Goal: Contribute content: Contribute content

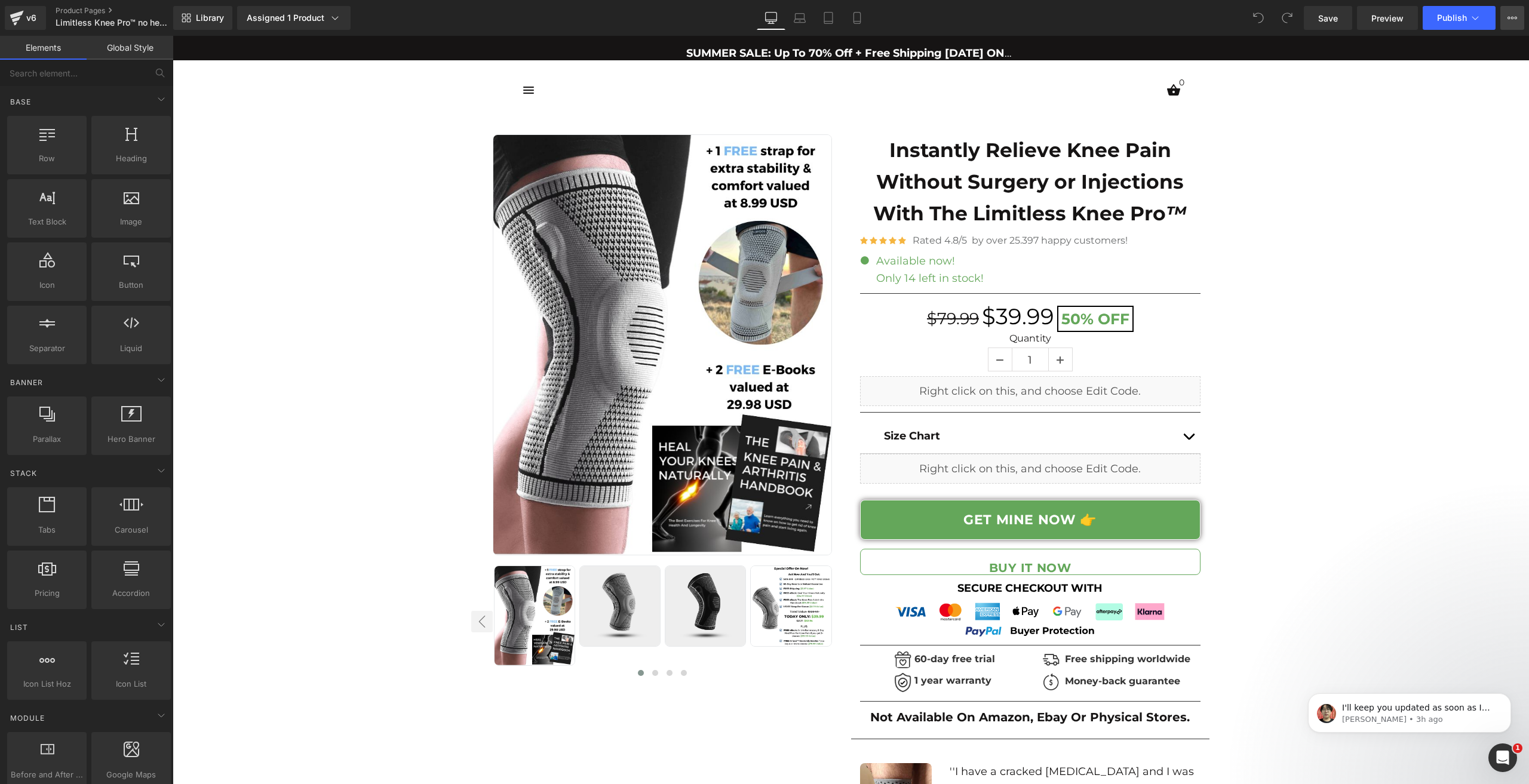
click at [1521, 18] on button "View Live Page View with current Template Save Template to Library Schedule Pub…" at bounding box center [1512, 18] width 24 height 24
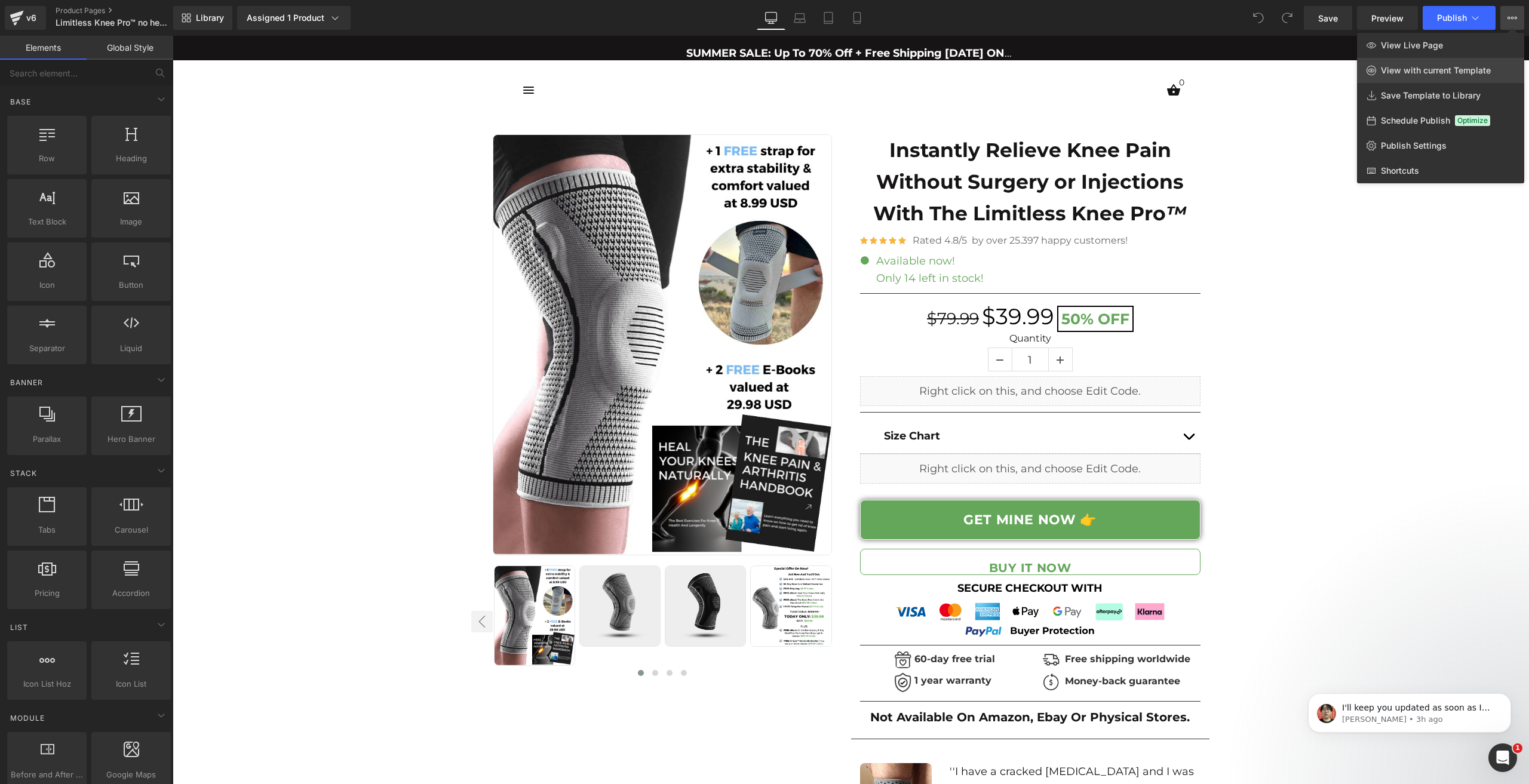
click at [1417, 67] on span "View with current Template" at bounding box center [1436, 71] width 110 height 11
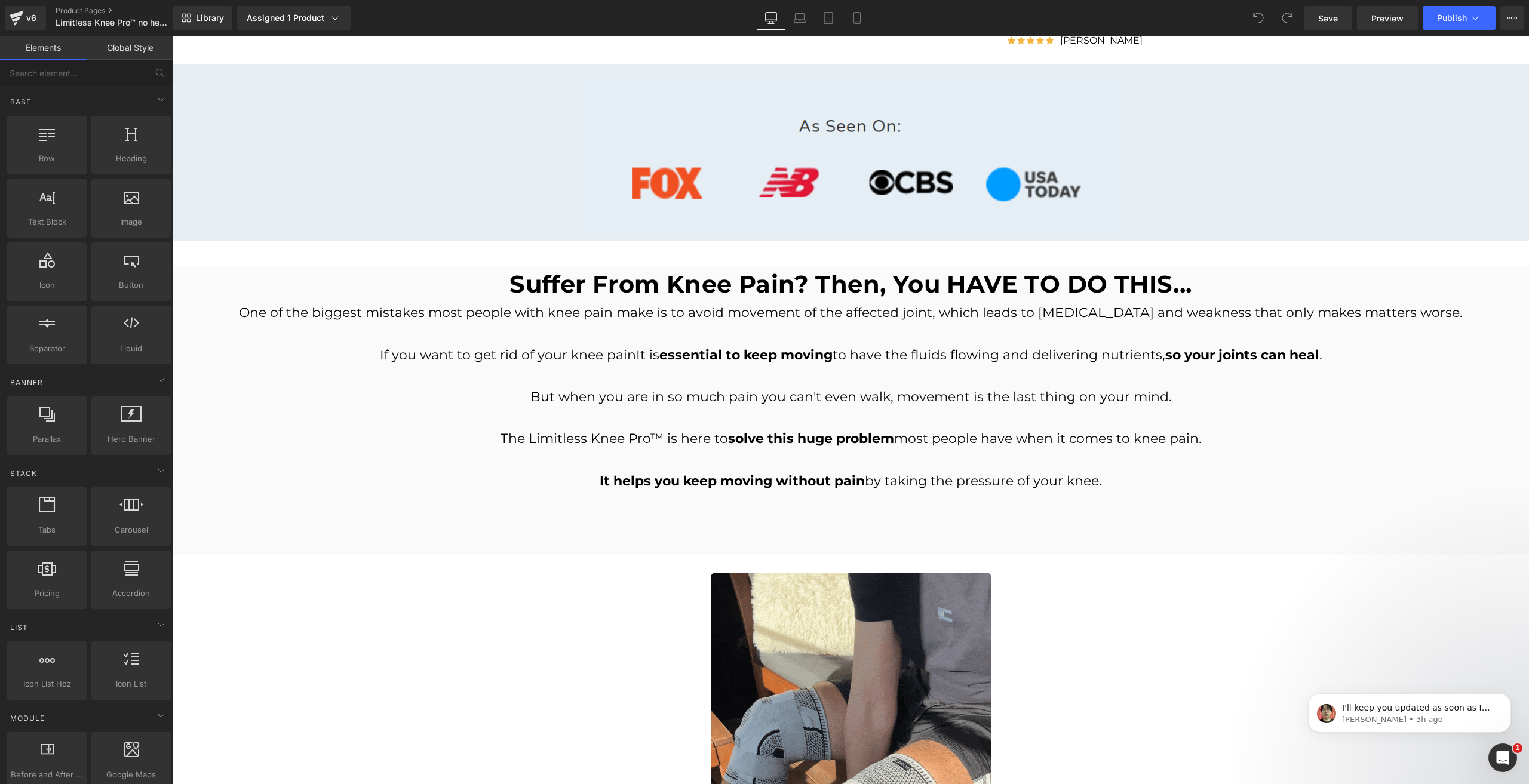
scroll to position [896, 0]
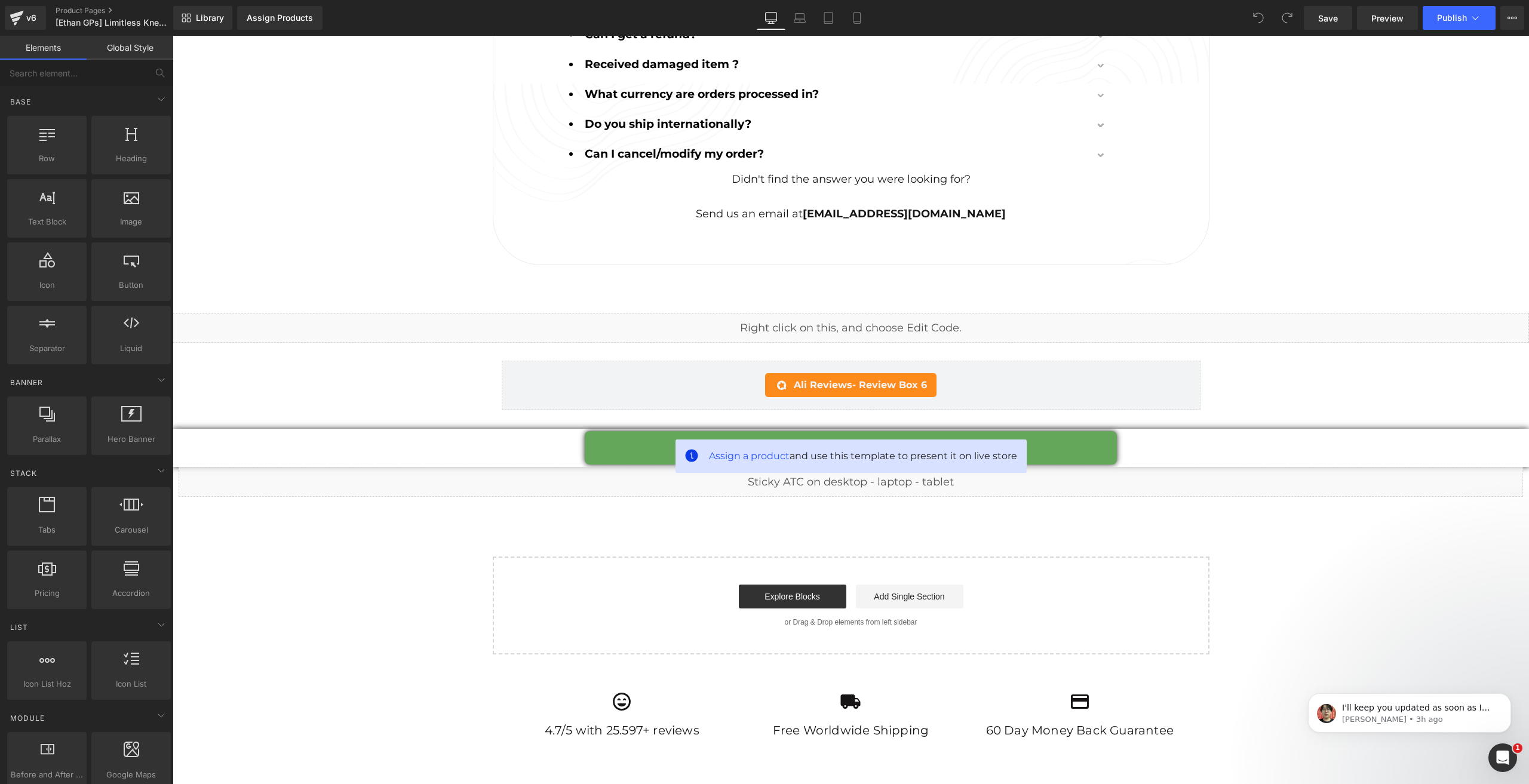
scroll to position [6101, 0]
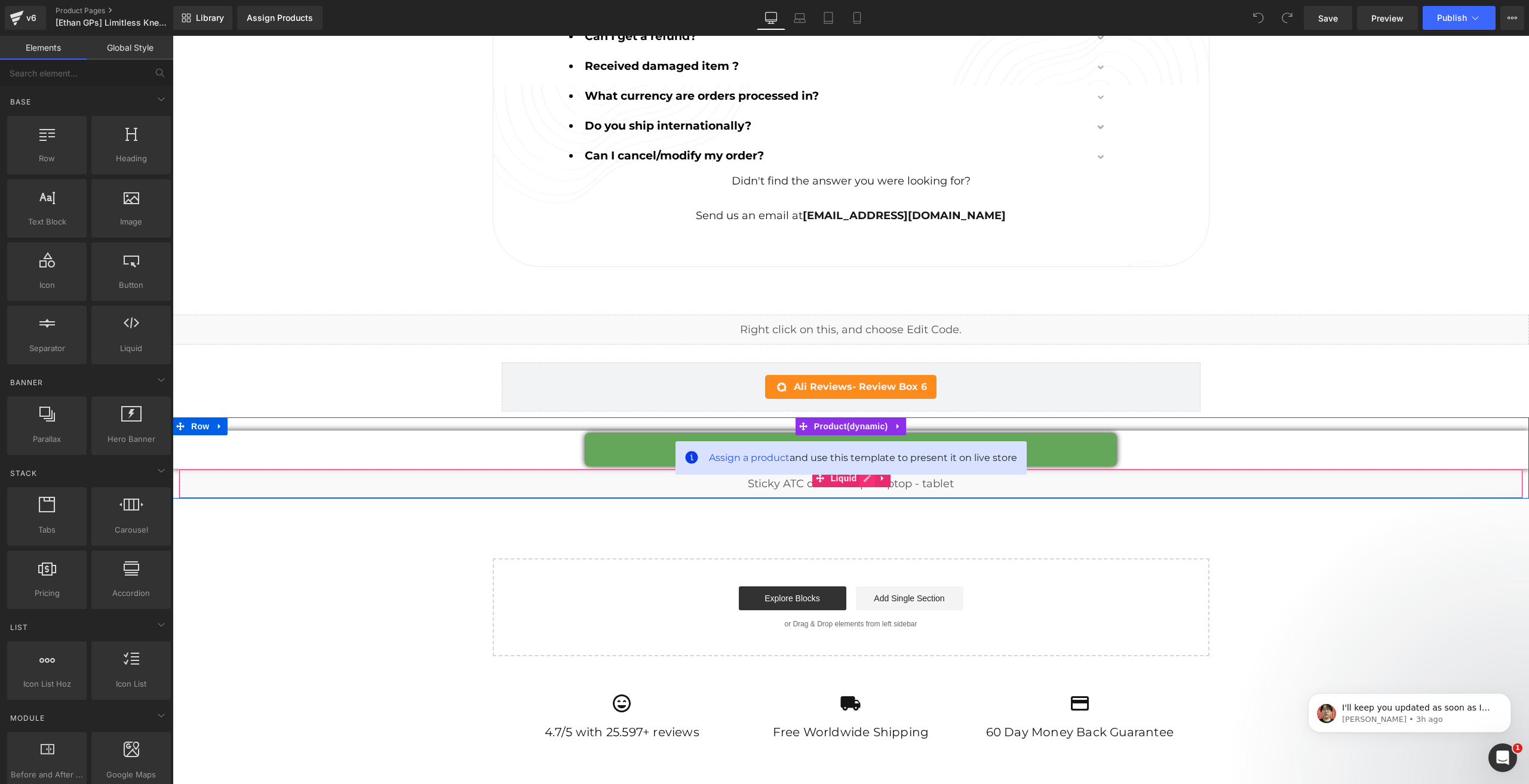
click at [860, 469] on div "Liquid" at bounding box center [850, 484] width 1344 height 30
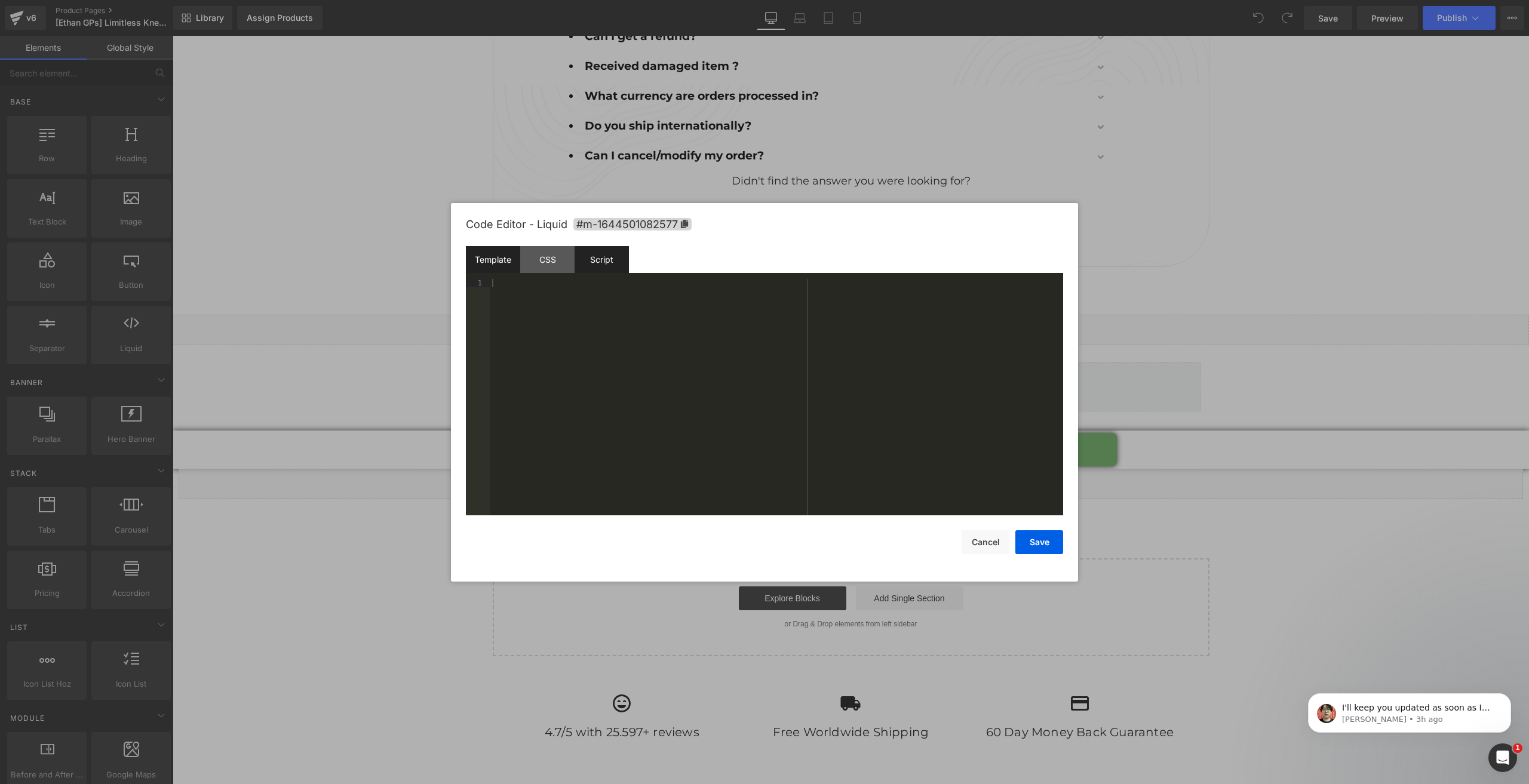
click at [575, 261] on div "Script" at bounding box center [601, 259] width 54 height 27
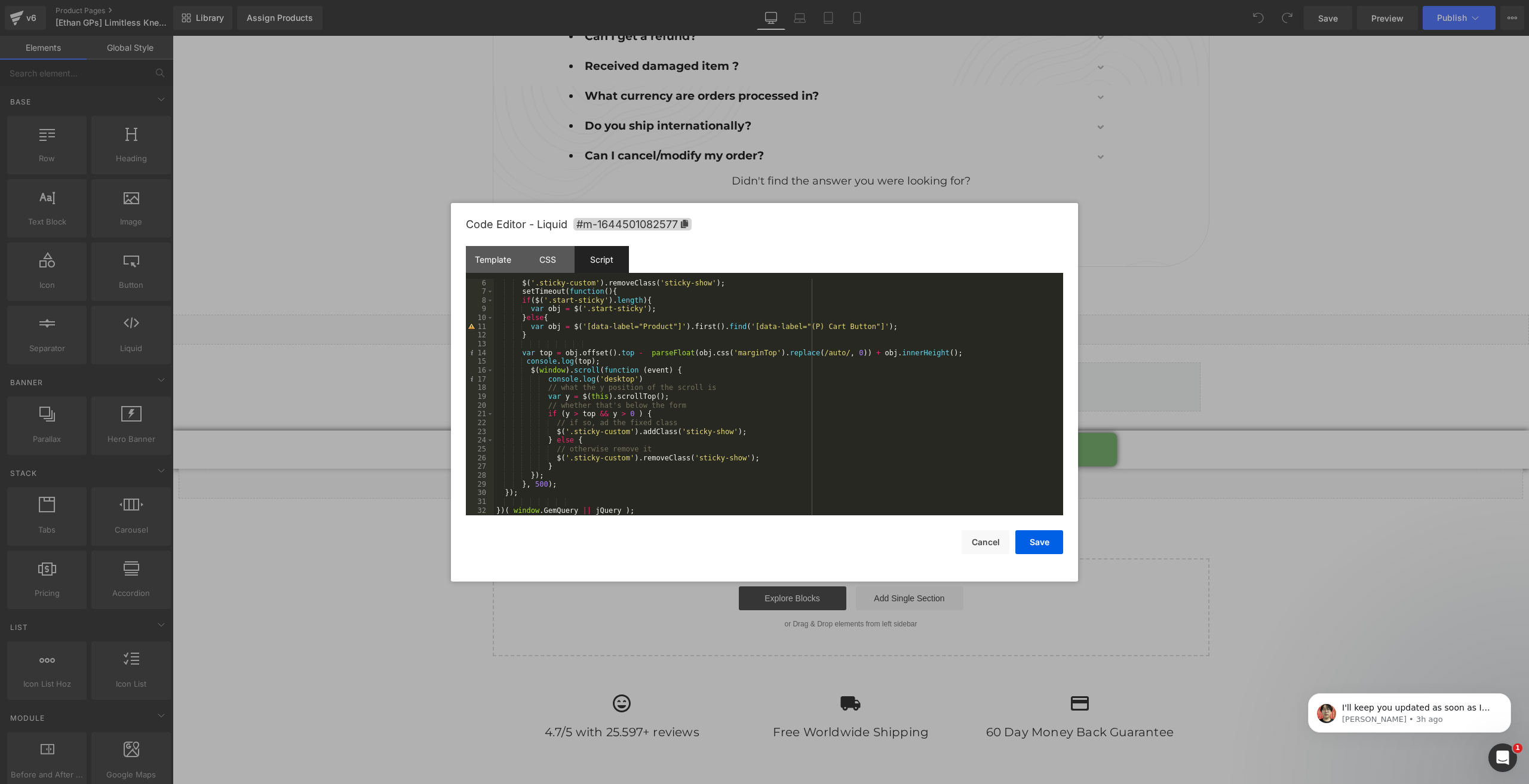
scroll to position [7, 0]
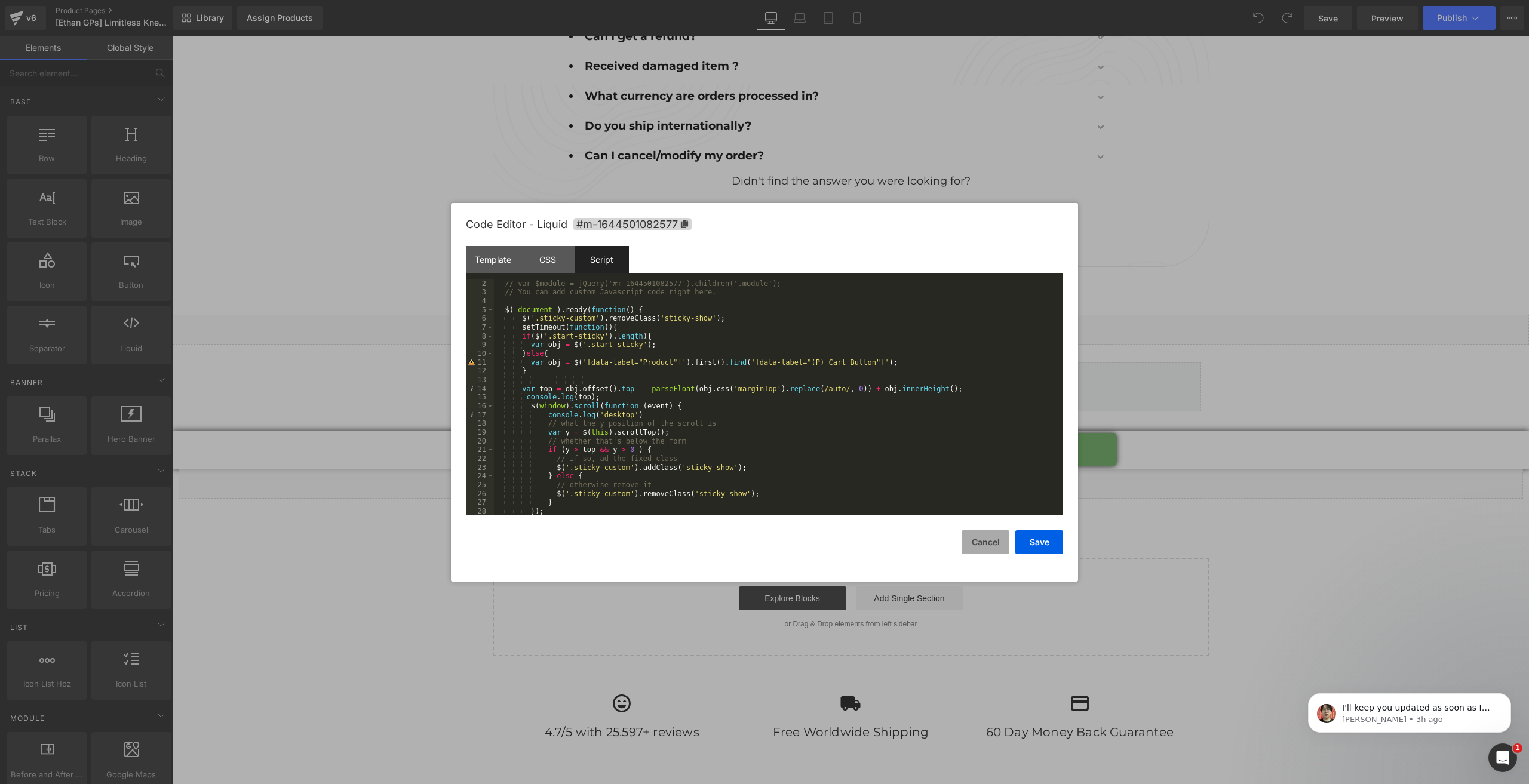
click at [978, 535] on button "Cancel" at bounding box center [985, 543] width 48 height 24
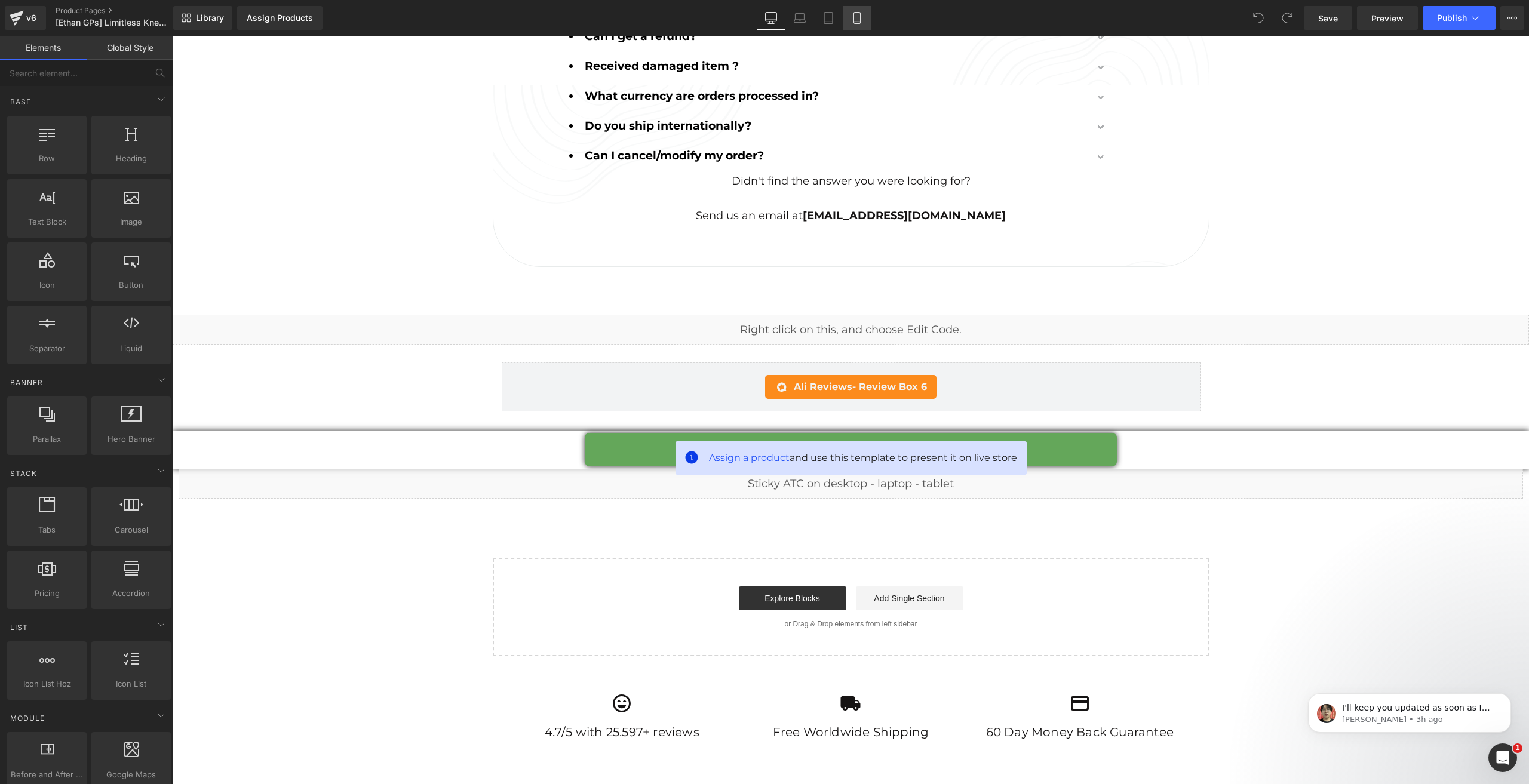
click at [856, 23] on icon at bounding box center [856, 18] width 7 height 11
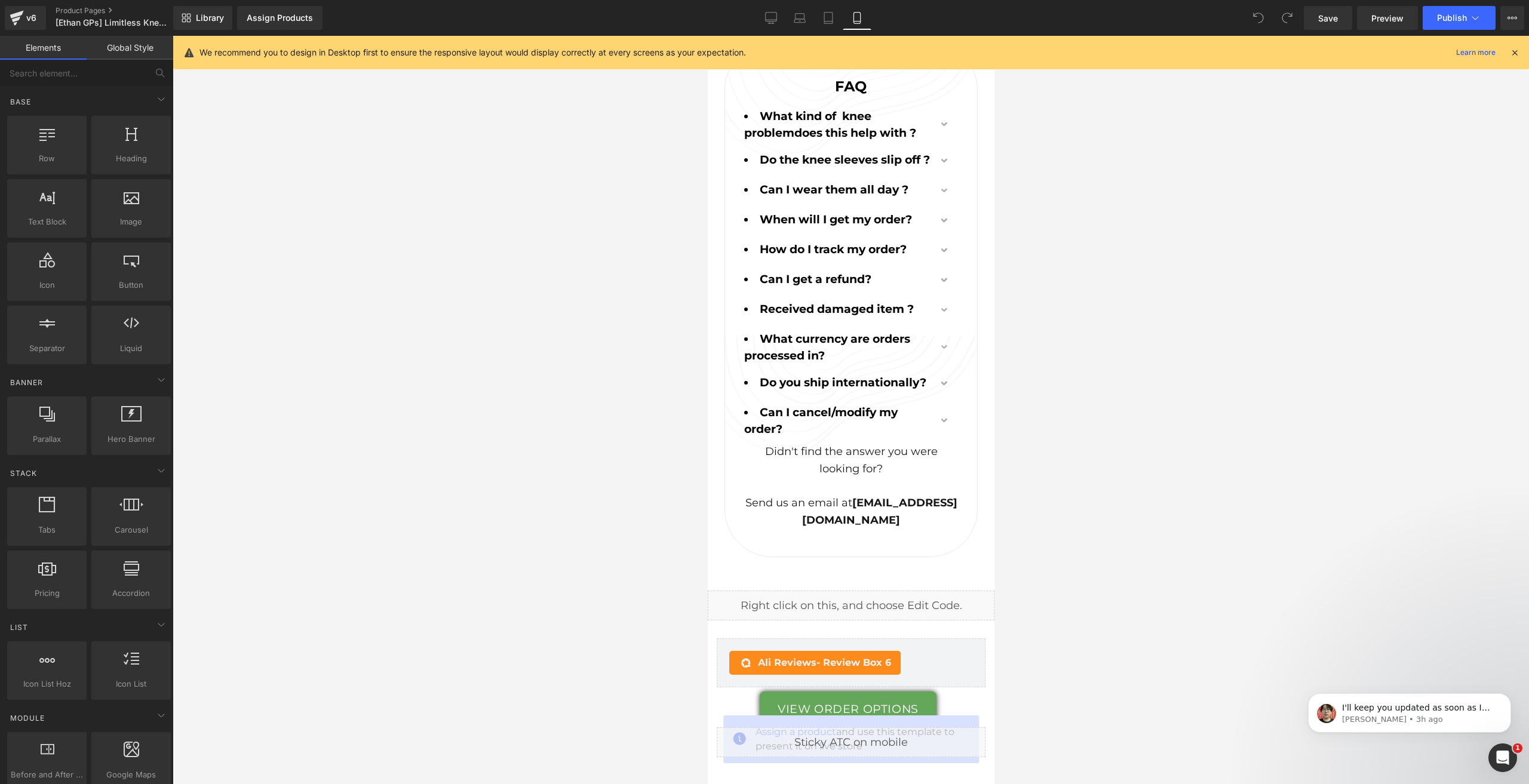
scroll to position [8671, 0]
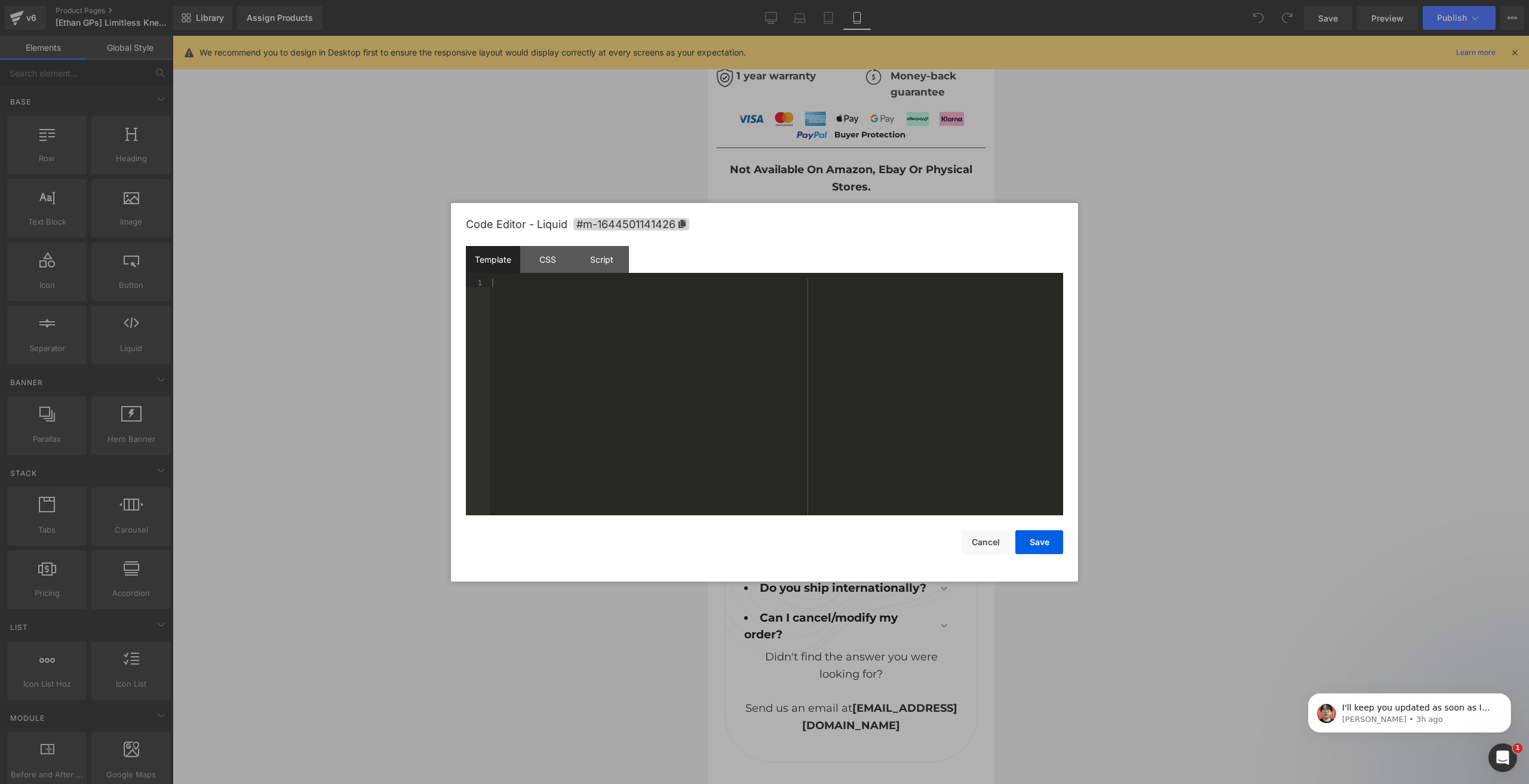
click at [562, 263] on div "CSS" at bounding box center [547, 259] width 54 height 27
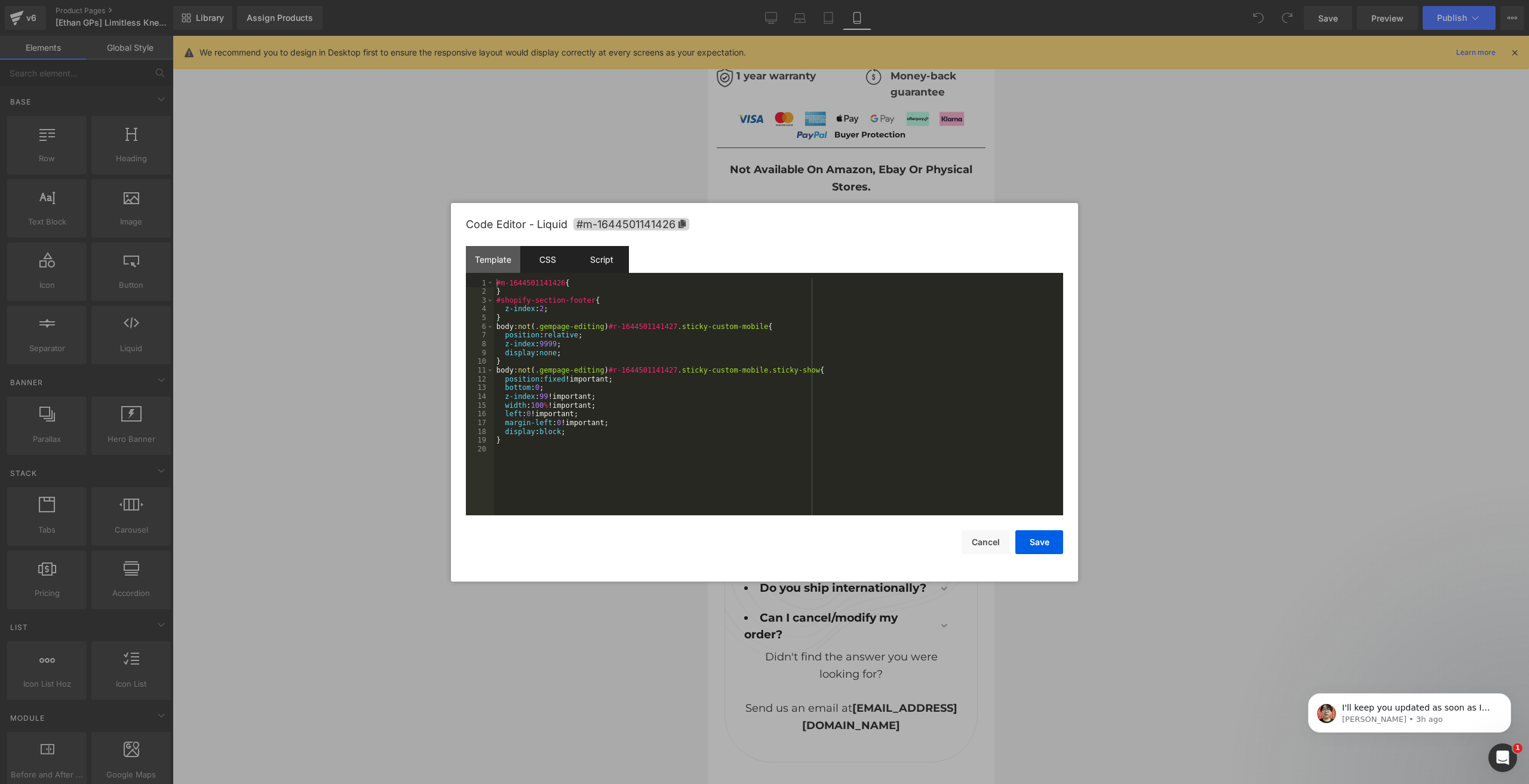
click at [588, 262] on div "Script" at bounding box center [601, 259] width 54 height 27
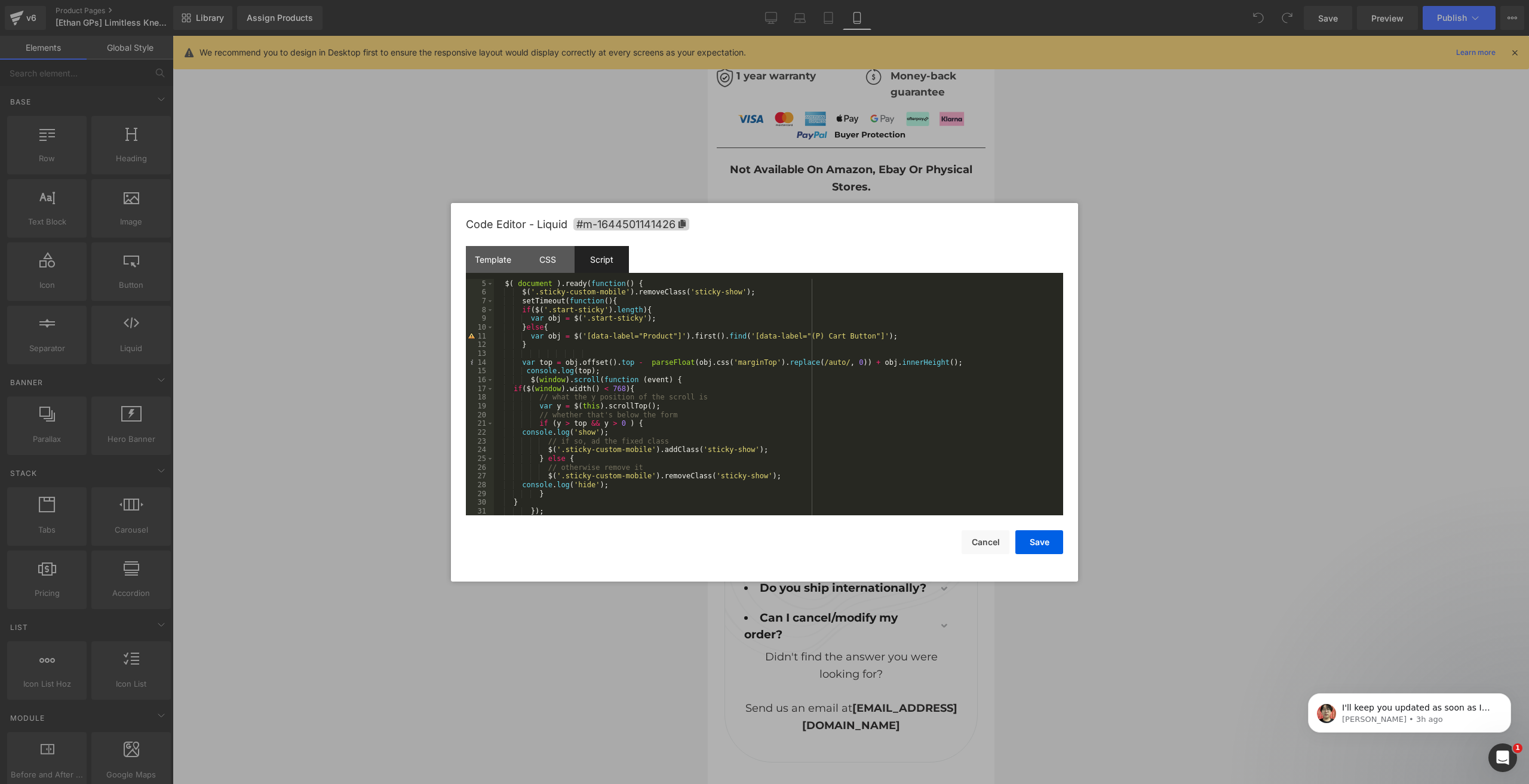
scroll to position [0, 0]
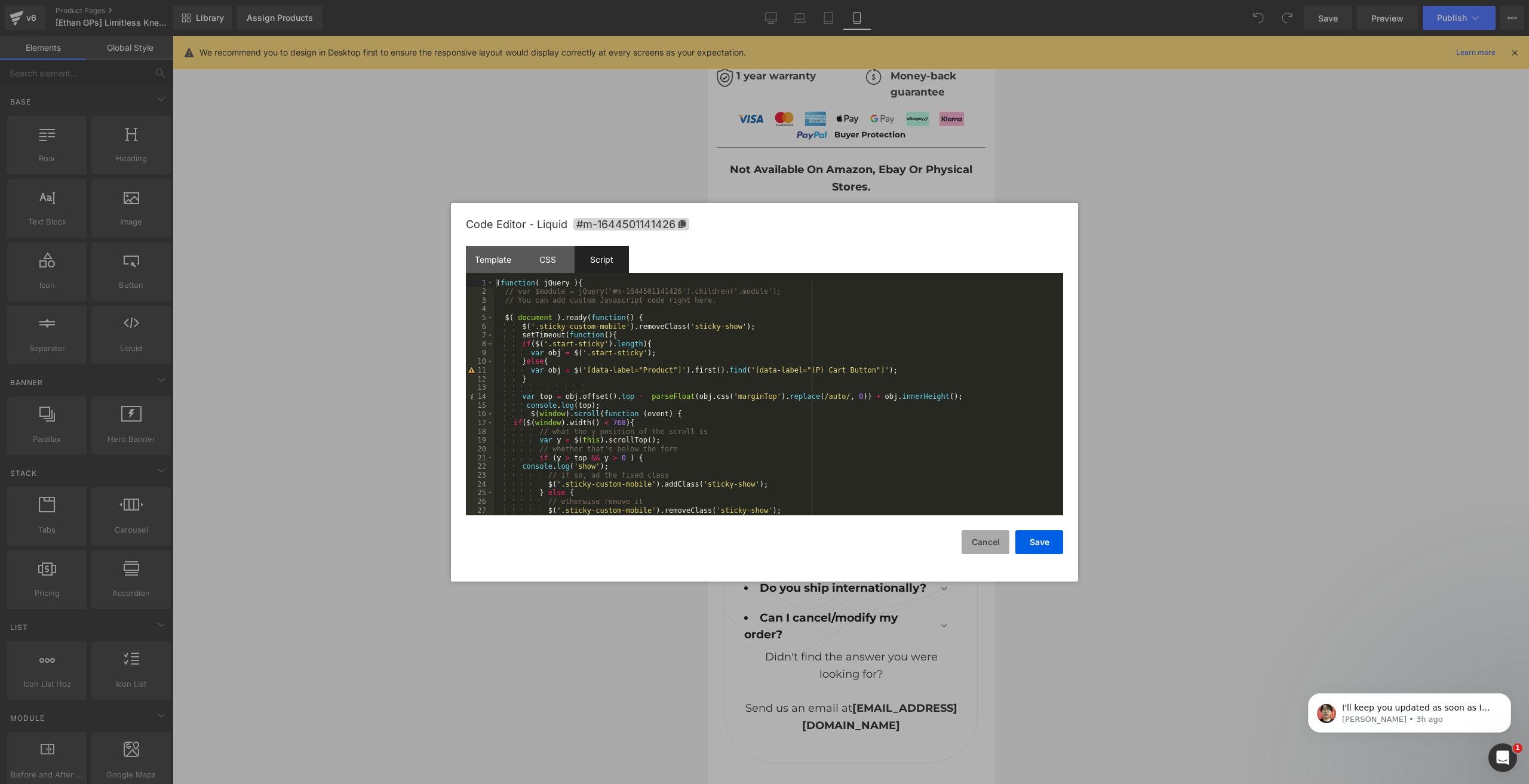
drag, startPoint x: 995, startPoint y: 543, endPoint x: 453, endPoint y: 194, distance: 644.6
click at [994, 543] on button "Cancel" at bounding box center [985, 543] width 48 height 24
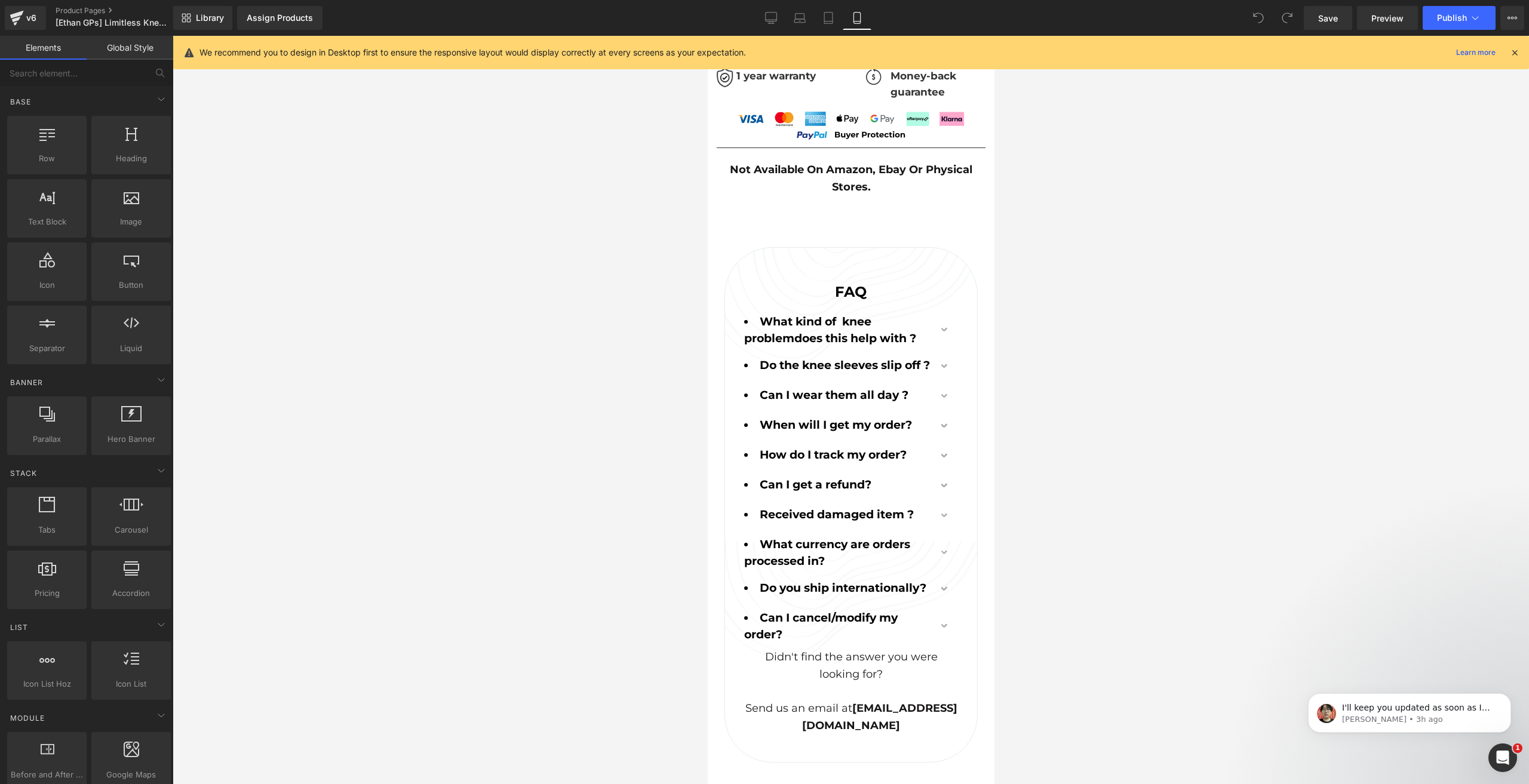
click at [774, 3] on div "Library Assign Products Product Preview No product match your search. Please tr…" at bounding box center [851, 18] width 1356 height 35
click at [770, 19] on icon at bounding box center [770, 18] width 12 height 12
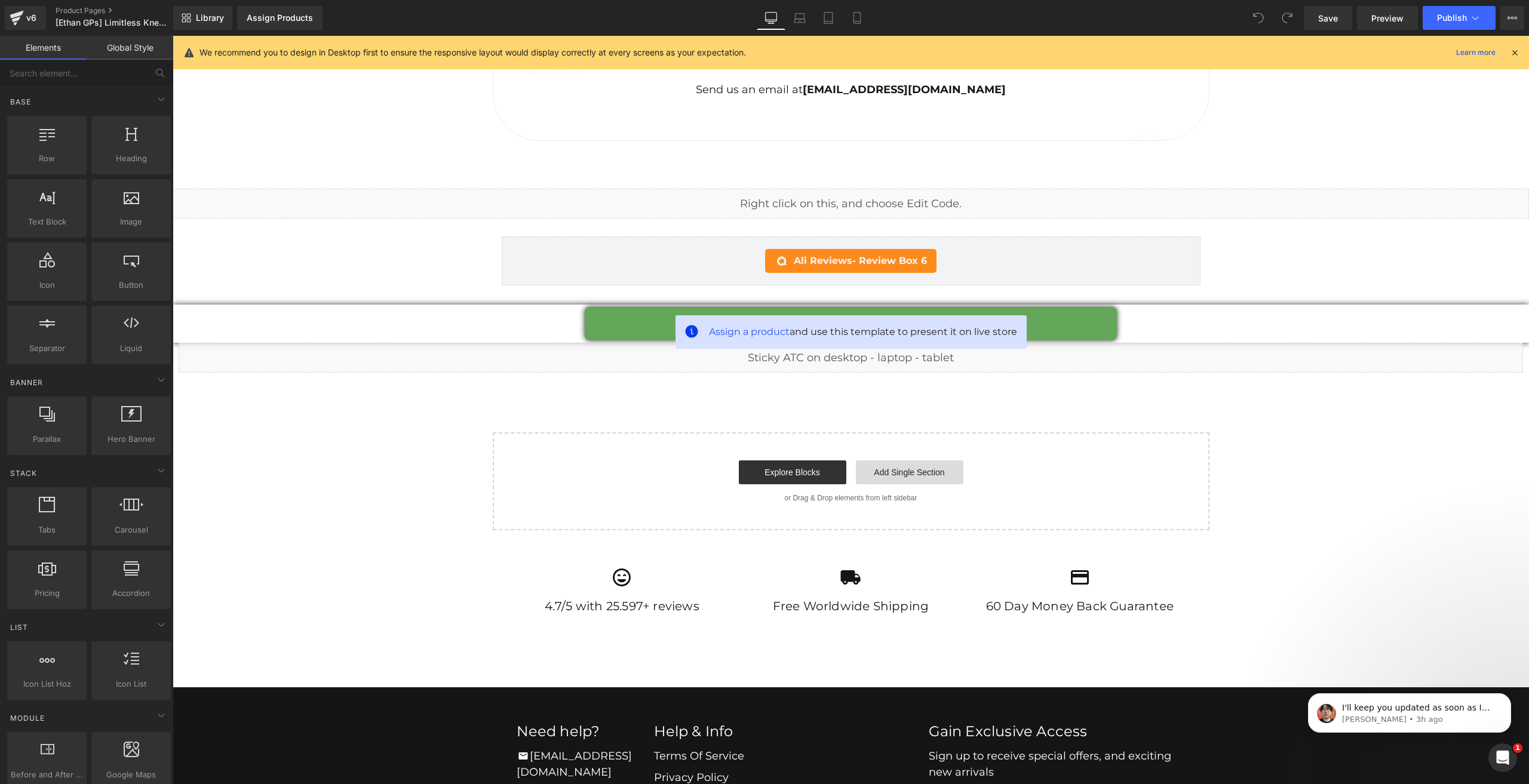
scroll to position [6526, 0]
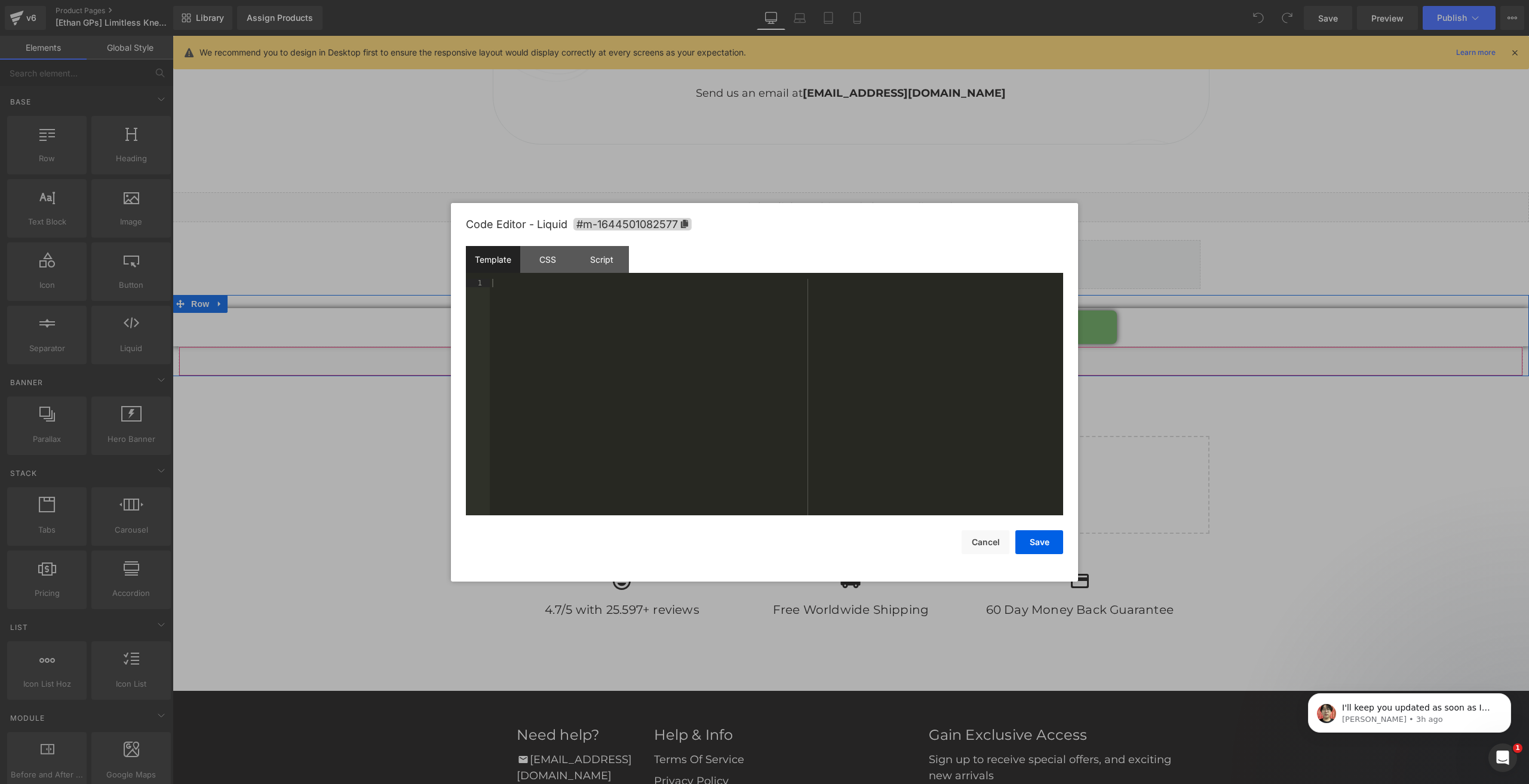
click at [861, 346] on div "Liquid" at bounding box center [850, 361] width 1344 height 30
click at [617, 267] on div "Script" at bounding box center [601, 259] width 54 height 27
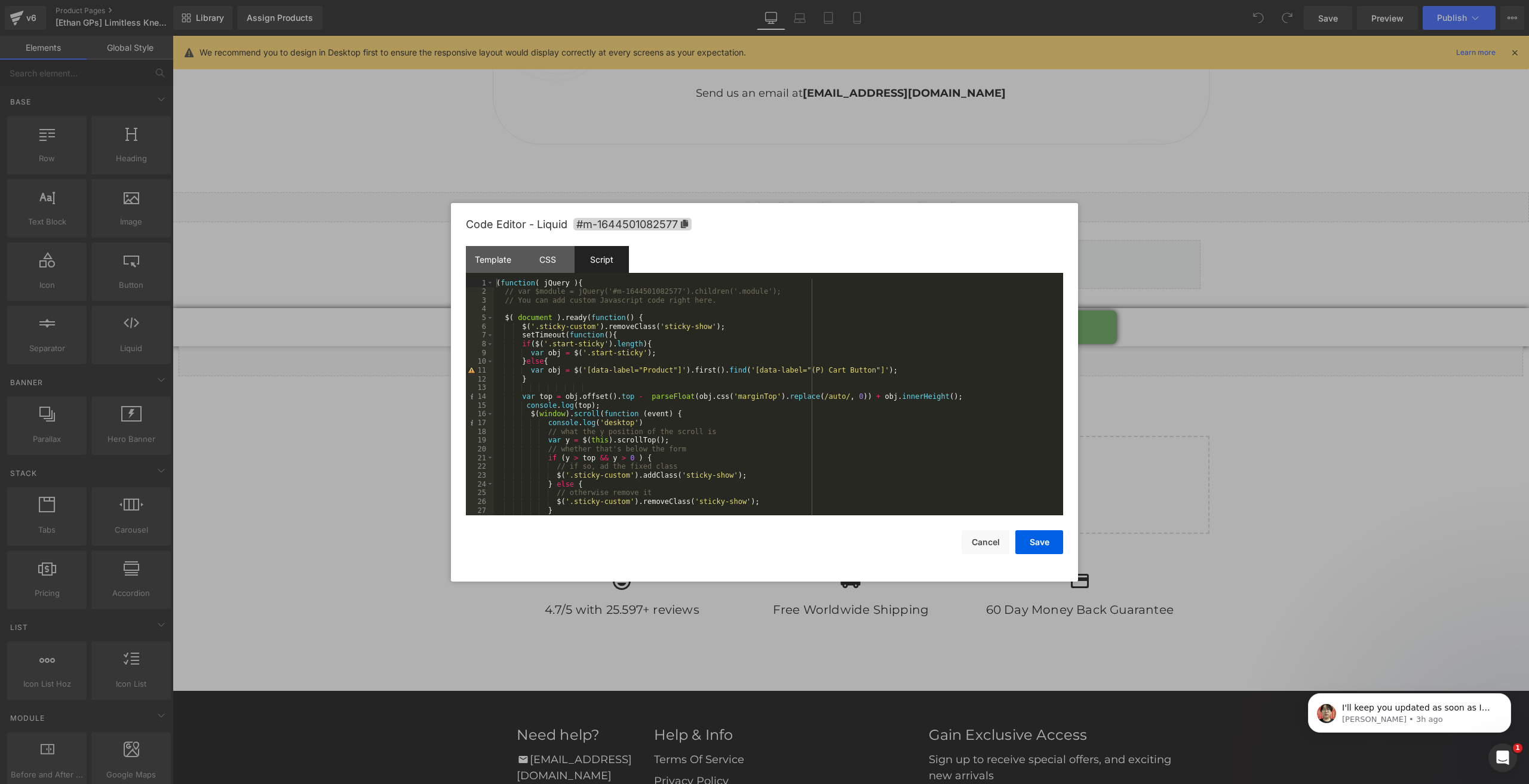
click at [720, 326] on div "( function ( jQuery ) { // var $module = jQuery('#m-1644501082577').children('.…" at bounding box center [776, 406] width 564 height 254
drag, startPoint x: 979, startPoint y: 543, endPoint x: 970, endPoint y: 543, distance: 9.0
click at [970, 543] on button "Cancel" at bounding box center [985, 543] width 48 height 24
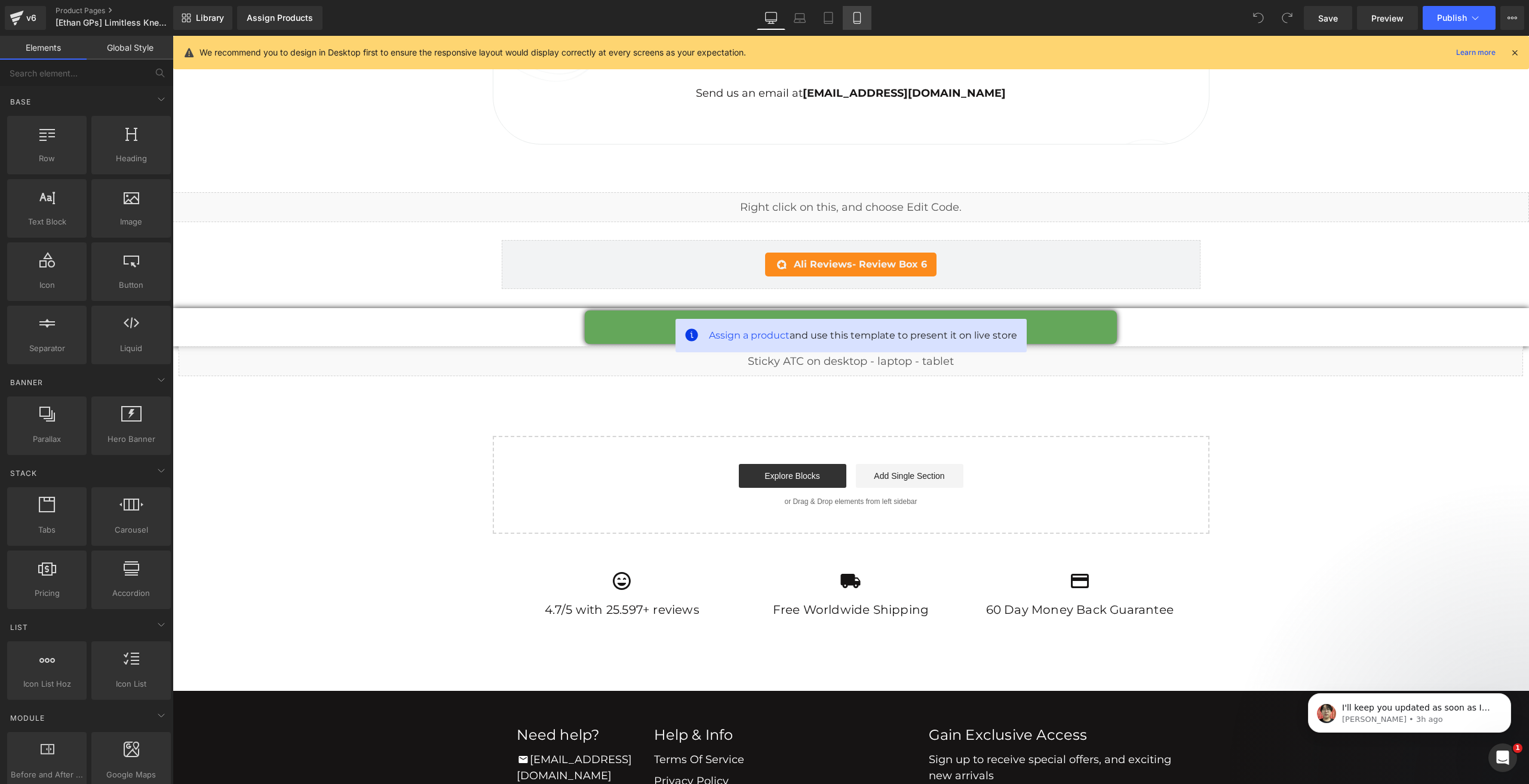
click at [851, 15] on icon at bounding box center [857, 18] width 12 height 12
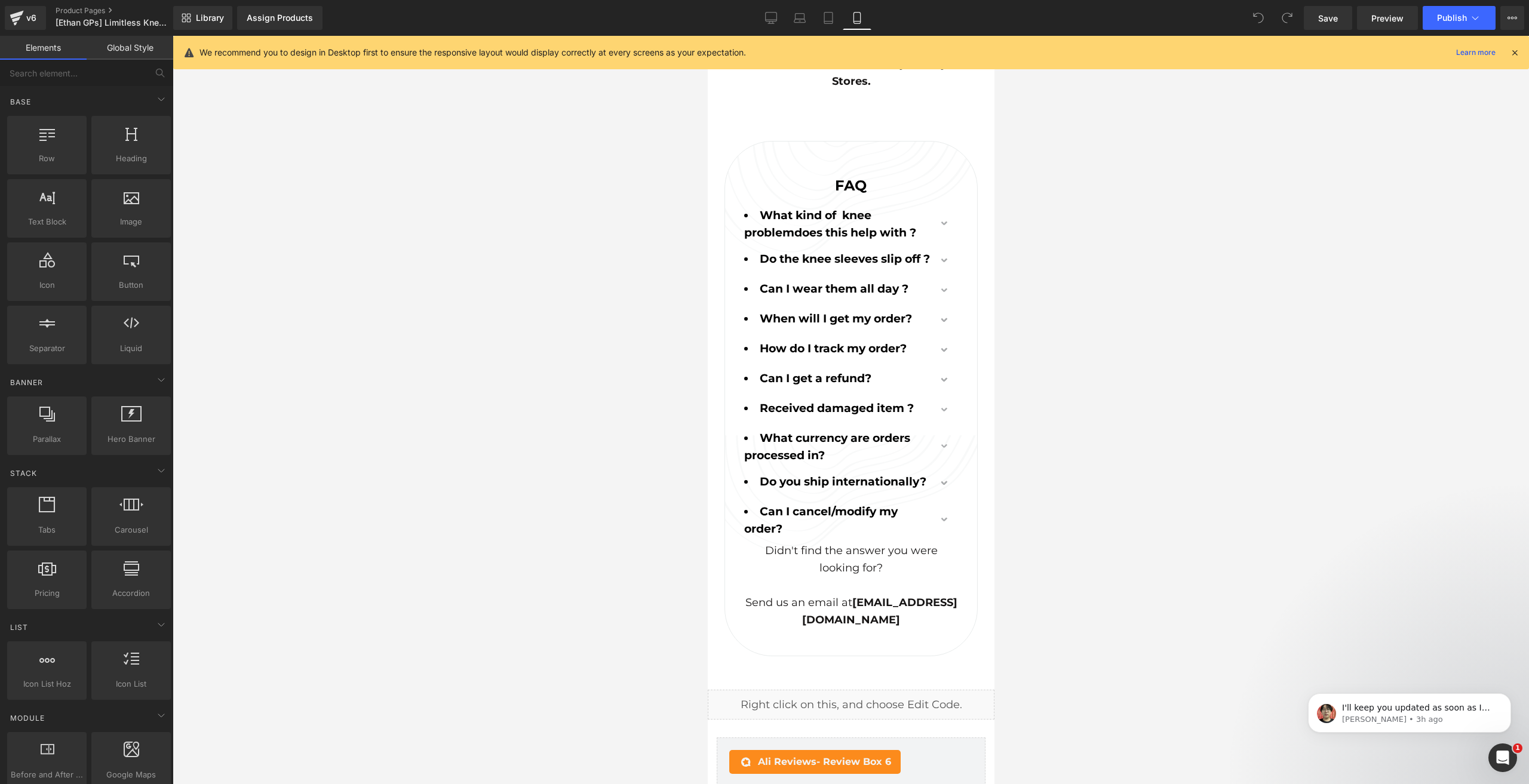
scroll to position [8788, 0]
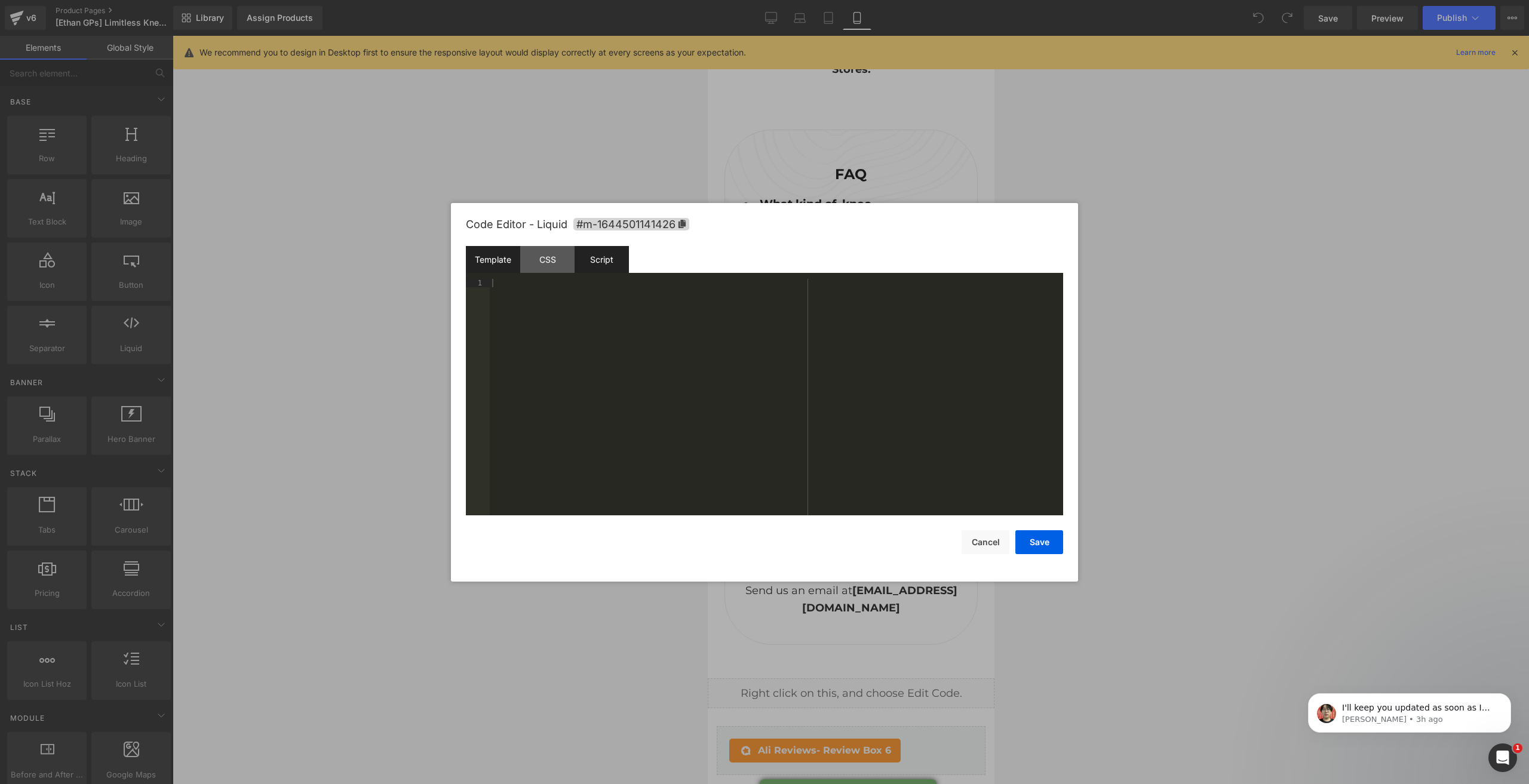
click at [622, 260] on div "Script" at bounding box center [601, 259] width 54 height 27
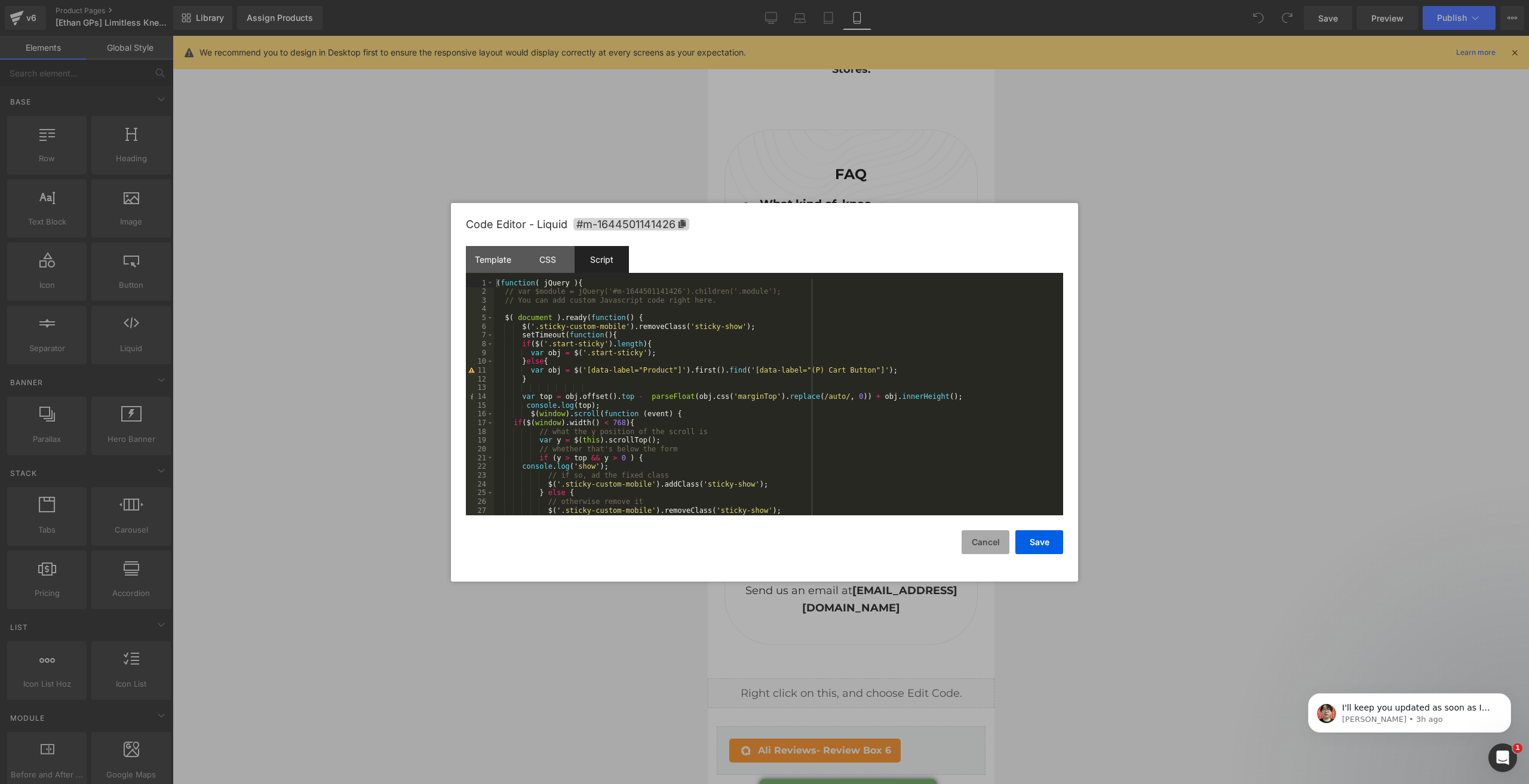
click at [1000, 539] on button "Cancel" at bounding box center [985, 543] width 48 height 24
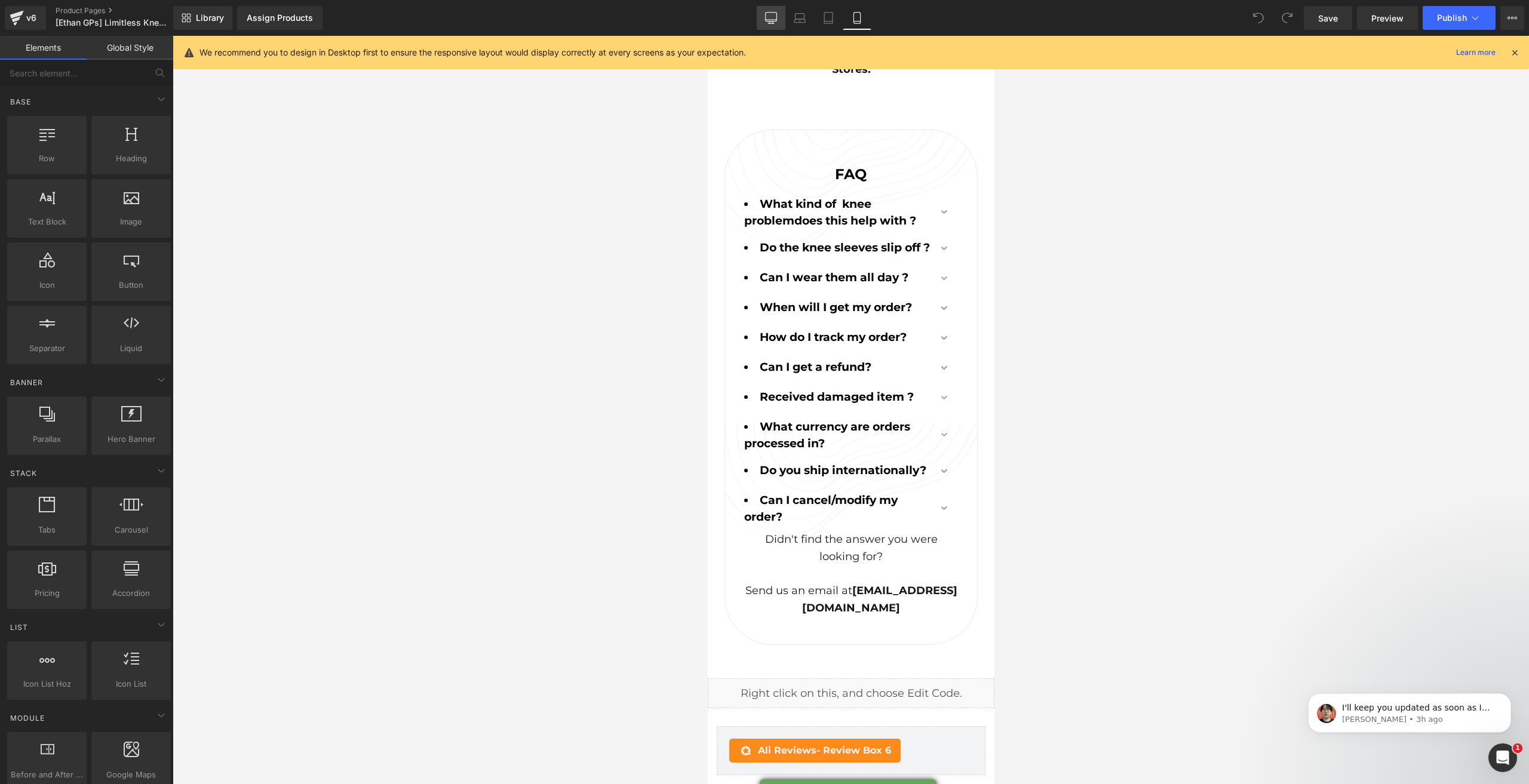
click at [768, 22] on icon at bounding box center [770, 18] width 12 height 12
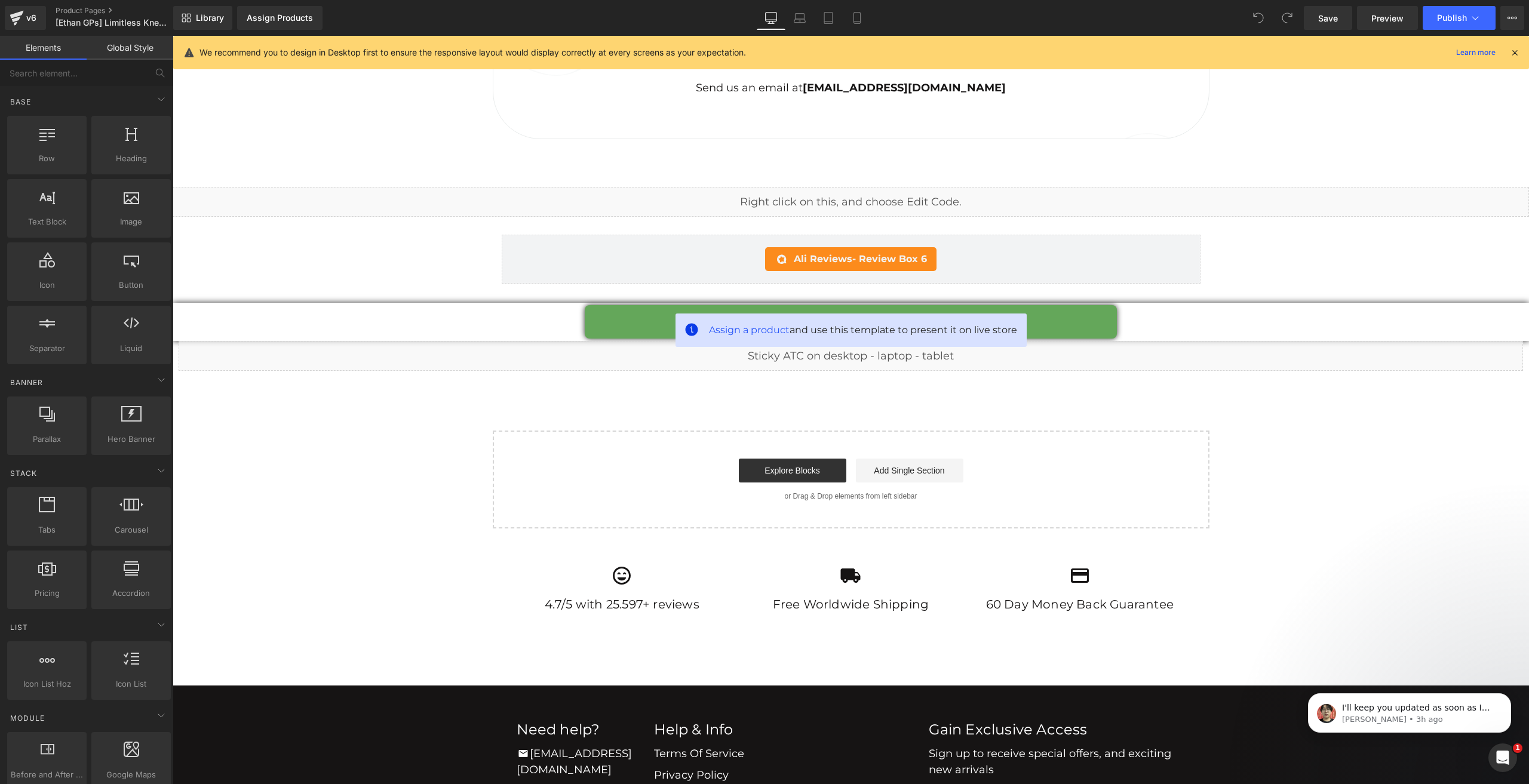
scroll to position [6543, 0]
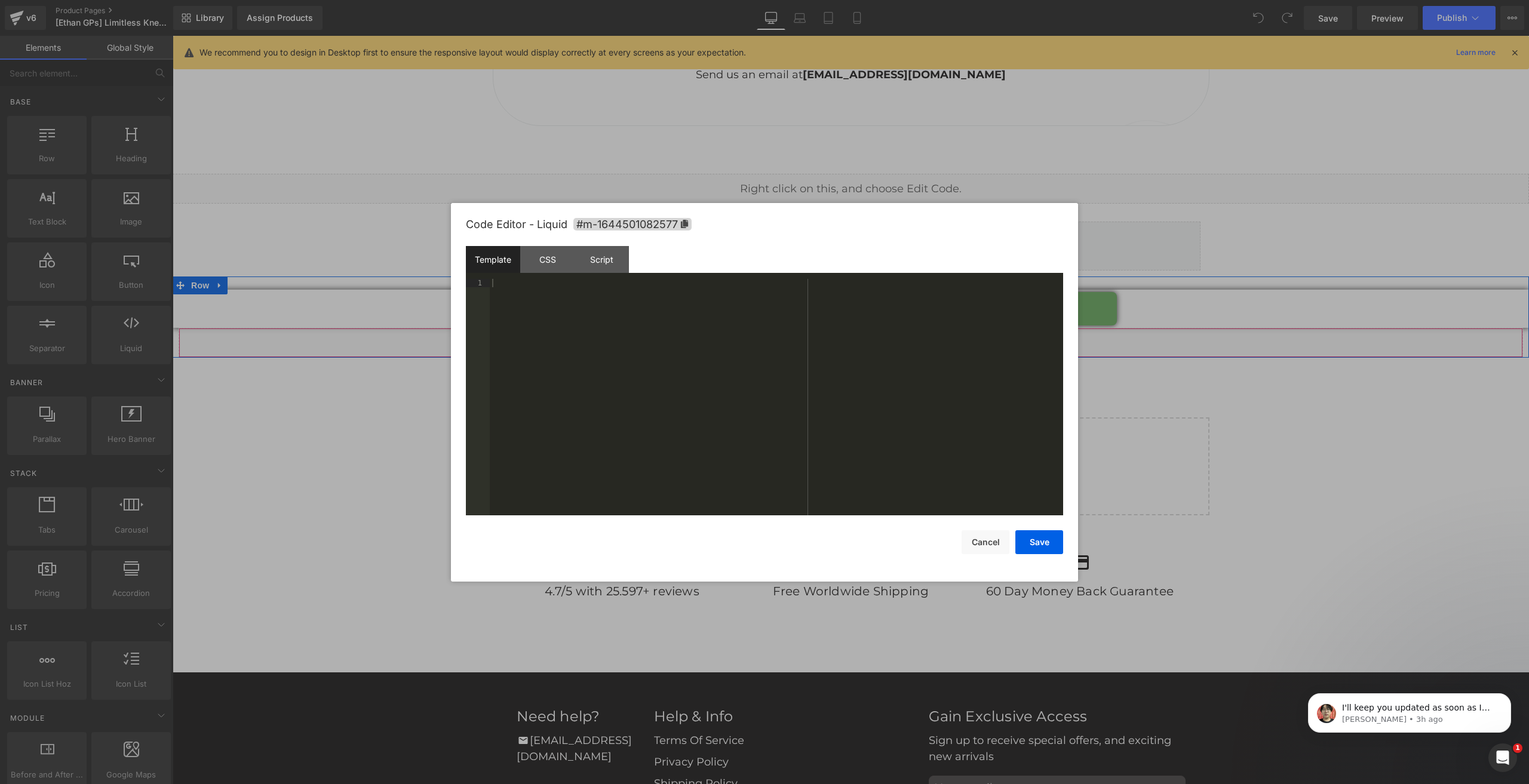
click at [859, 328] on div "Liquid" at bounding box center [850, 343] width 1344 height 30
click at [611, 258] on div "Script" at bounding box center [601, 259] width 54 height 27
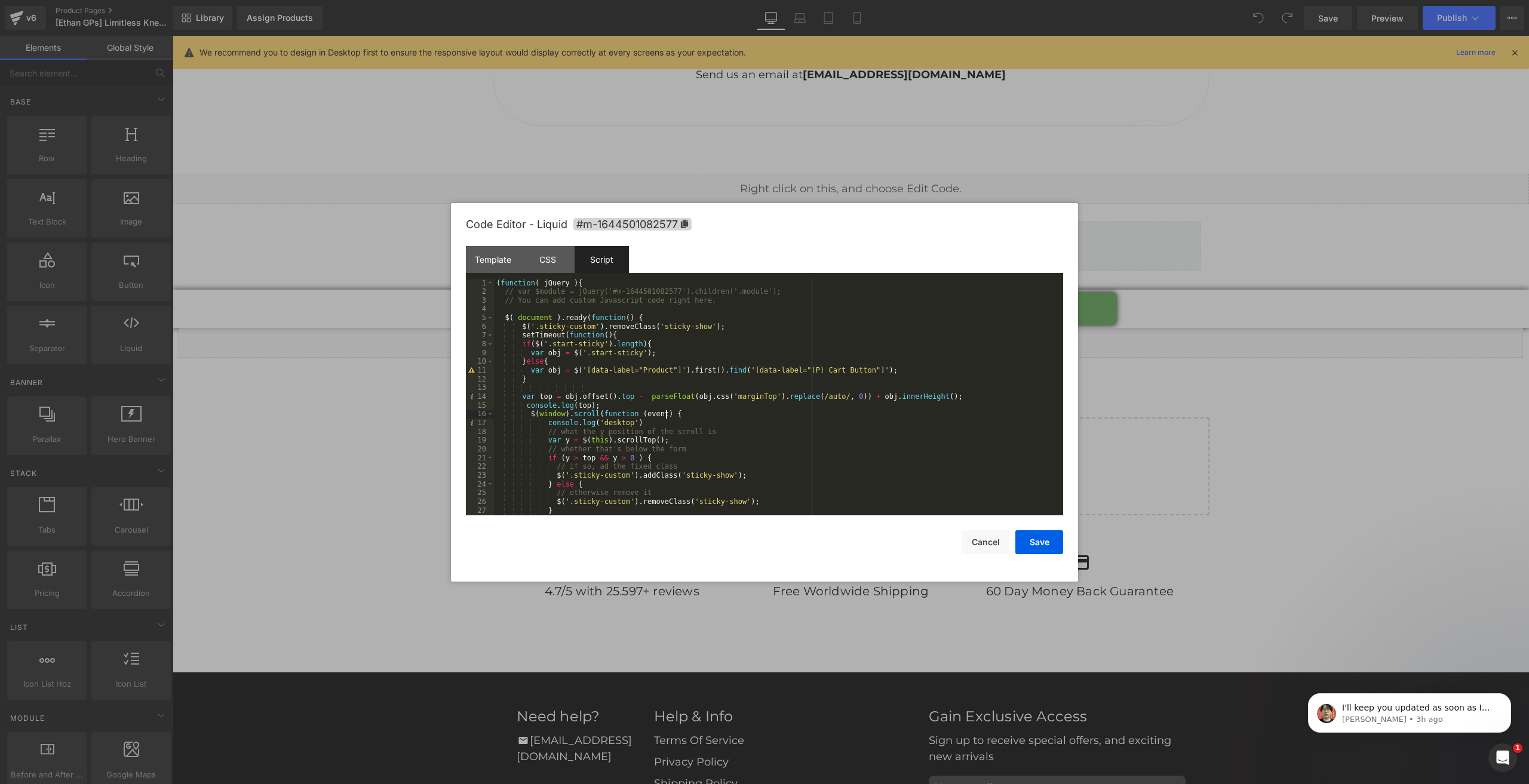
click at [680, 413] on div "( function ( jQuery ) { // var $module = jQuery('#m-1644501082577').children('.…" at bounding box center [776, 406] width 564 height 254
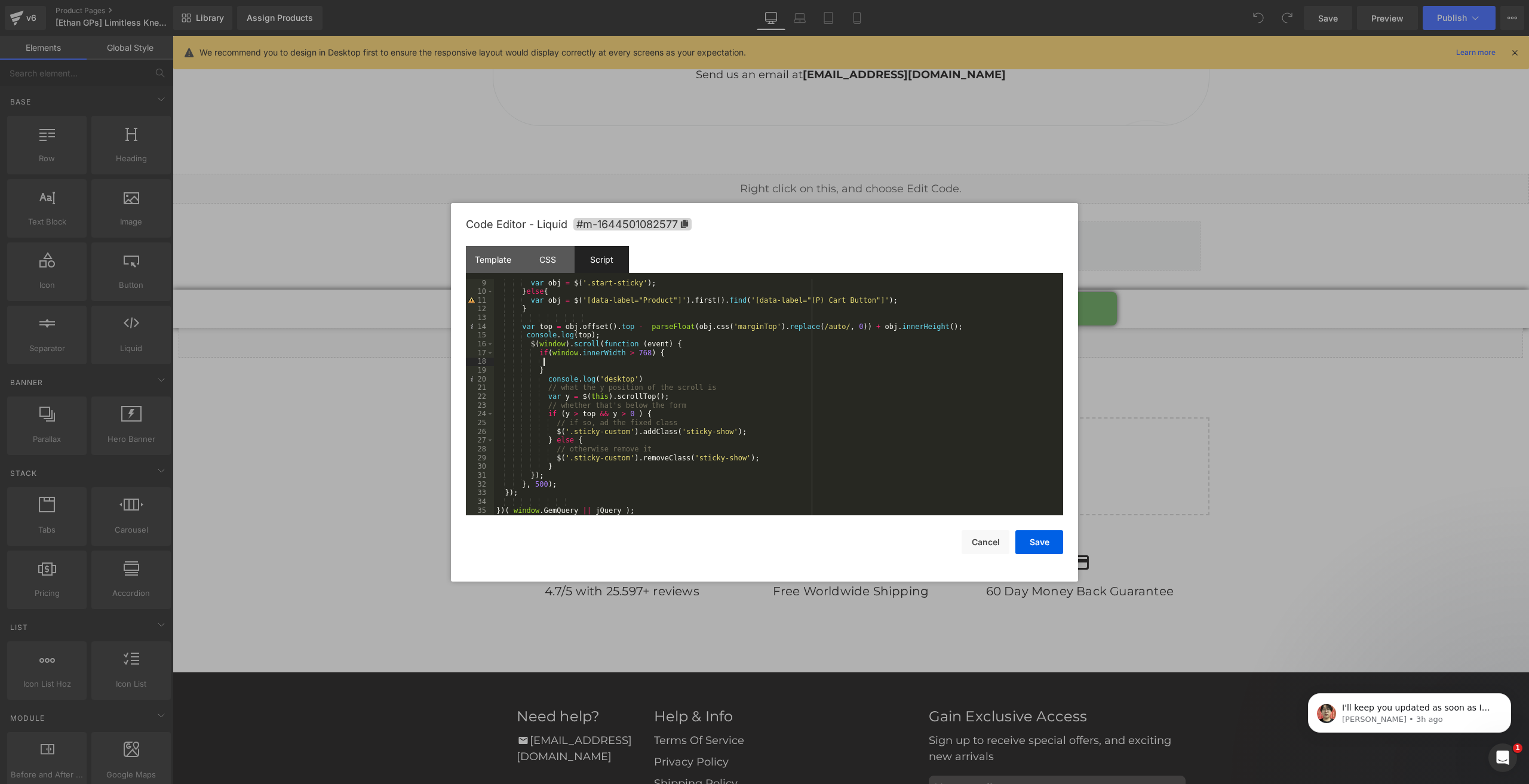
click at [673, 345] on div "var obj = $ ( '.start-sticky' ) ; } else { var obj = $ ( '[data-label="Product"…" at bounding box center [776, 406] width 564 height 254
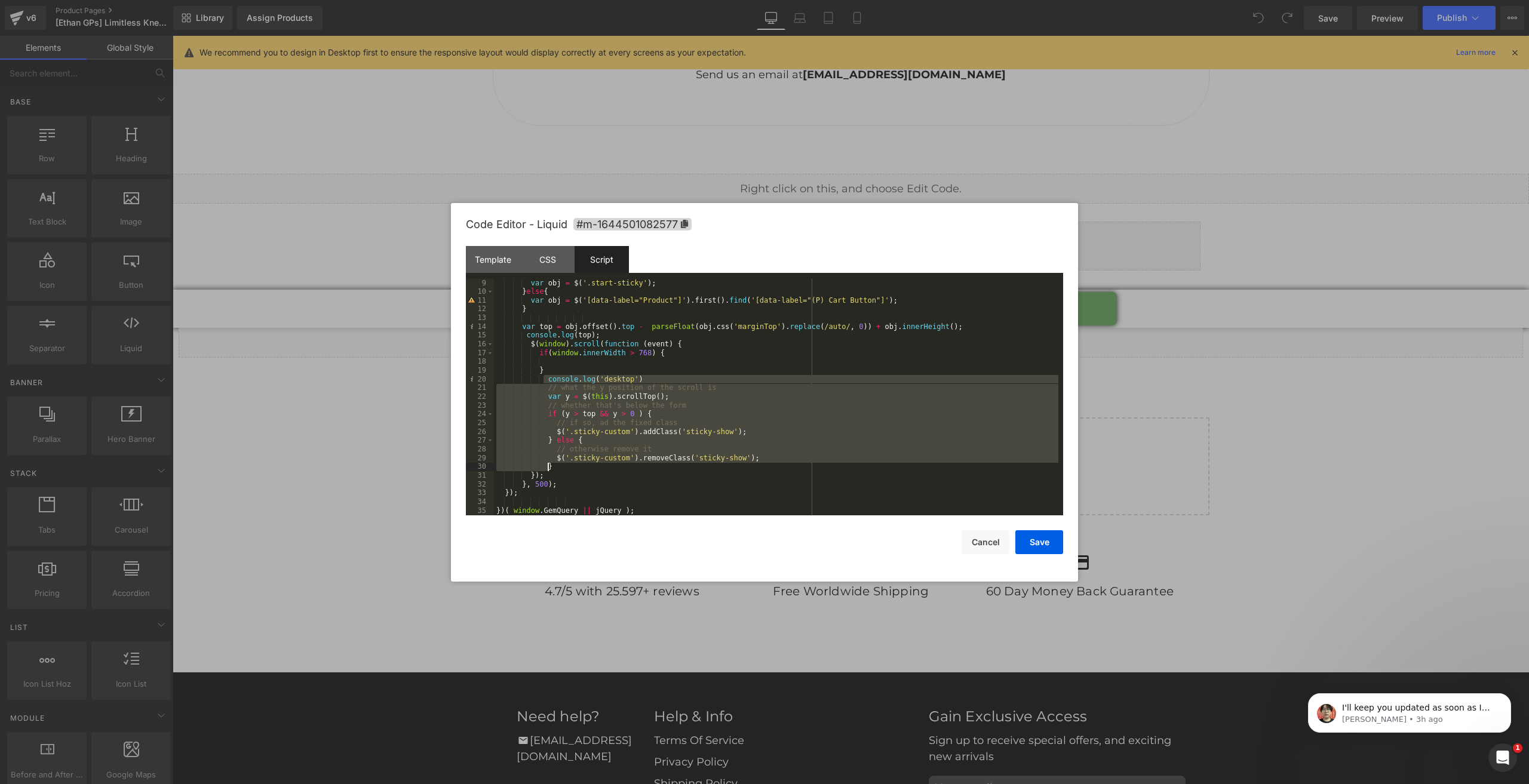
drag, startPoint x: 568, startPoint y: 413, endPoint x: 581, endPoint y: 473, distance: 61.4
click at [581, 473] on div "var obj = $ ( '.start-sticky' ) ; } else { var obj = $ ( '[data-label="Product"…" at bounding box center [776, 406] width 564 height 254
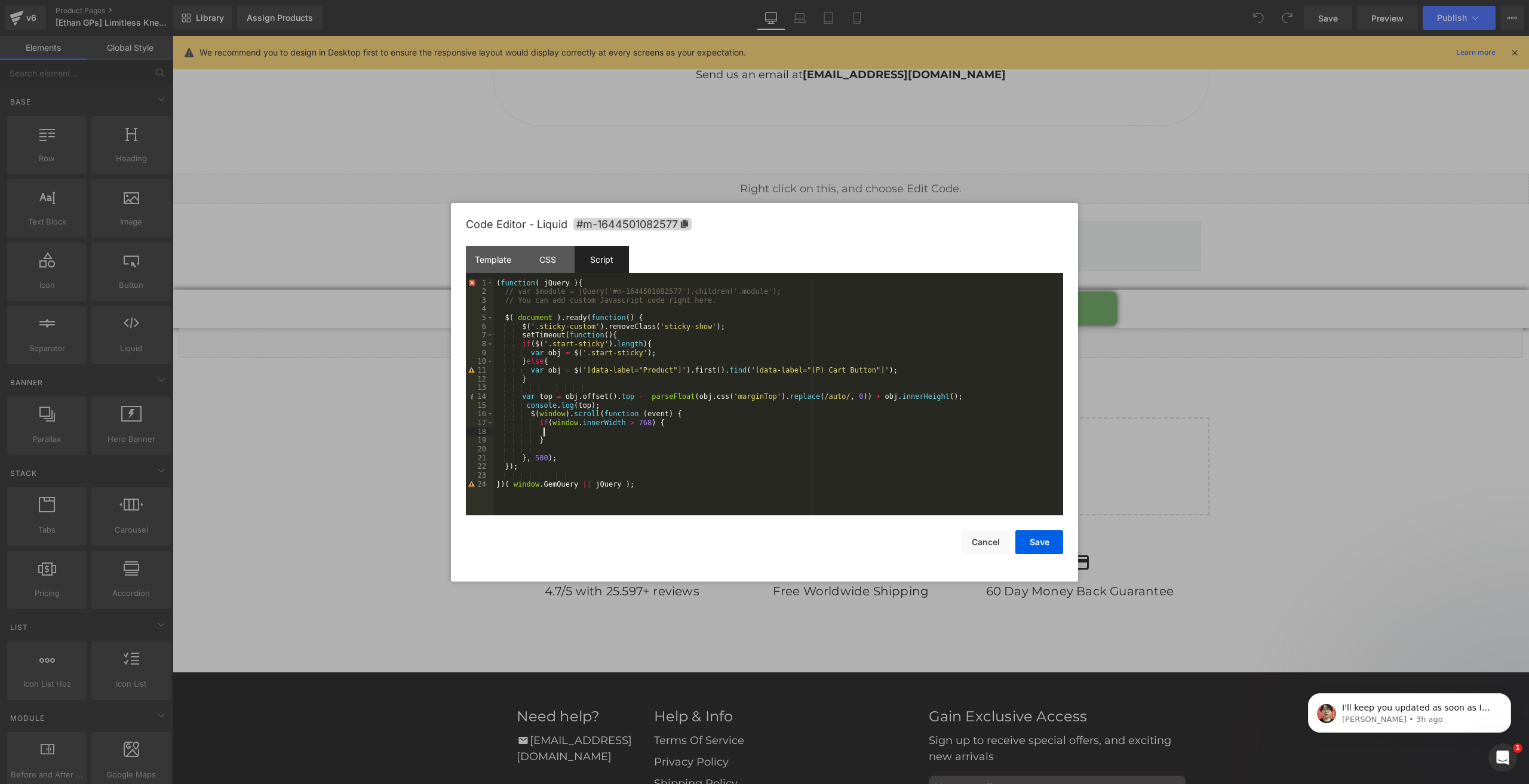
click at [567, 429] on div "( function ( jQuery ) { // var $module = jQuery('#m-1644501082577').children('.…" at bounding box center [778, 406] width 569 height 254
click at [680, 413] on div "( function ( jQuery ) { // var $module = jQuery('#m-1644501082577').children('.…" at bounding box center [778, 406] width 569 height 254
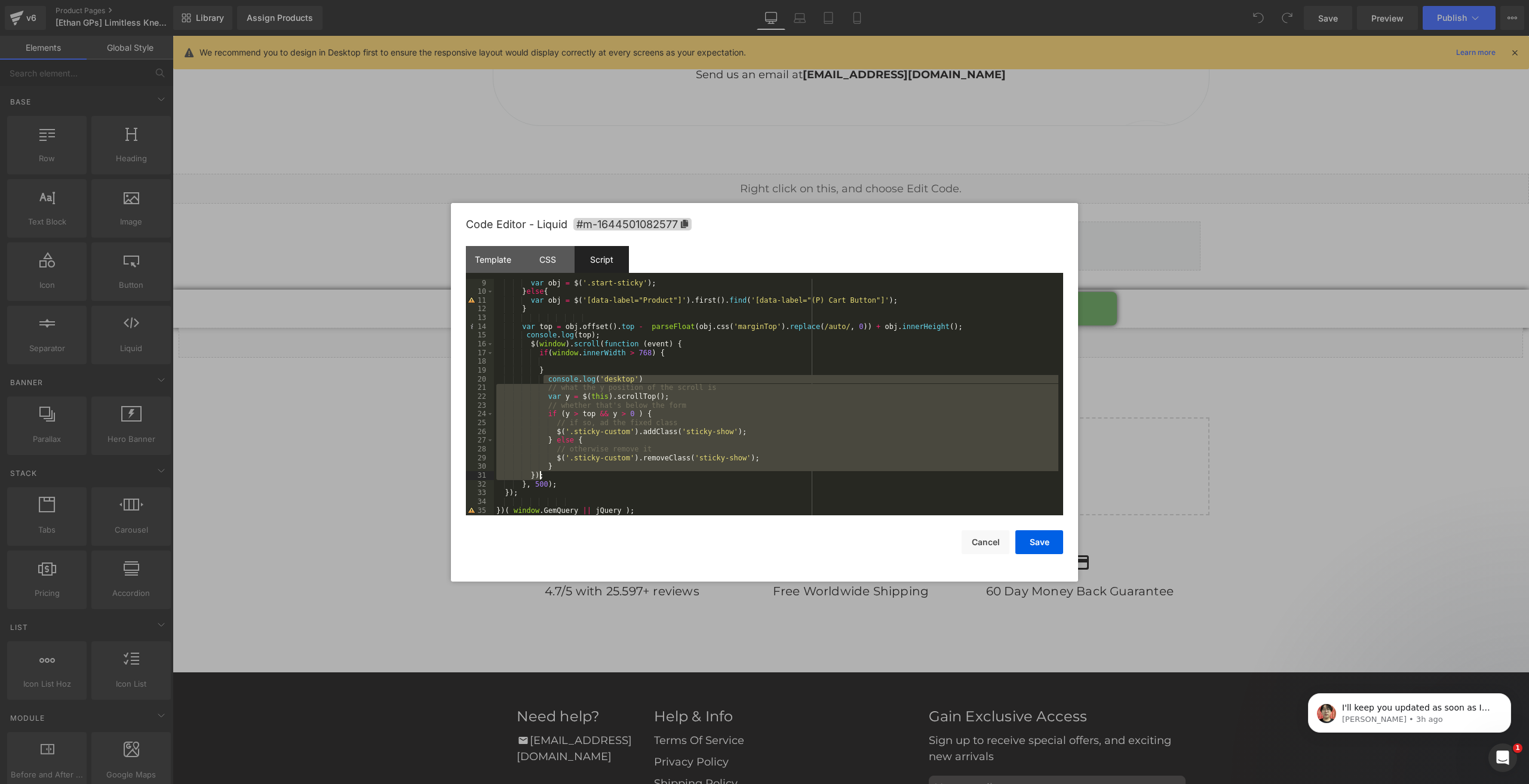
scroll to position [70, 0]
click at [649, 413] on div "var obj = $ ( '.start-sticky' ) ; } else { var obj = $ ( '[data-label="Product"…" at bounding box center [776, 397] width 564 height 237
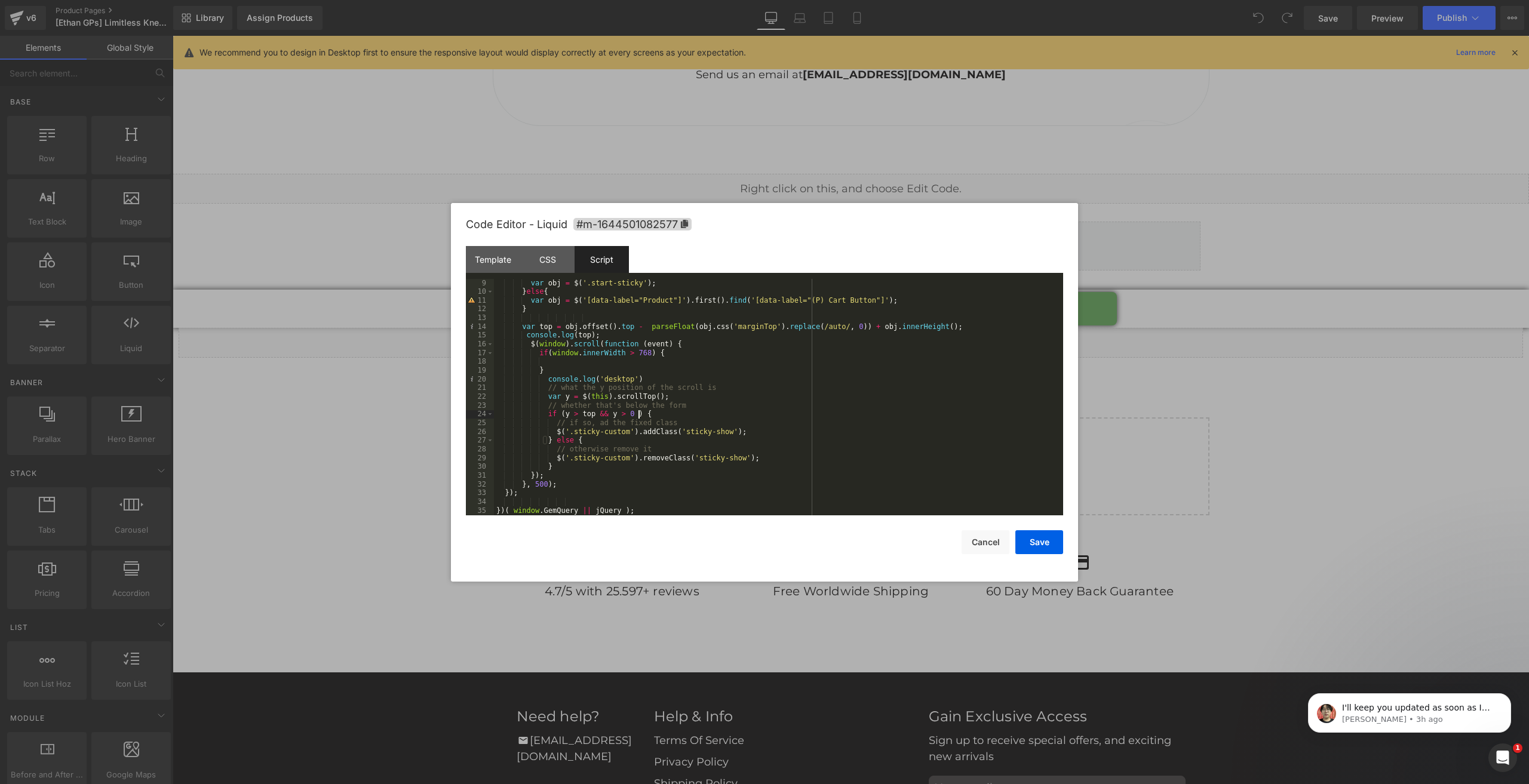
click at [649, 413] on div "var obj = $ ( '.start-sticky' ) ; } else { var obj = $ ( '[data-label="Product"…" at bounding box center [776, 406] width 564 height 254
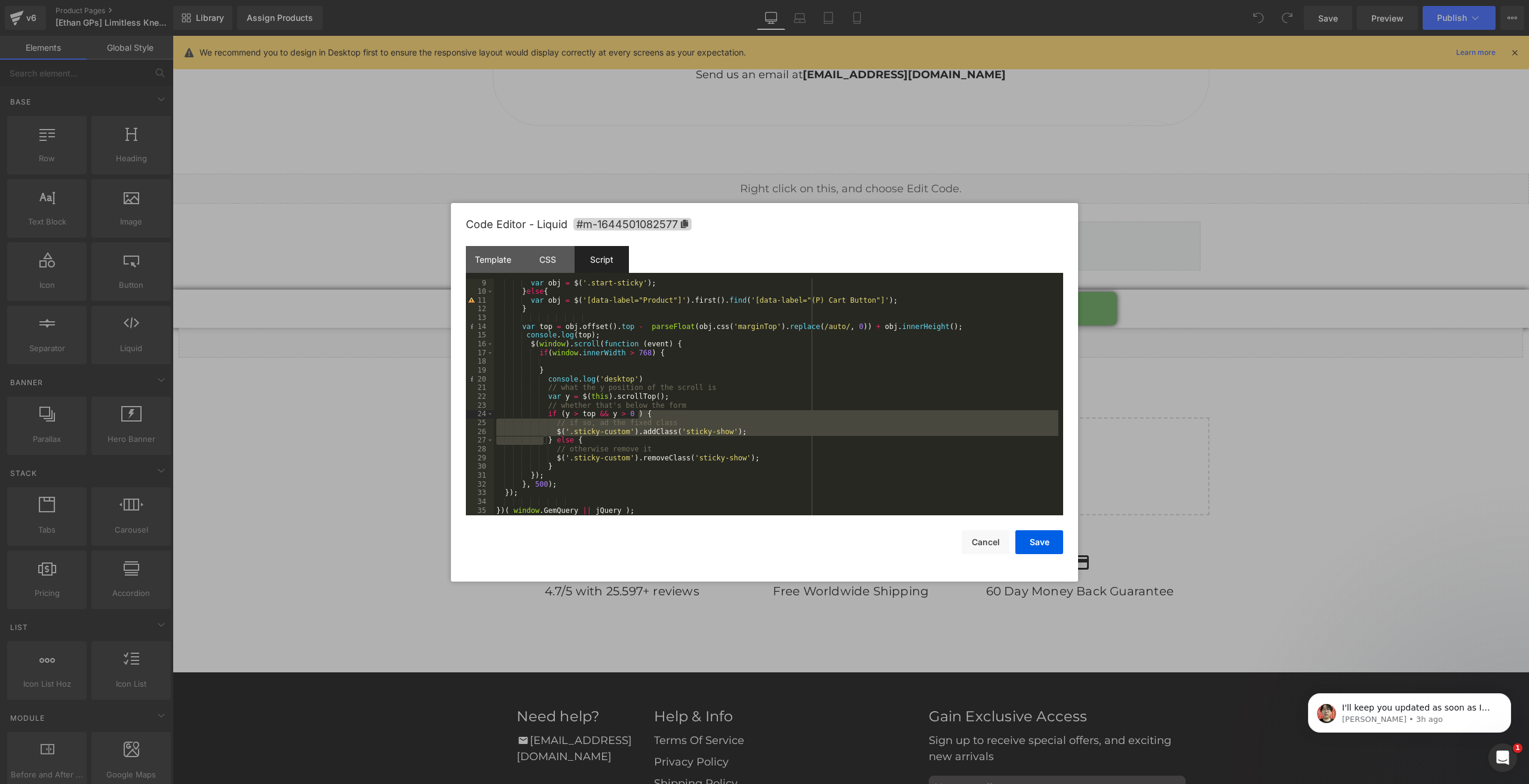
click at [645, 420] on div "var obj = $ ( '.start-sticky' ) ; } else { var obj = $ ( '[data-label="Product"…" at bounding box center [776, 397] width 564 height 237
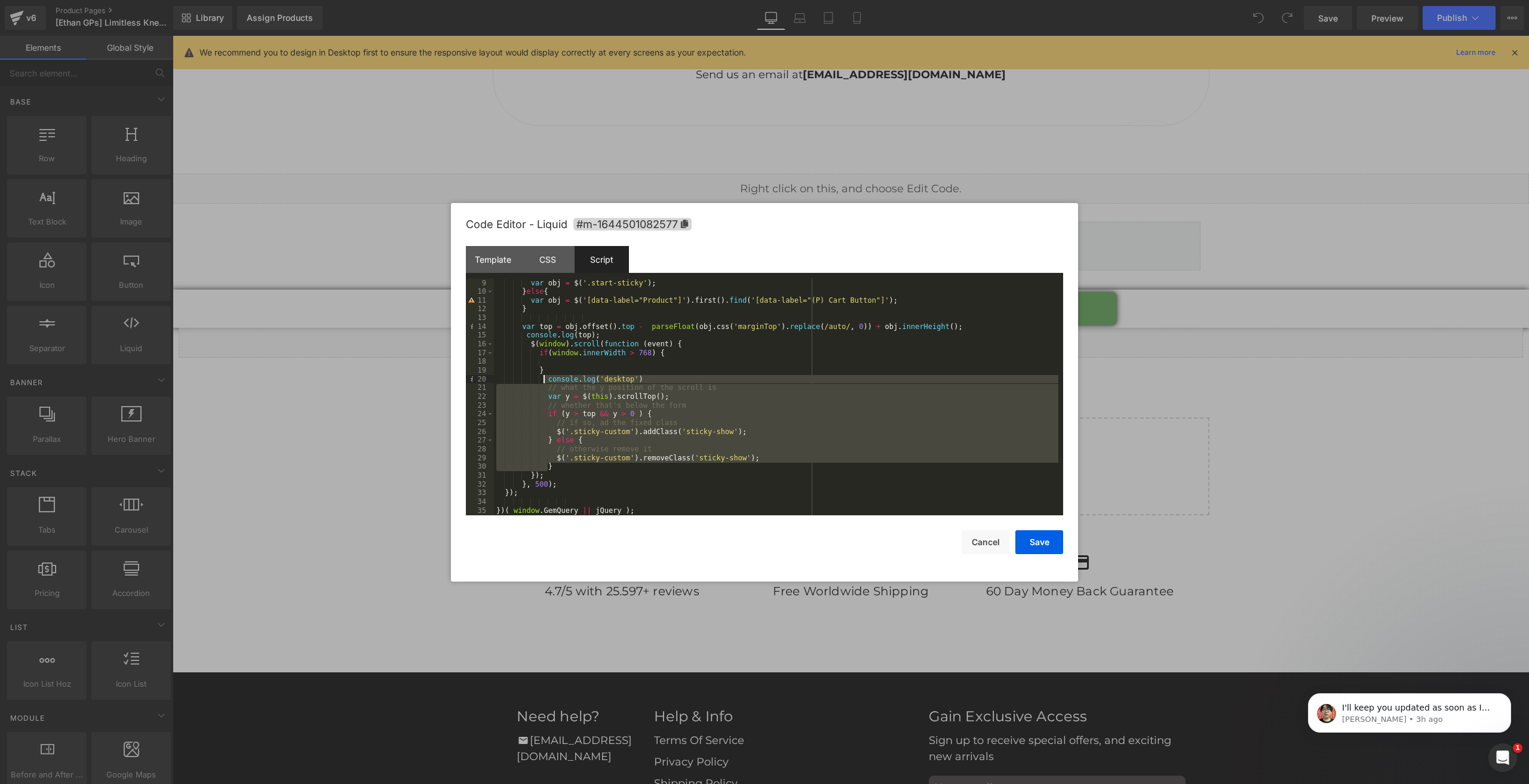
drag, startPoint x: 558, startPoint y: 465, endPoint x: 544, endPoint y: 379, distance: 87.1
click at [544, 379] on div "var obj = $ ( '.start-sticky' ) ; } else { var obj = $ ( '[data-label="Product"…" at bounding box center [776, 406] width 564 height 254
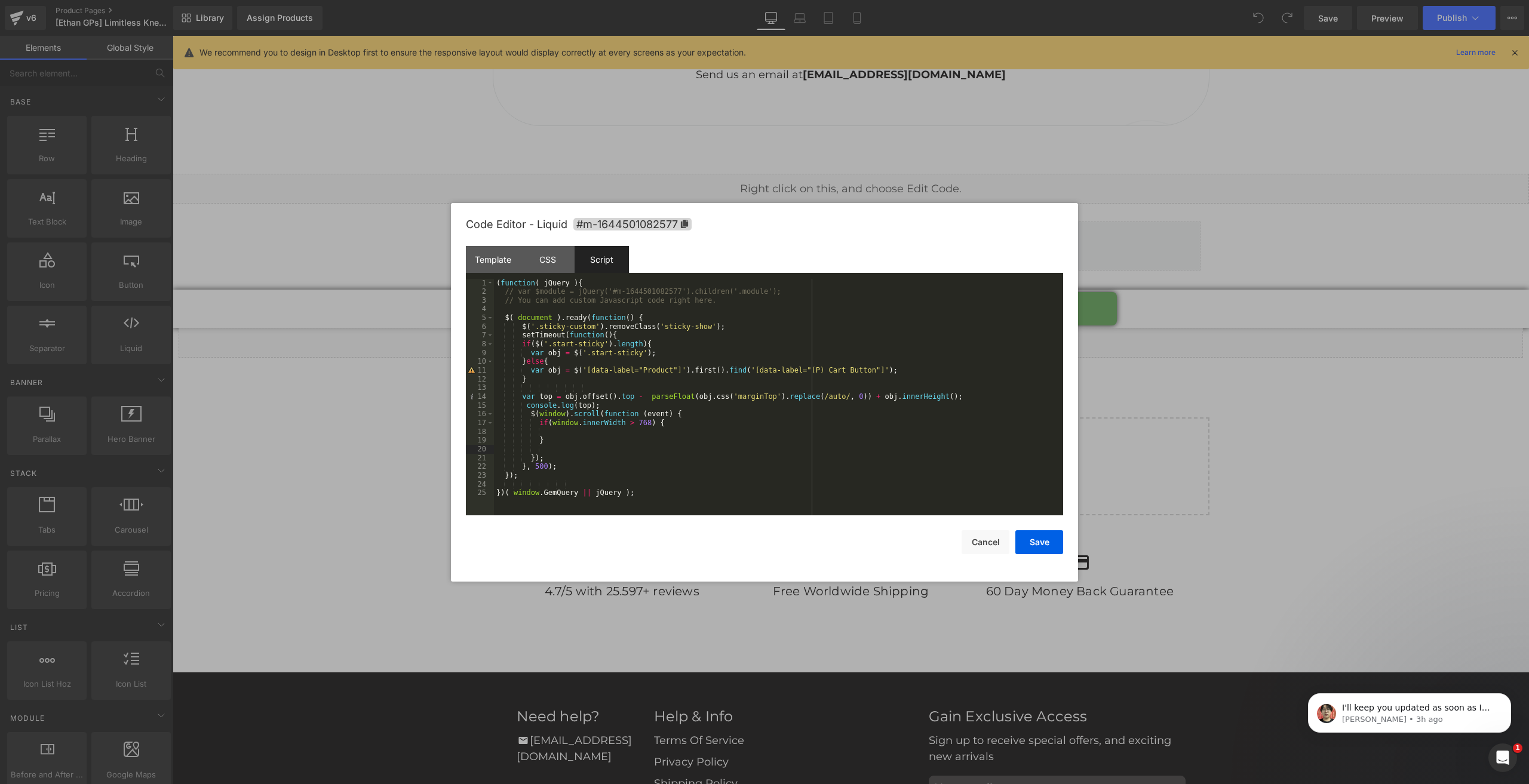
click at [560, 433] on div "( function ( jQuery ) { // var $module = jQuery('#m-1644501082577').children('.…" at bounding box center [778, 406] width 569 height 254
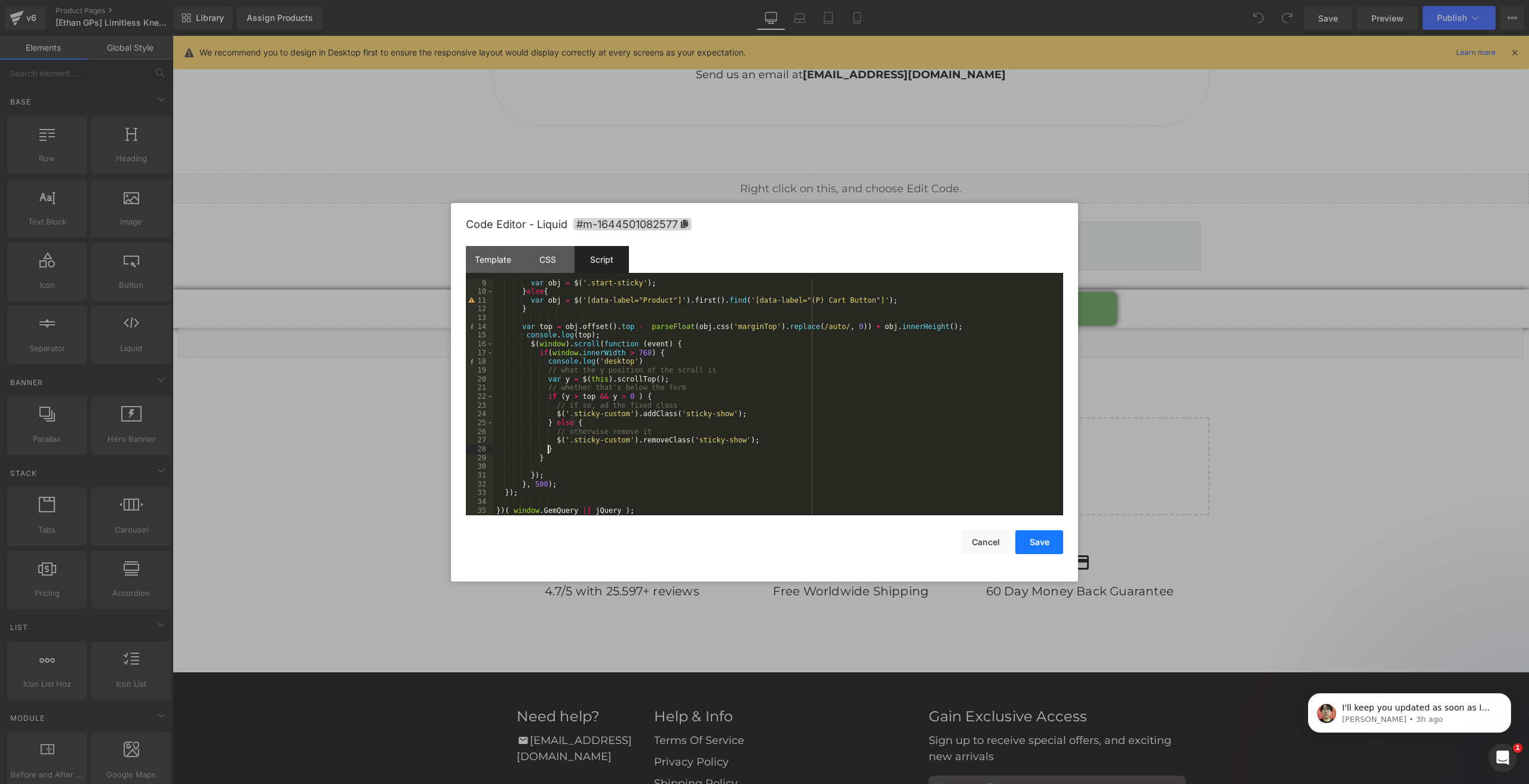
click at [1034, 535] on button "Save" at bounding box center [1039, 543] width 48 height 24
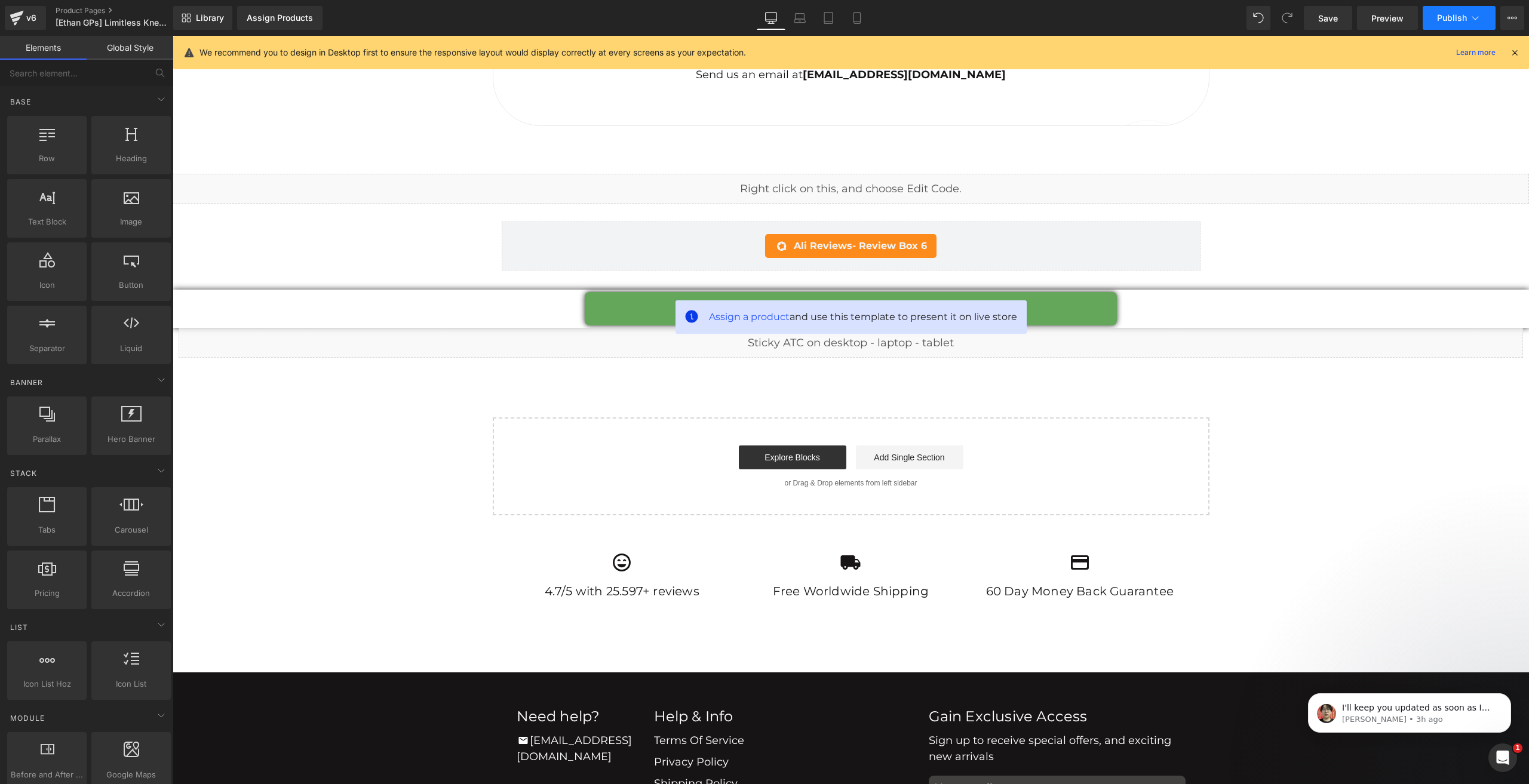
click at [1444, 20] on span "Publish" at bounding box center [1452, 18] width 30 height 9
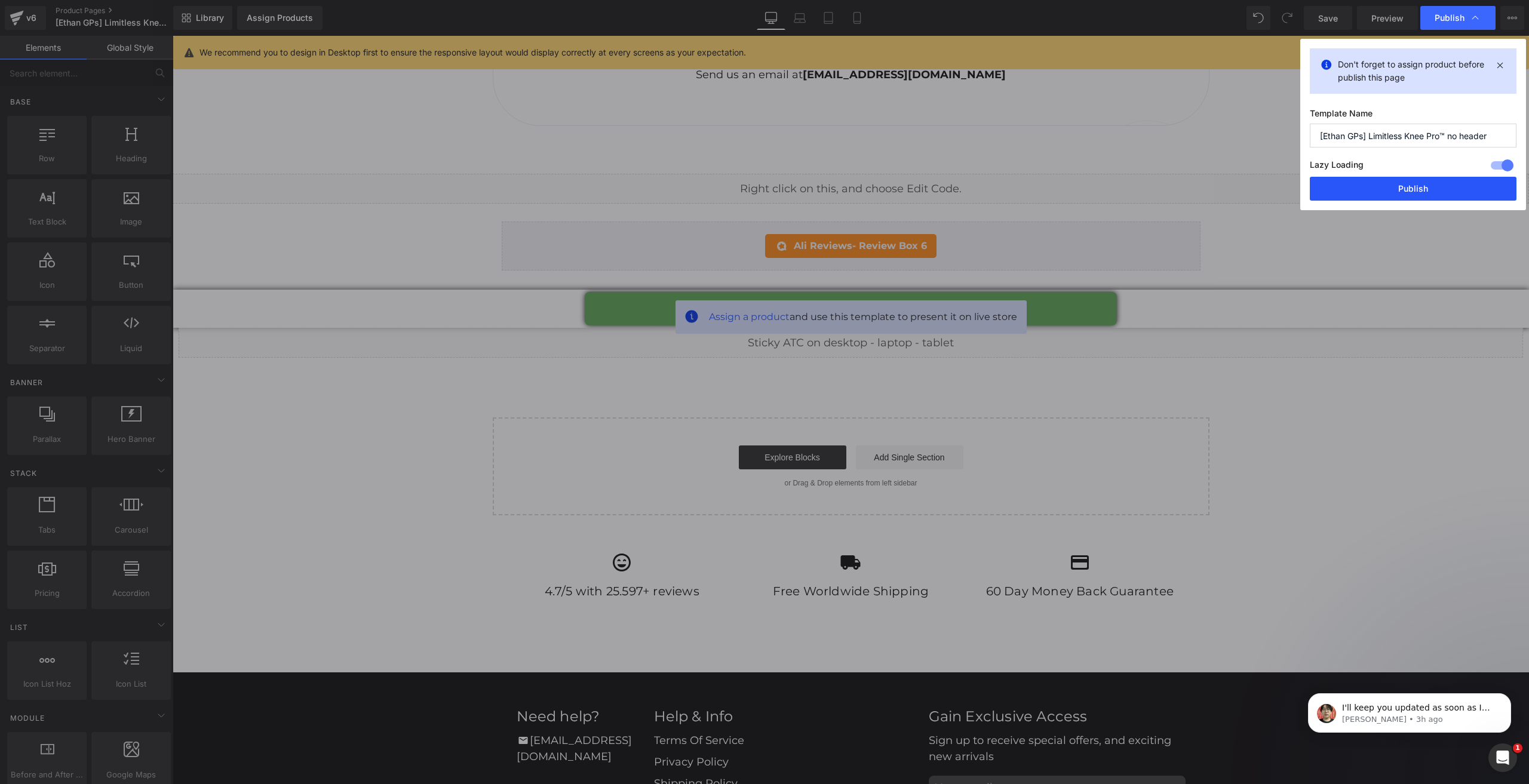
click at [1409, 182] on button "Publish" at bounding box center [1413, 189] width 207 height 24
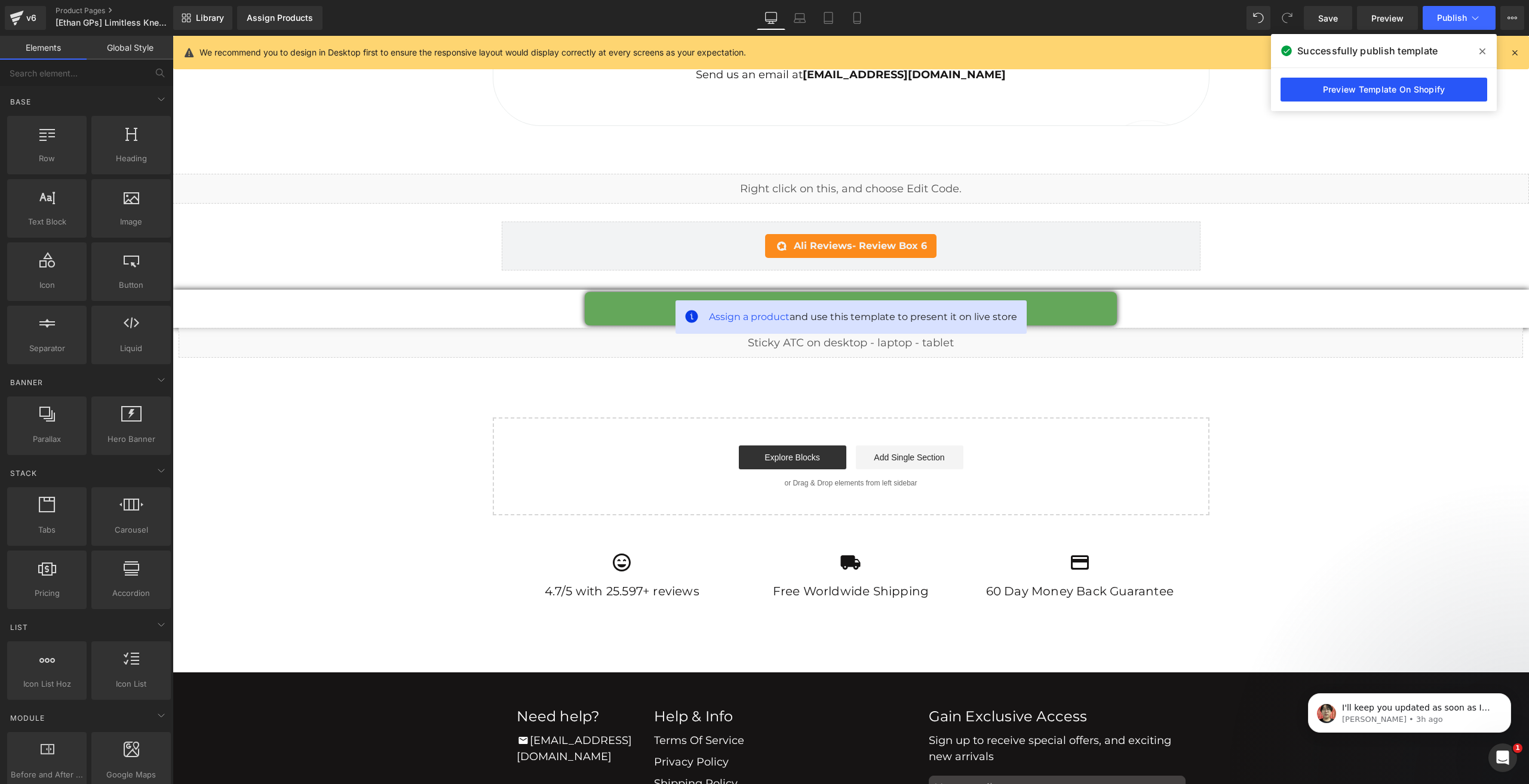
click at [1329, 93] on link "Preview Template On Shopify" at bounding box center [1384, 89] width 207 height 24
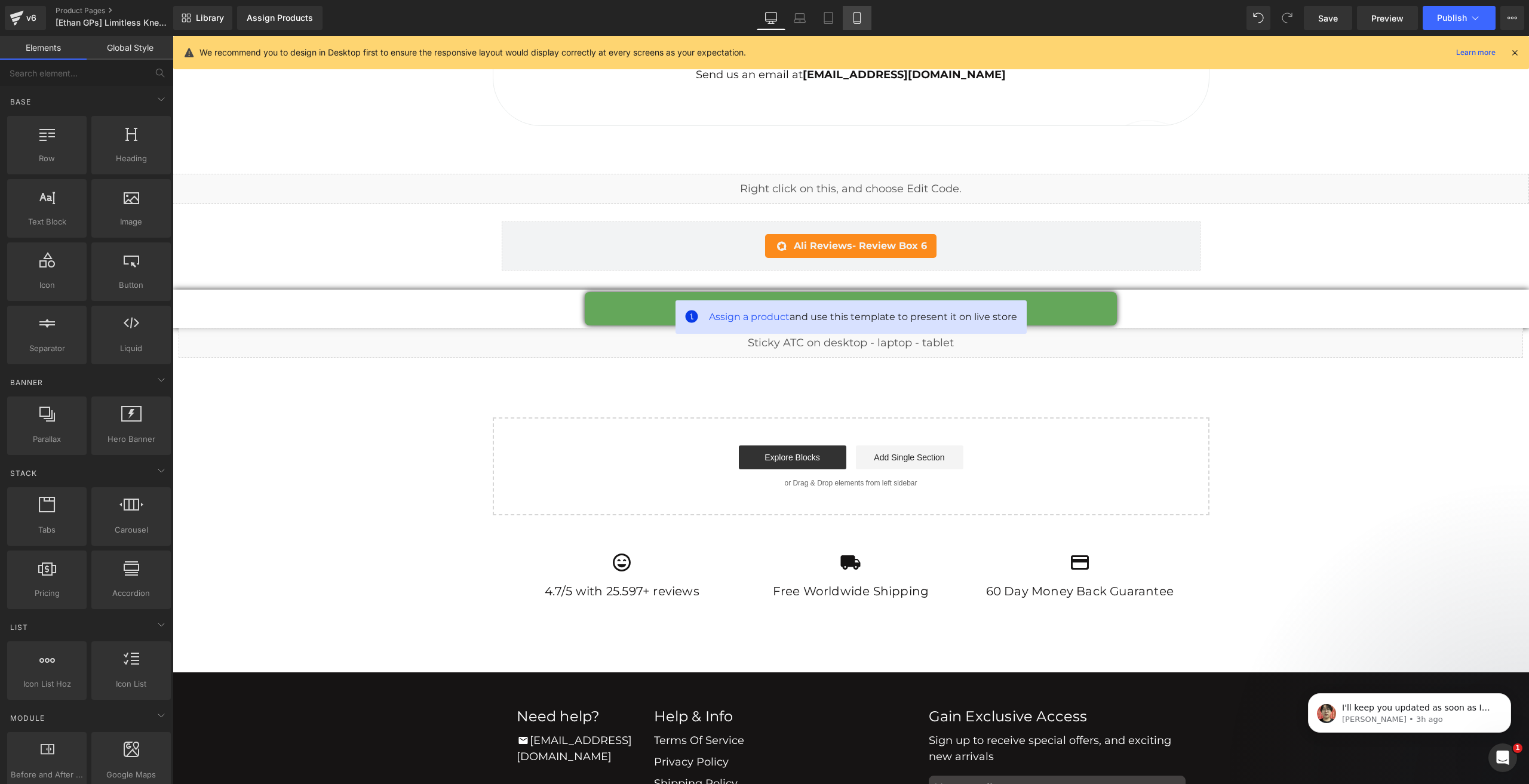
click at [862, 19] on icon at bounding box center [857, 18] width 12 height 12
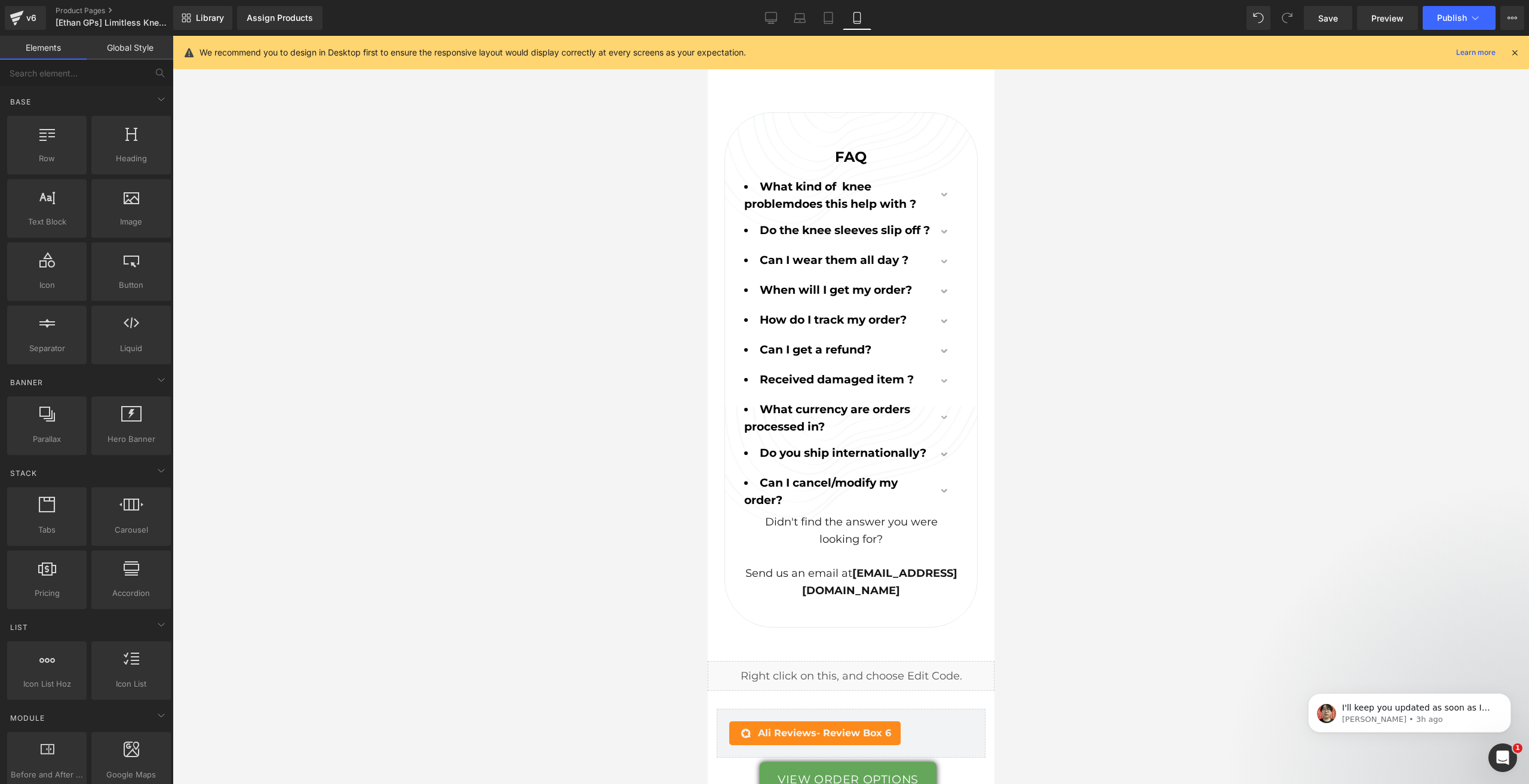
scroll to position [8788, 0]
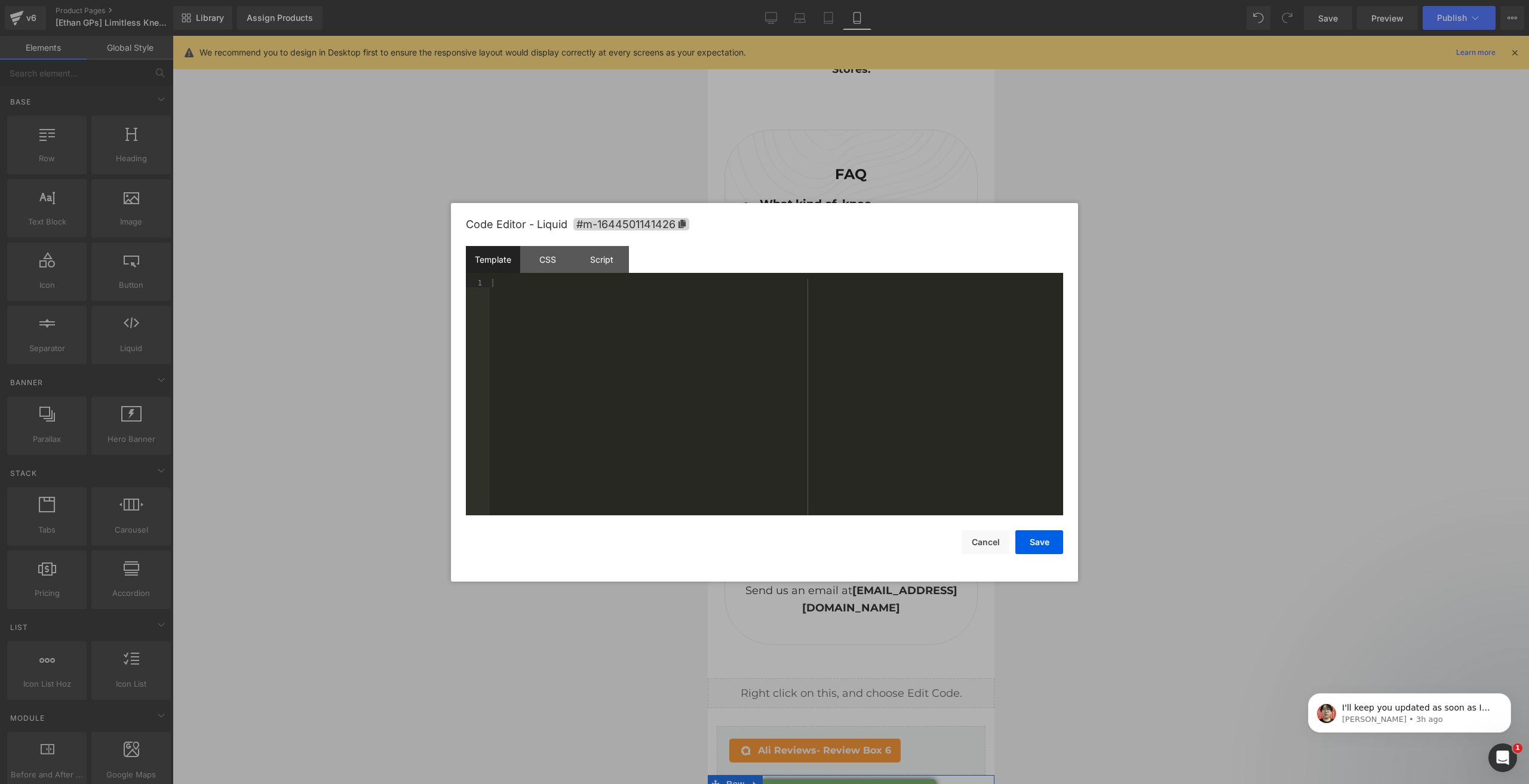
click at [620, 252] on div "Script" at bounding box center [601, 259] width 54 height 27
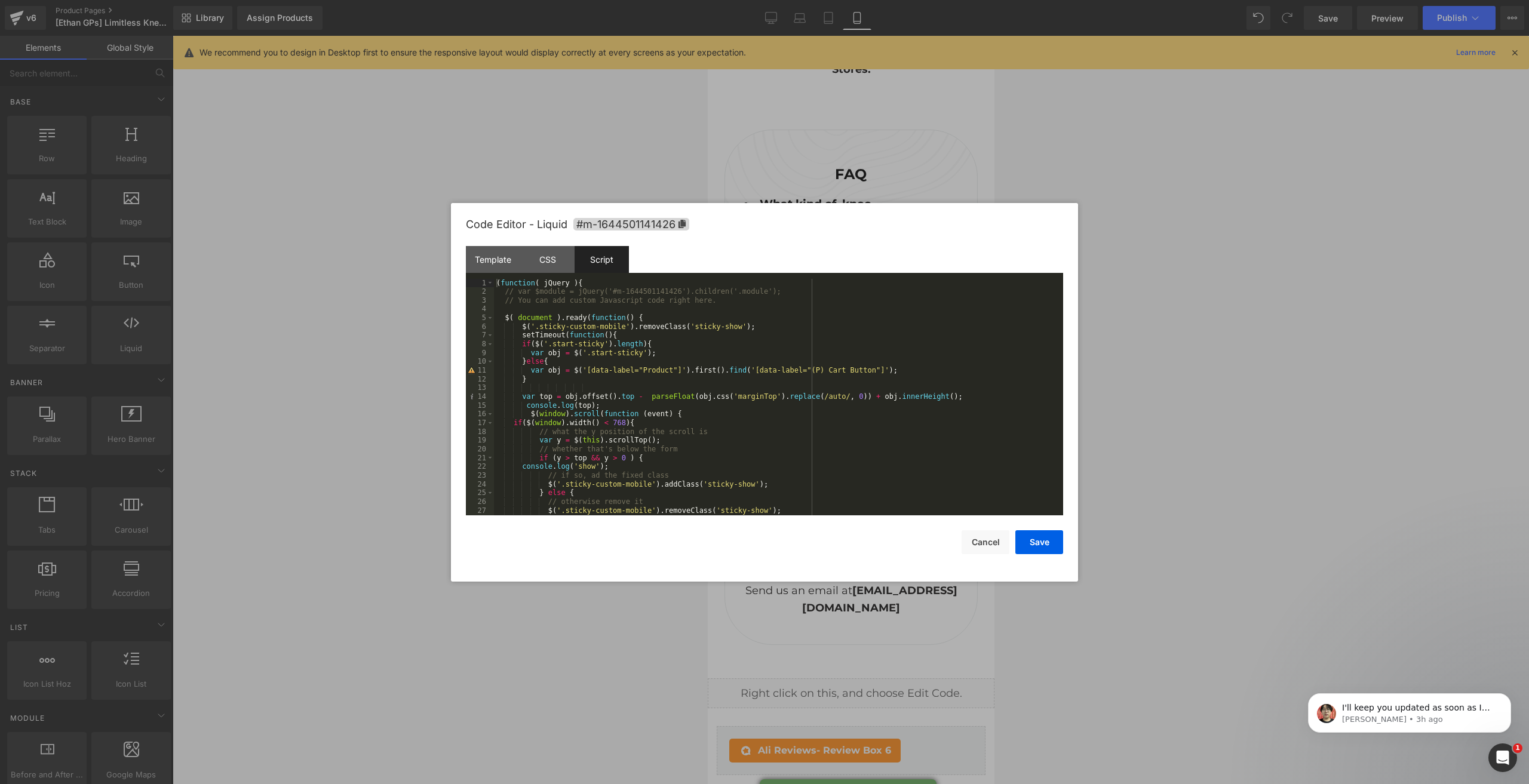
drag, startPoint x: 596, startPoint y: 327, endPoint x: 564, endPoint y: 330, distance: 32.1
click at [590, 327] on div "( function ( jQuery ) { // var $module = jQuery('#m-1644501141426').children('.…" at bounding box center [776, 406] width 564 height 254
click at [975, 539] on button "Cancel" at bounding box center [985, 543] width 48 height 24
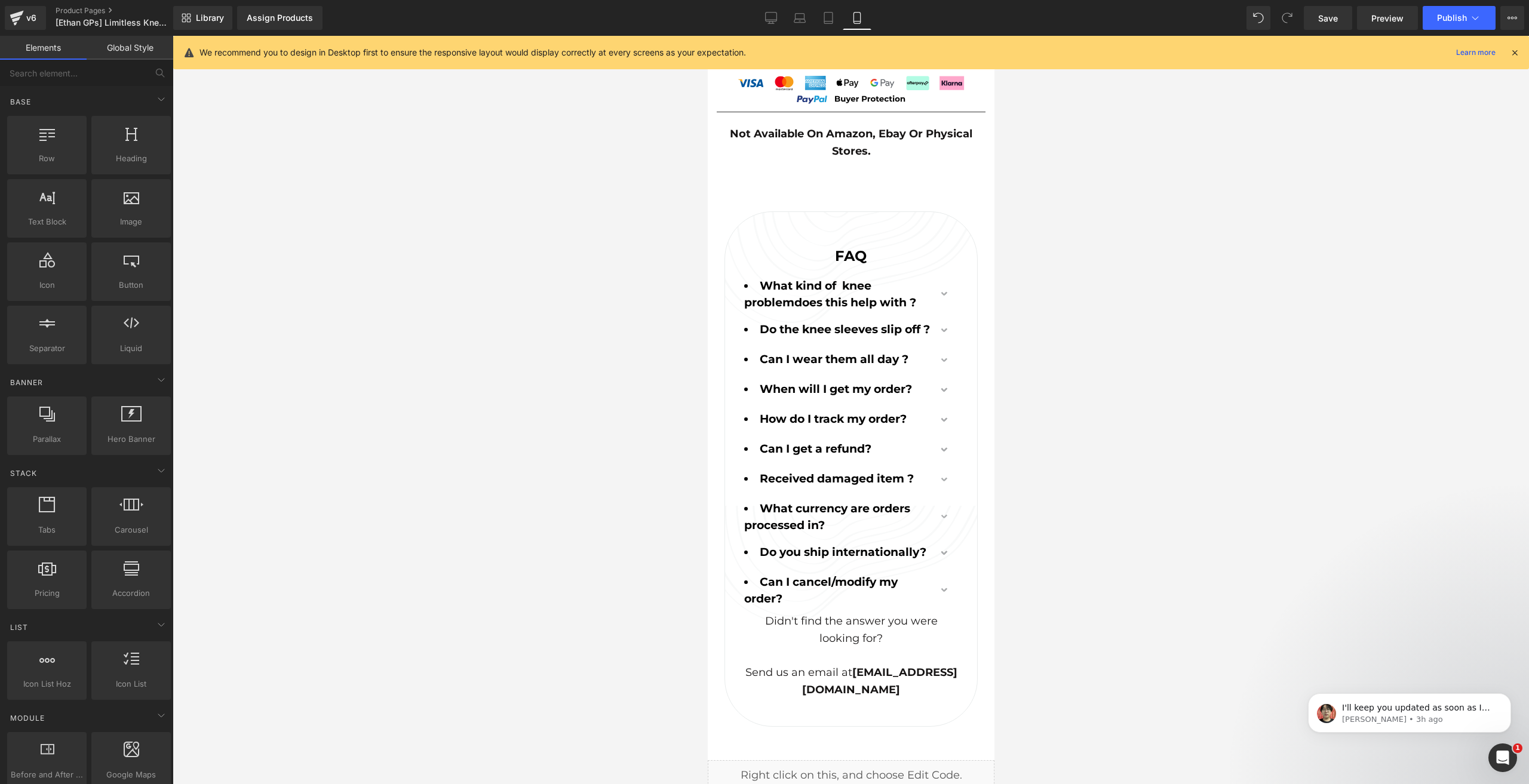
scroll to position [8609, 0]
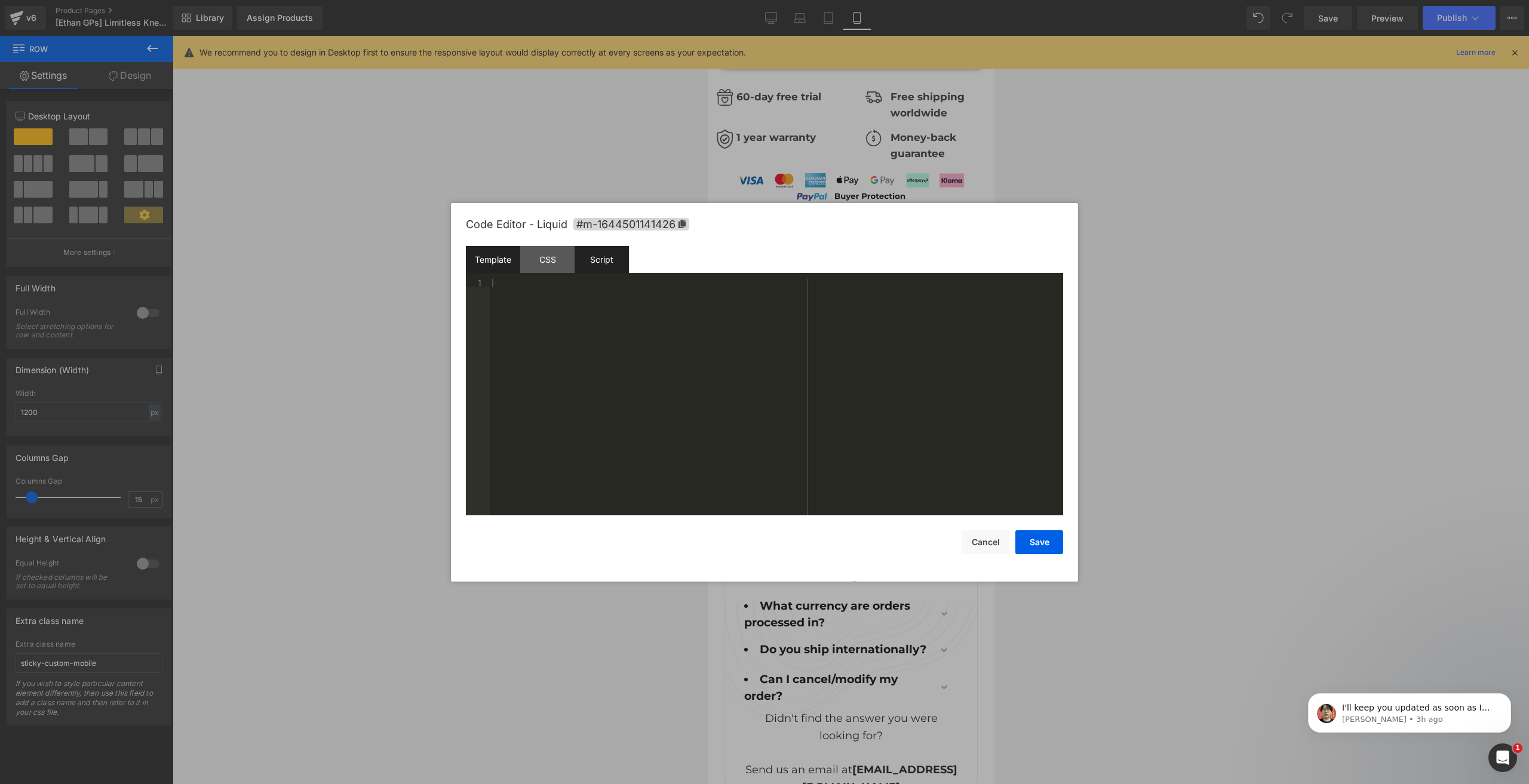
click at [582, 260] on div "Script" at bounding box center [601, 259] width 54 height 27
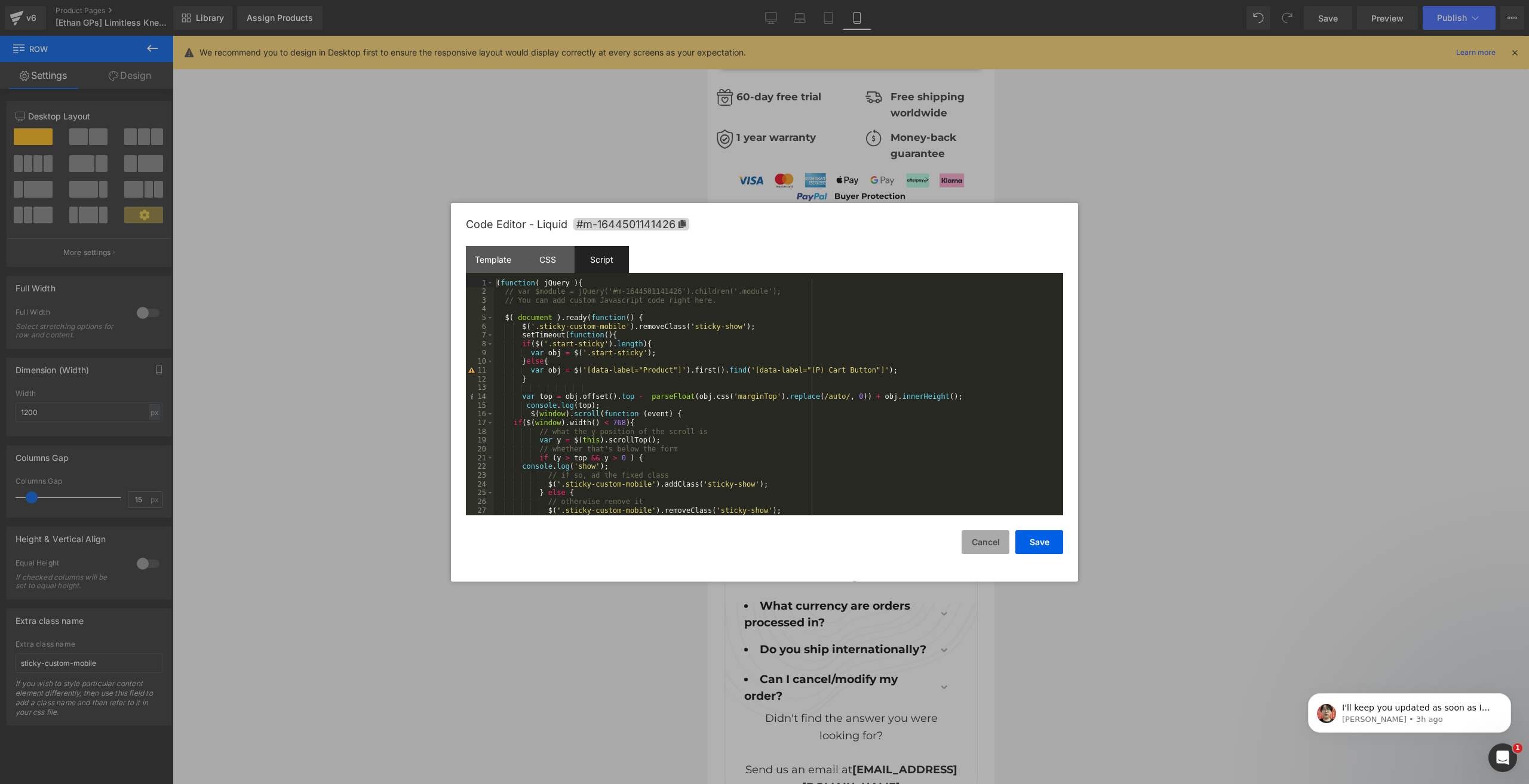
drag, startPoint x: 977, startPoint y: 549, endPoint x: 968, endPoint y: 545, distance: 9.8
click at [976, 549] on button "Cancel" at bounding box center [985, 543] width 48 height 24
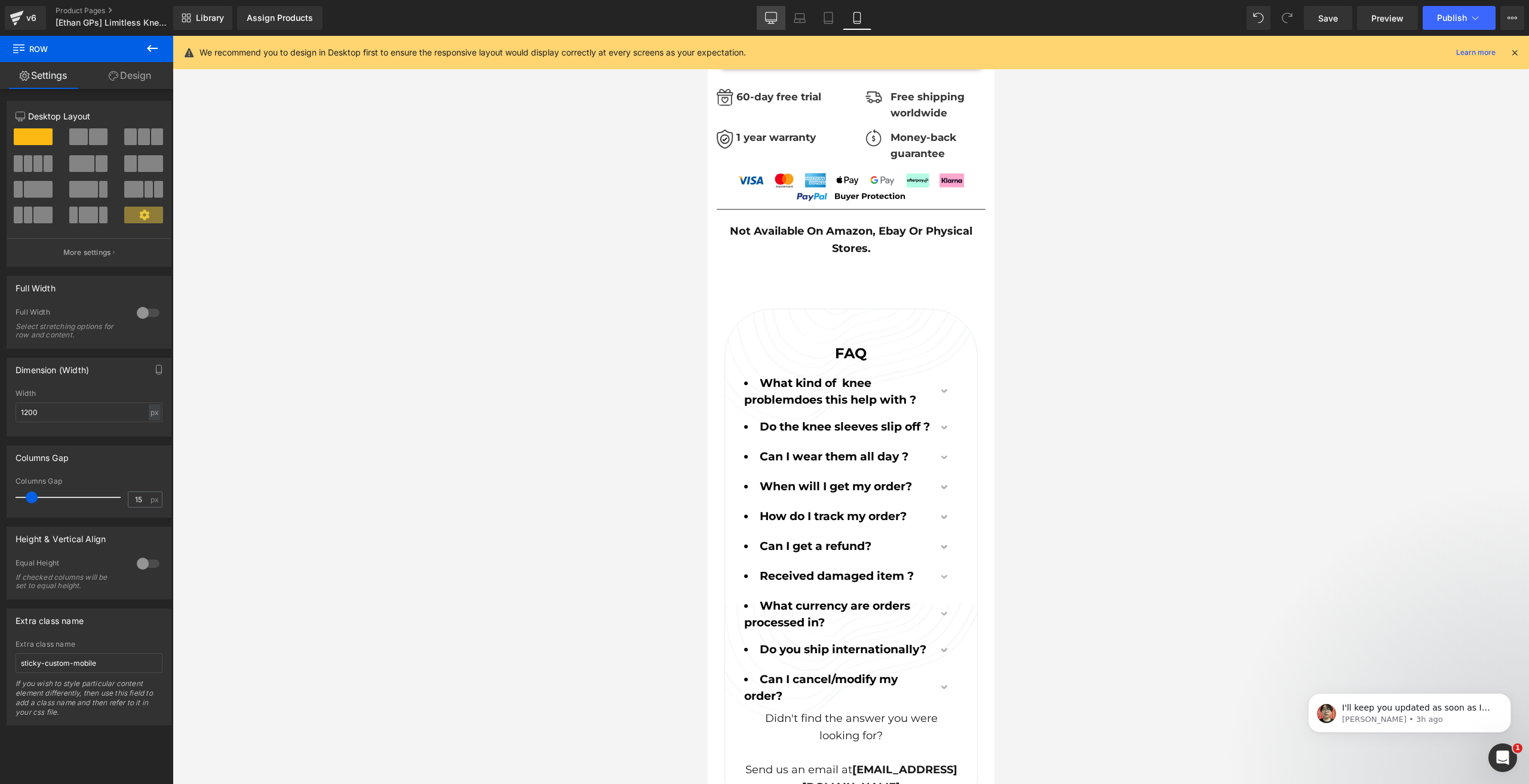
click at [770, 25] on link "Desktop" at bounding box center [770, 18] width 29 height 24
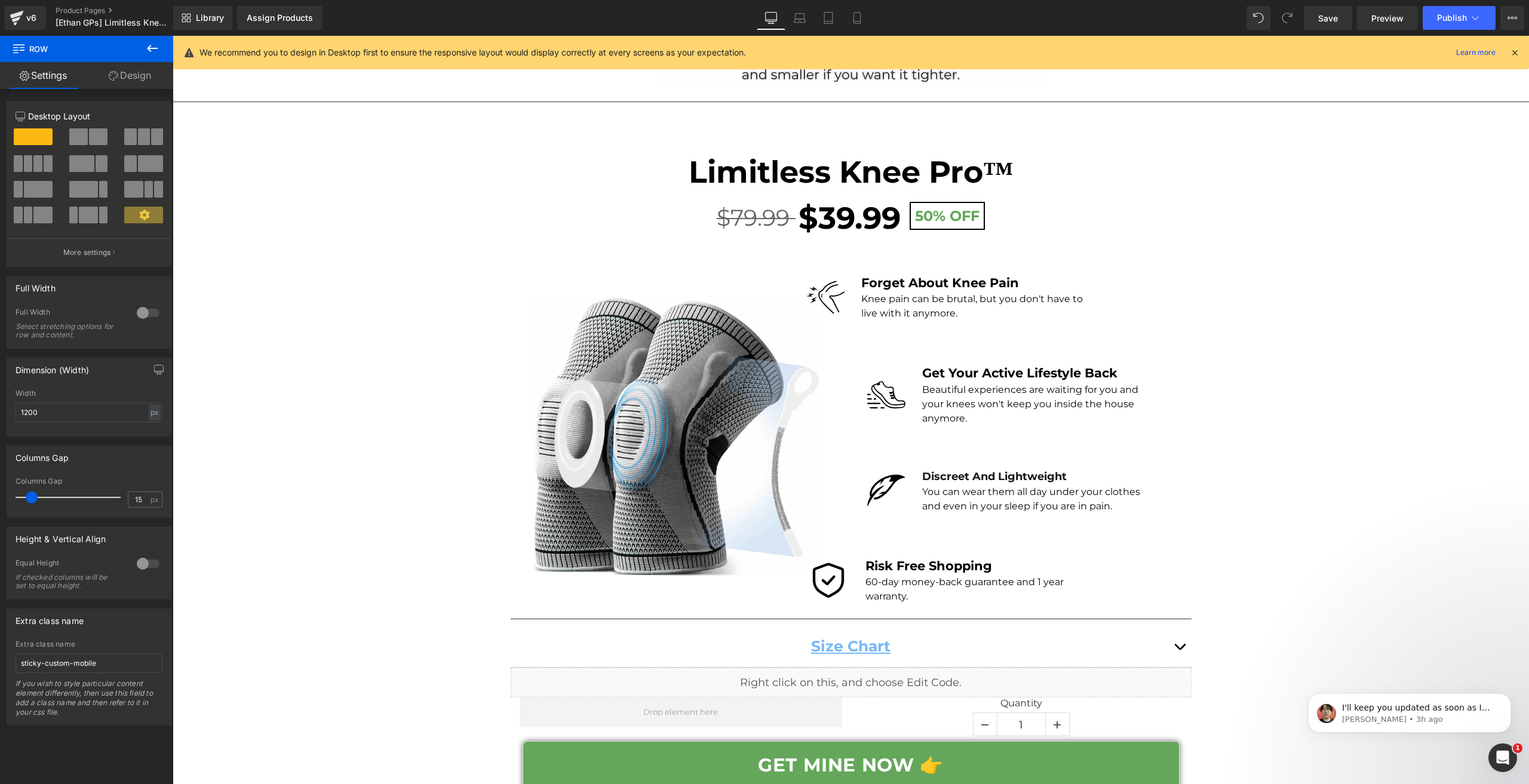
scroll to position [6557, 0]
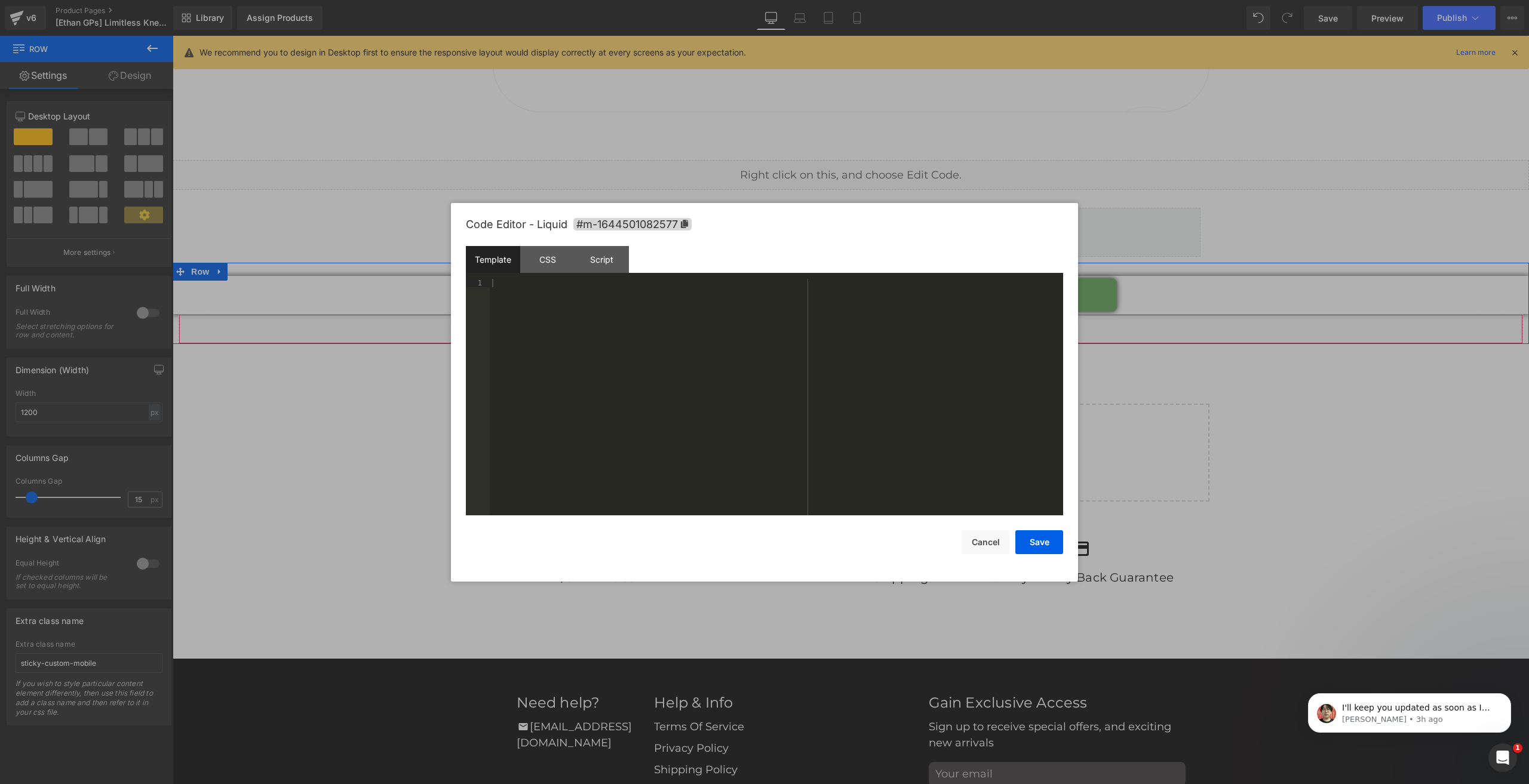
click at [861, 314] on div "Liquid" at bounding box center [850, 329] width 1344 height 30
click at [605, 267] on div "Script" at bounding box center [601, 259] width 54 height 27
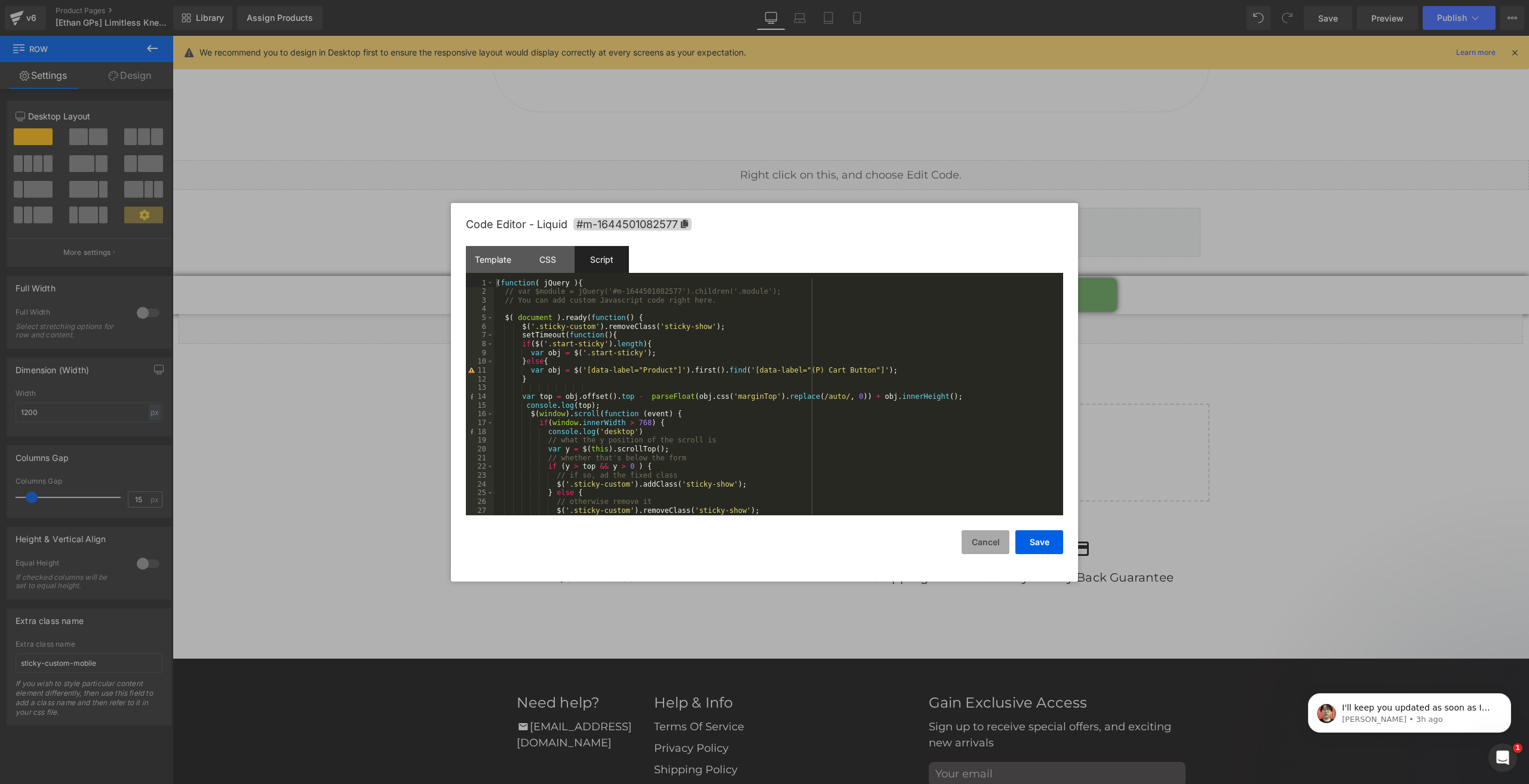
drag, startPoint x: 978, startPoint y: 541, endPoint x: 971, endPoint y: 543, distance: 7.3
click at [977, 542] on button "Cancel" at bounding box center [985, 543] width 48 height 24
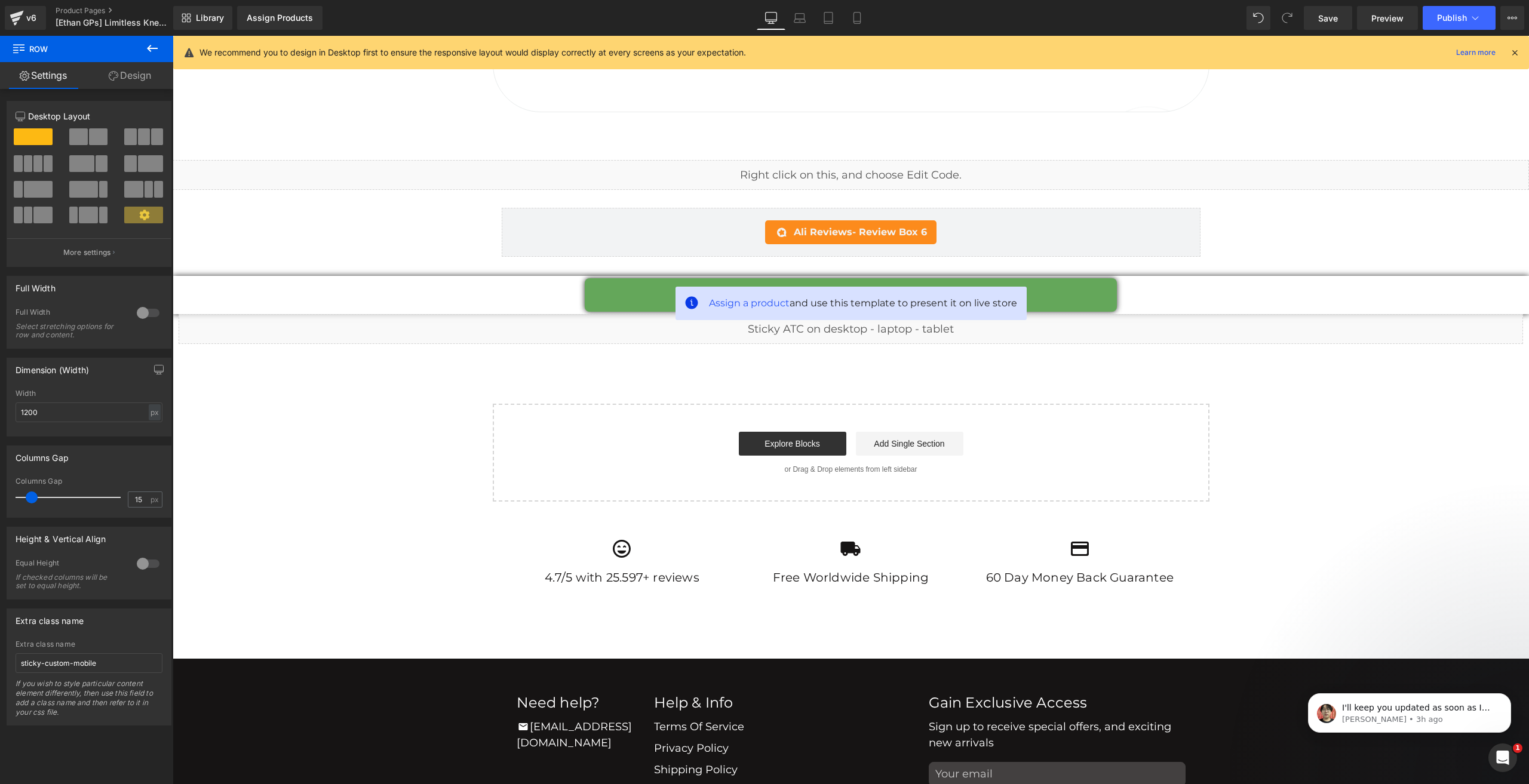
click at [849, 4] on div "Library Assign Products Product Preview No product match your search. Please tr…" at bounding box center [851, 18] width 1356 height 35
click at [854, 14] on icon at bounding box center [856, 18] width 7 height 11
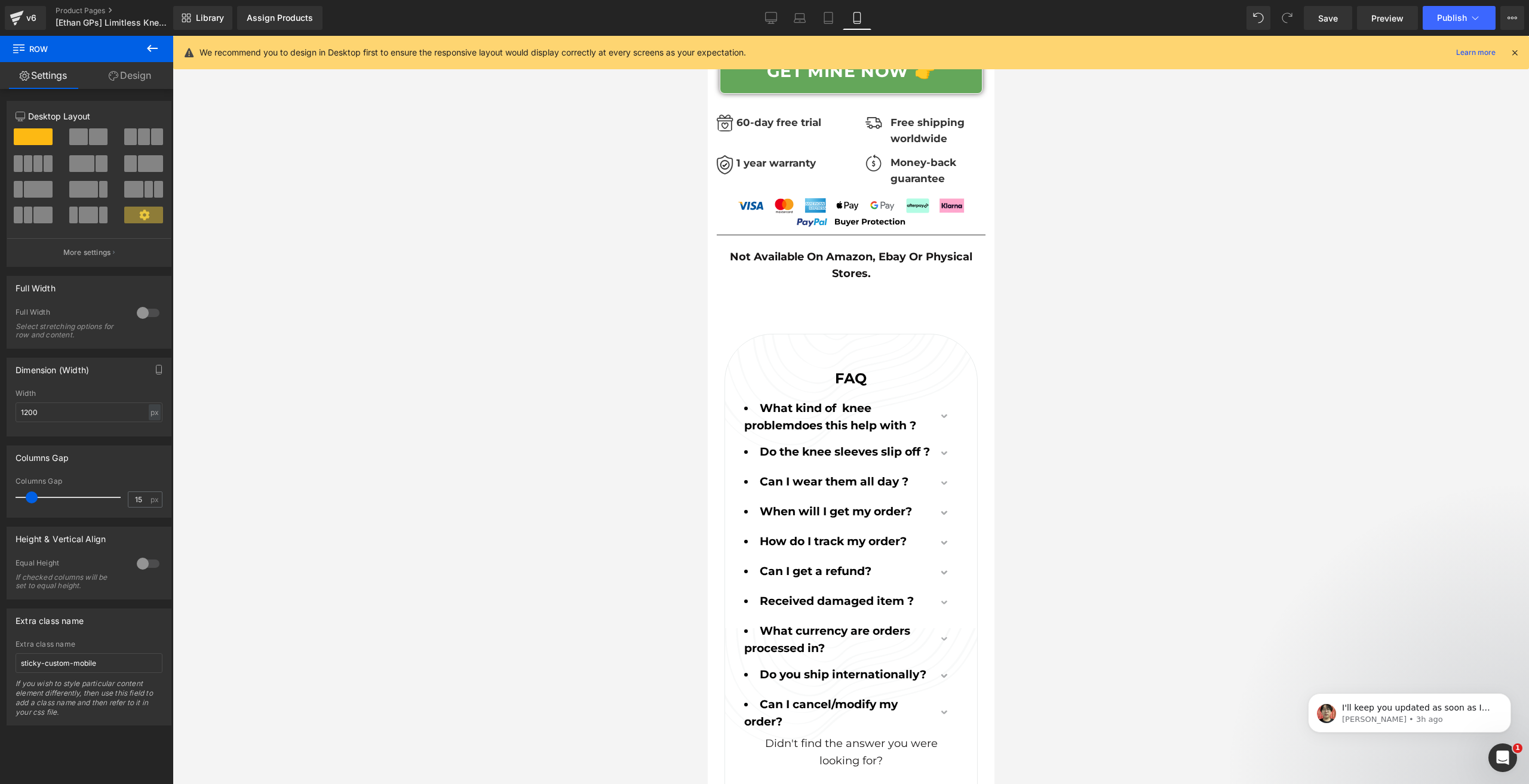
scroll to position [8535, 0]
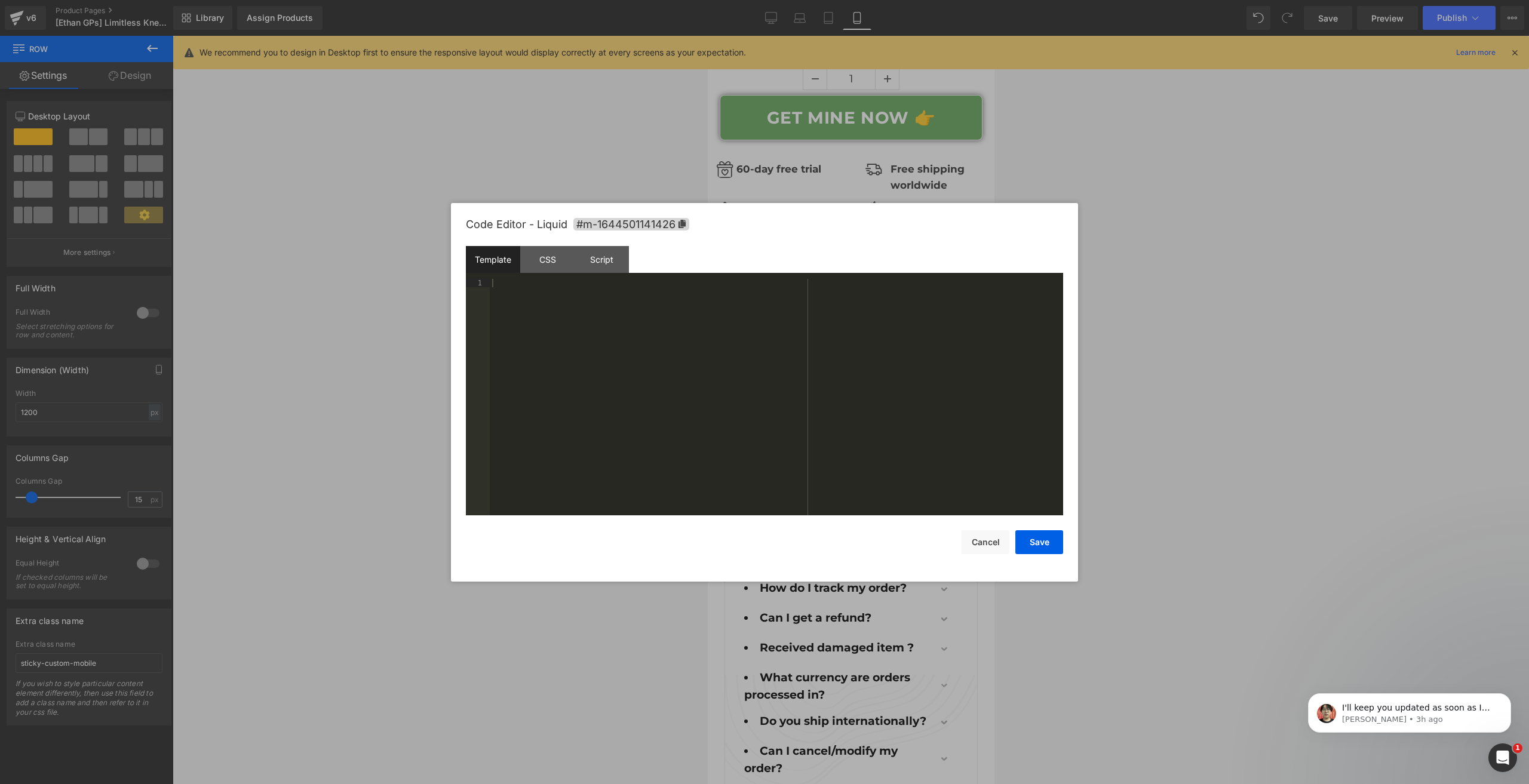
click at [624, 269] on div "Script" at bounding box center [601, 259] width 54 height 27
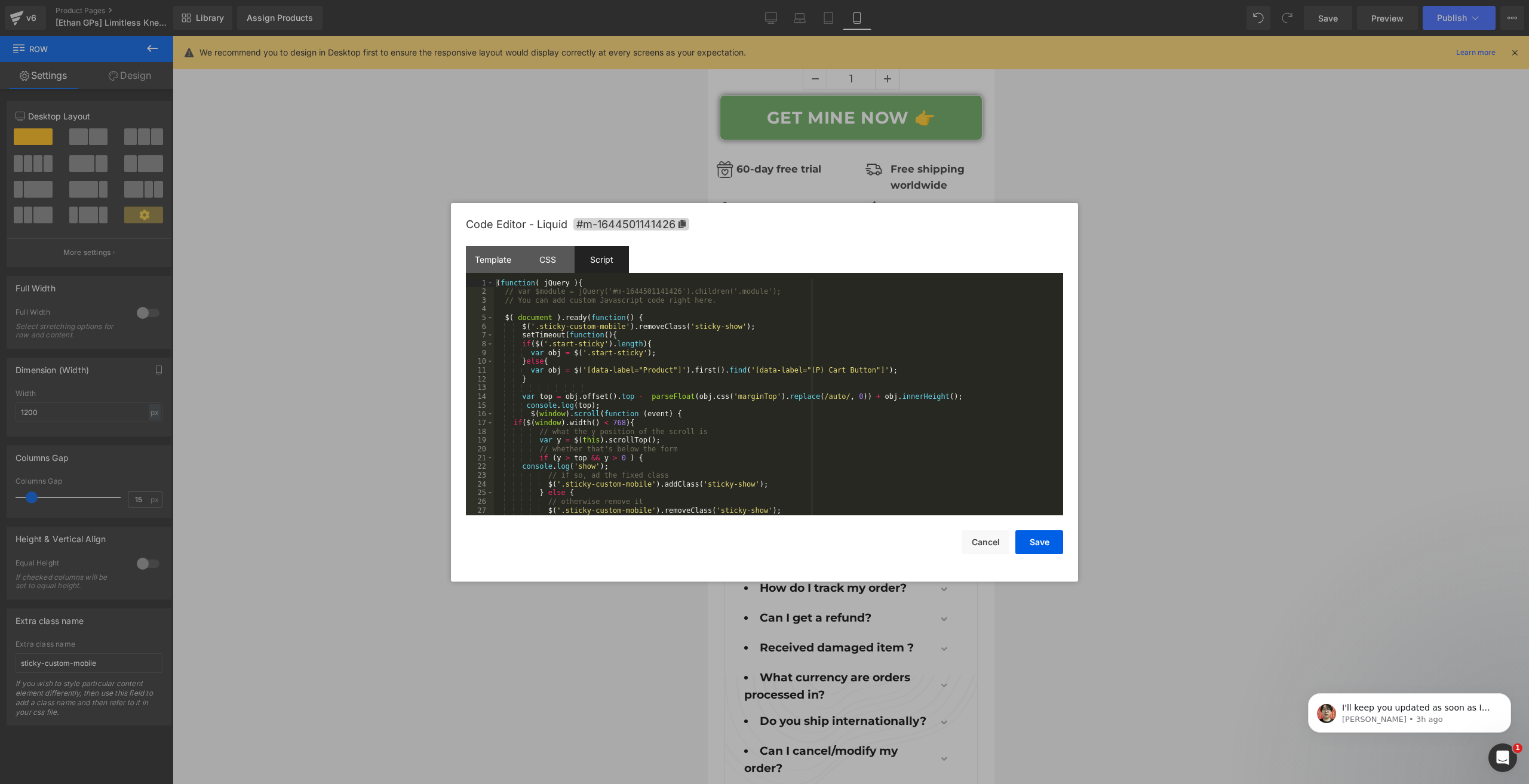
drag, startPoint x: 742, startPoint y: 331, endPoint x: 753, endPoint y: 330, distance: 11.0
click at [743, 331] on div "( function ( jQuery ) { // var $module = jQuery('#m-1644501141426').children('.…" at bounding box center [776, 406] width 564 height 254
click at [685, 354] on div "( function ( jQuery ) { // var $module = jQuery('#m-1644501141426').children('.…" at bounding box center [776, 406] width 564 height 254
drag, startPoint x: 629, startPoint y: 364, endPoint x: 582, endPoint y: 364, distance: 47.0
click at [582, 364] on div "( function ( jQuery ) { // var $module = jQuery('#m-1644501141426').children('.…" at bounding box center [776, 406] width 564 height 254
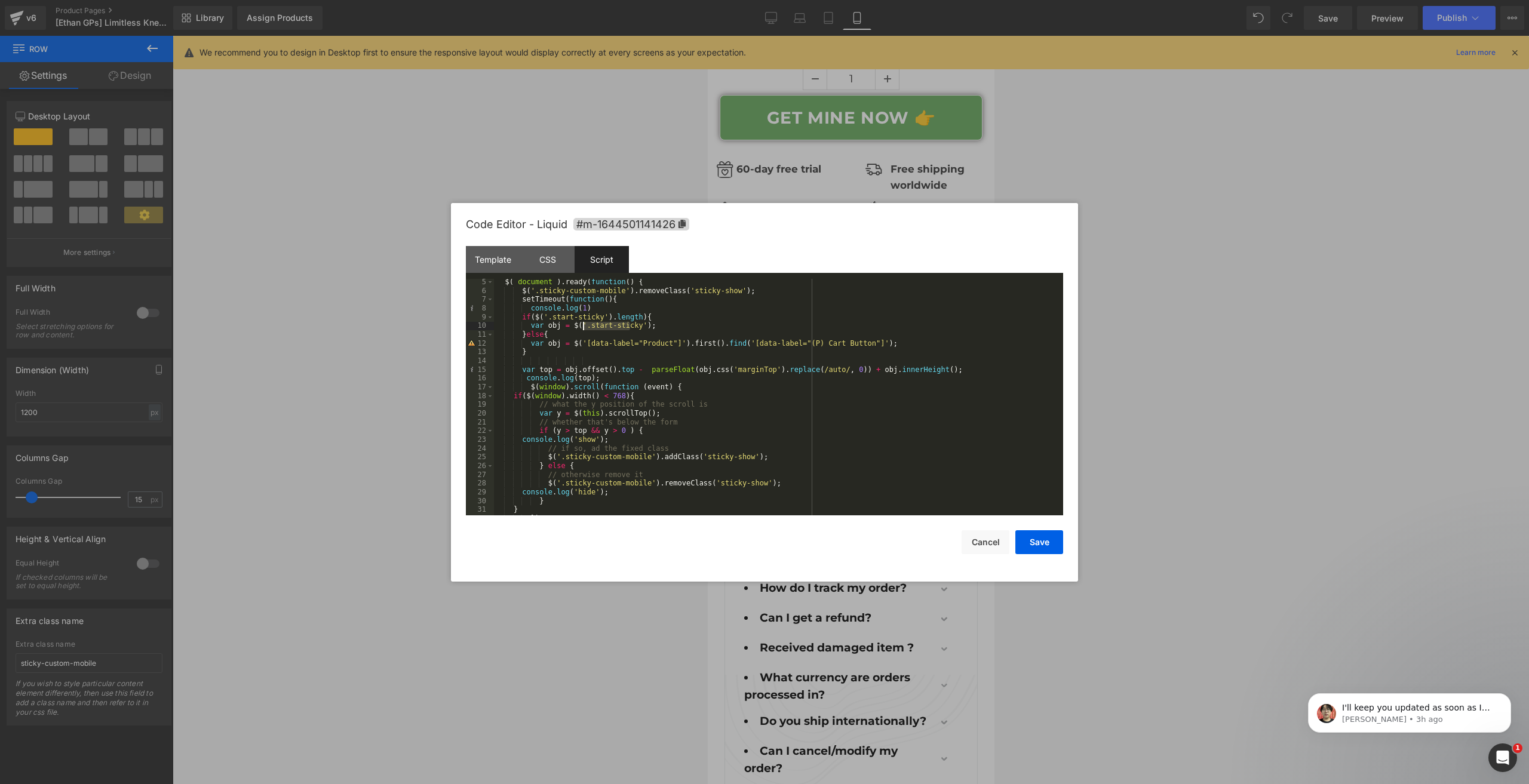
scroll to position [35, 0]
click at [592, 350] on div "$ ( document ) . ready ( function ( ) { $ ( '.sticky-custom-mobile' ) . removeC…" at bounding box center [776, 405] width 564 height 254
click at [660, 409] on div "$ ( document ) . ready ( function ( ) { $ ( '.sticky-custom-mobile' ) . removeC…" at bounding box center [776, 405] width 564 height 254
click at [613, 407] on div "$ ( document ) . ready ( function ( ) { $ ( '.sticky-custom-mobile' ) . removeC…" at bounding box center [776, 405] width 564 height 254
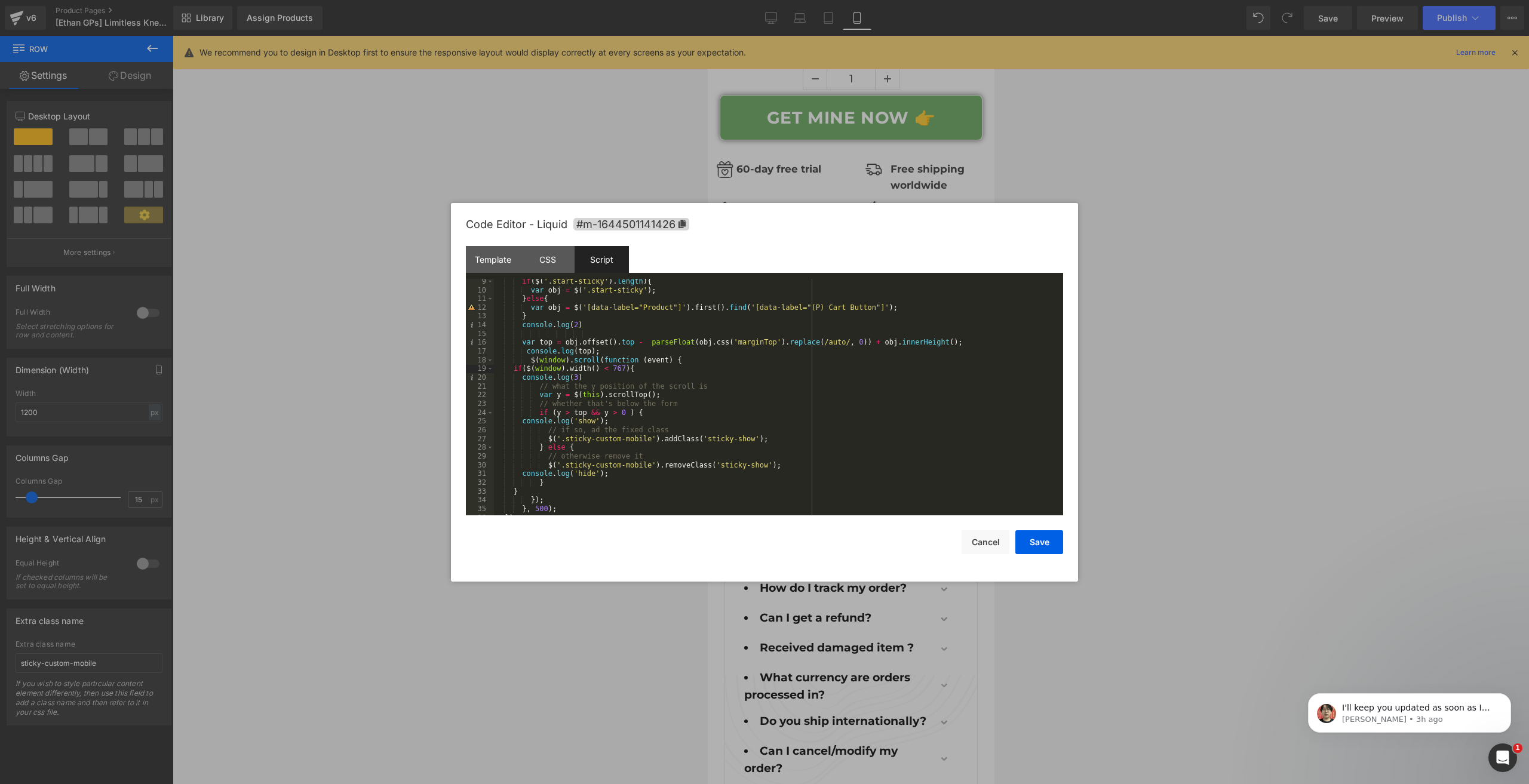
click at [760, 439] on div "if ( $ ( '.start-sticky' ) . length ) { var obj = $ ( '.start-sticky' ) ; } els…" at bounding box center [776, 404] width 564 height 254
click at [737, 459] on div "if ( $ ( '.start-sticky' ) . length ) { var obj = $ ( '.start-sticky' ) ; } els…" at bounding box center [776, 404] width 564 height 254
click at [1053, 546] on button "Save" at bounding box center [1039, 543] width 48 height 24
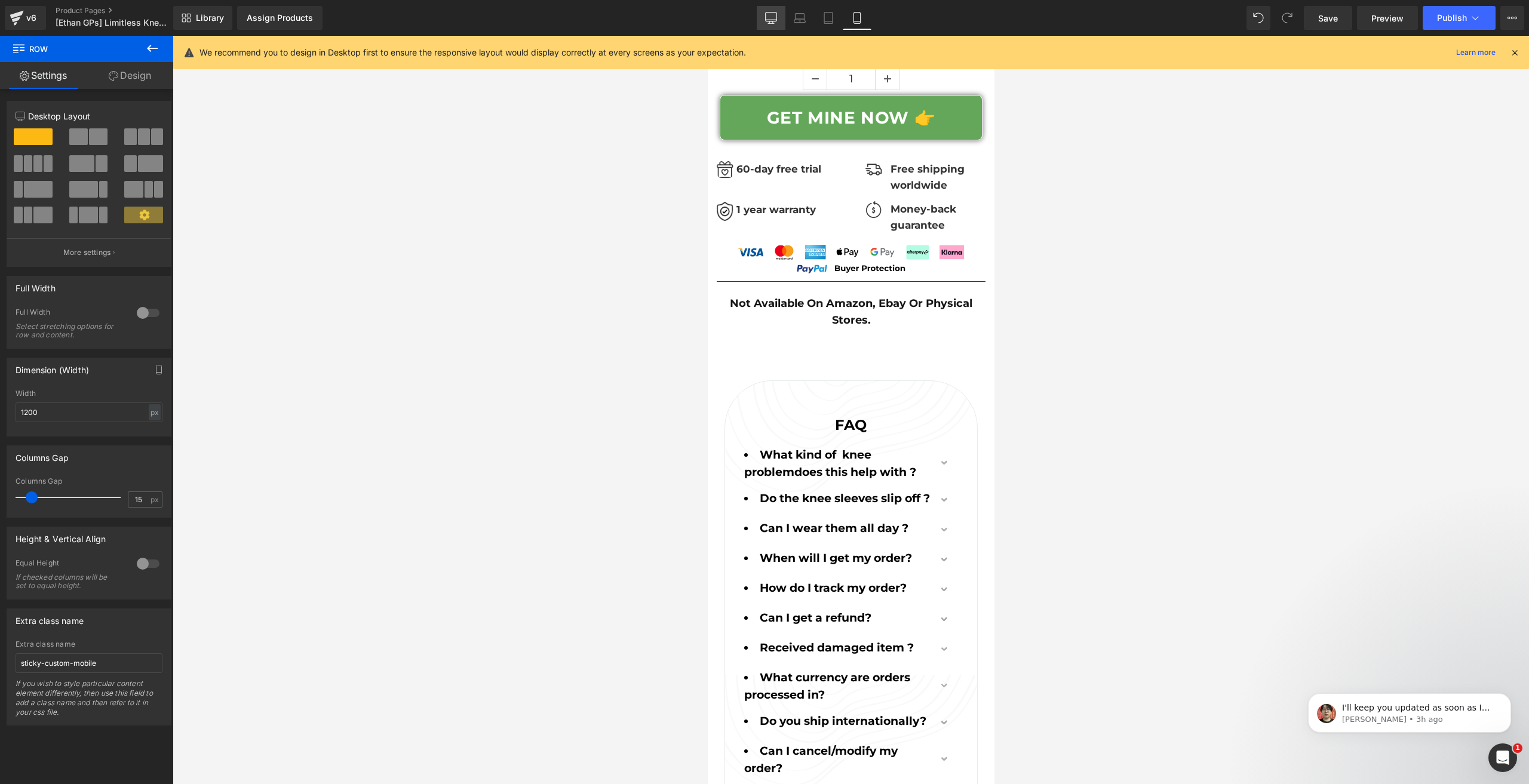
click at [776, 20] on icon at bounding box center [771, 20] width 11 height 0
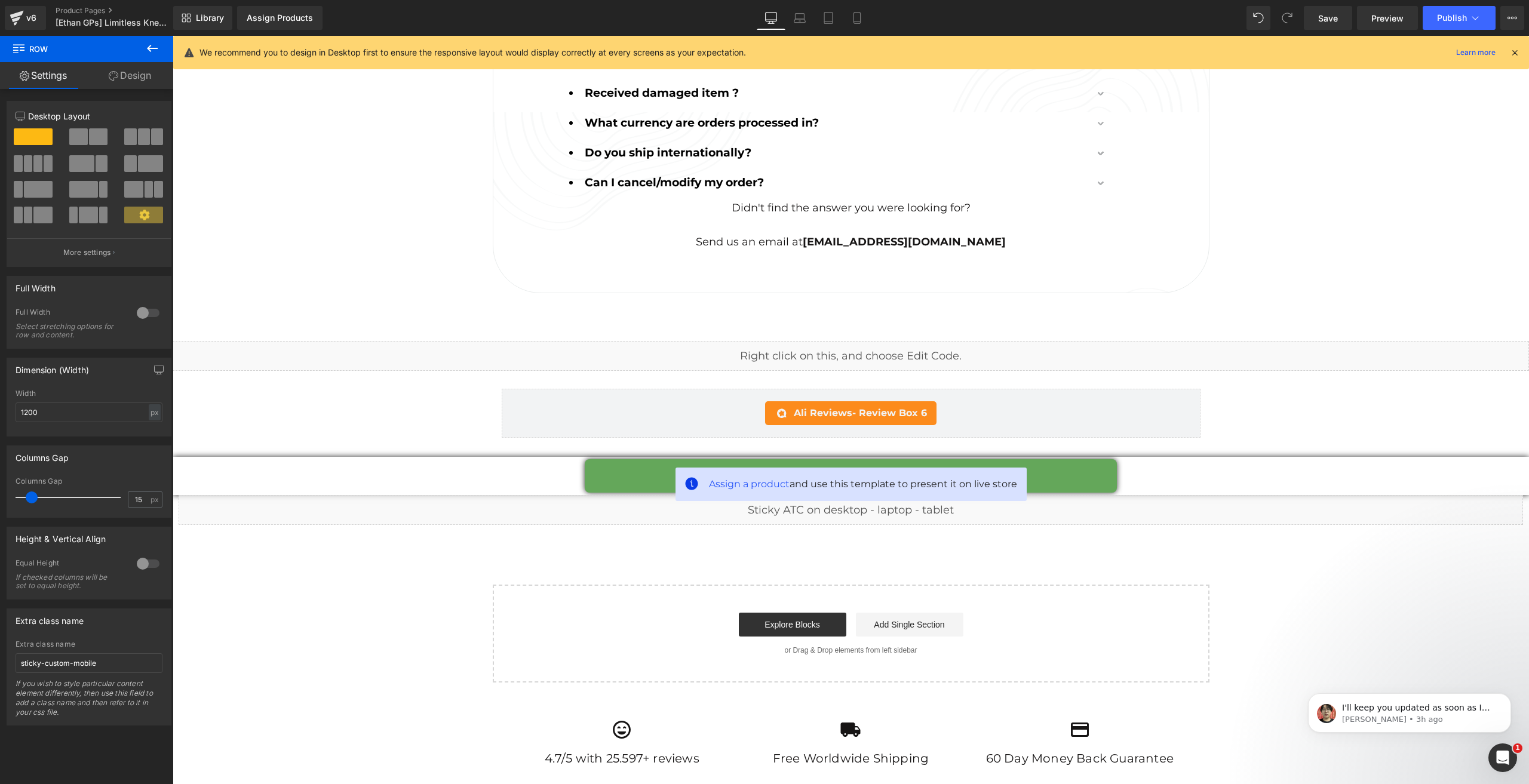
scroll to position [6329, 0]
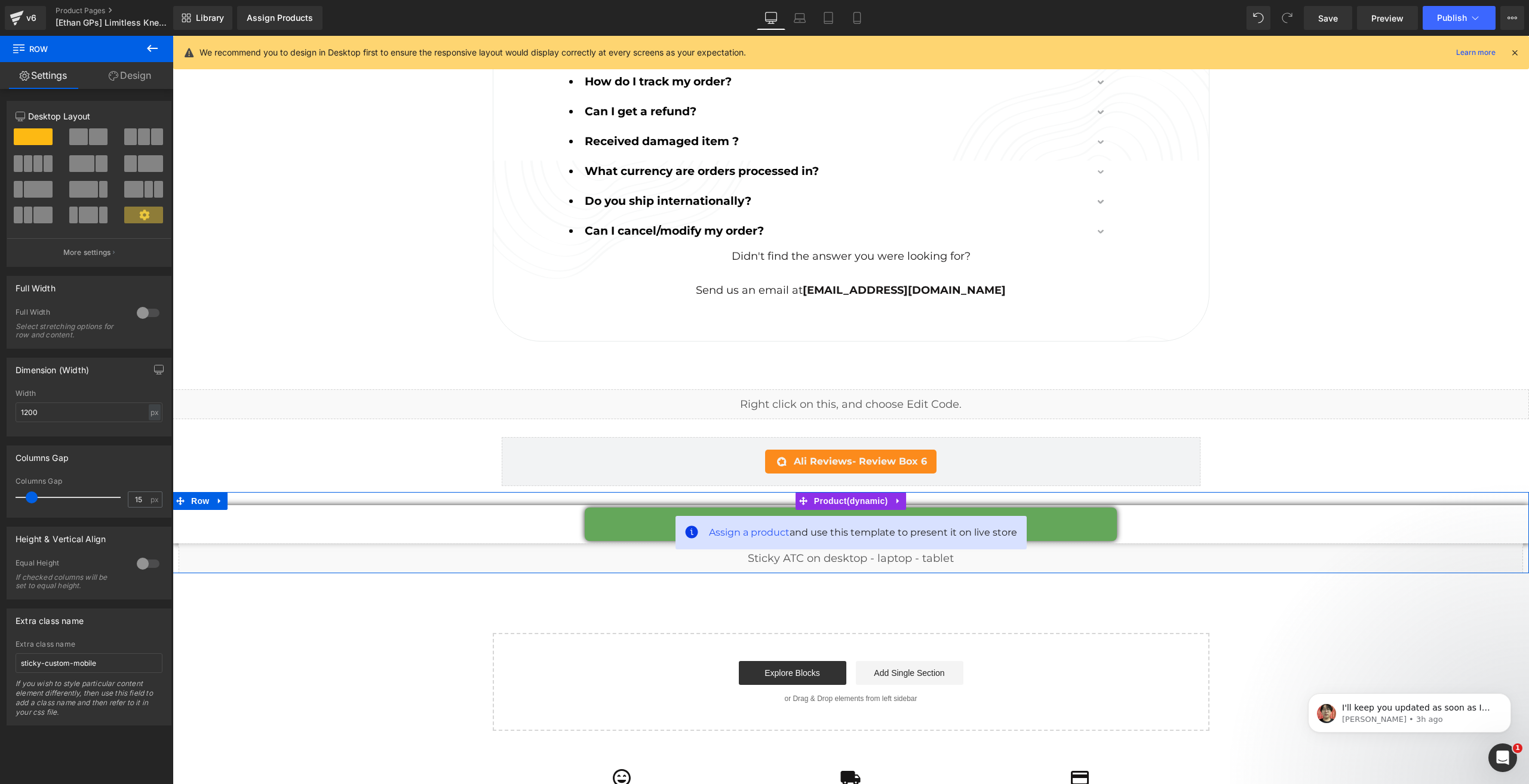
click at [856, 543] on div "Liquid" at bounding box center [850, 558] width 1344 height 30
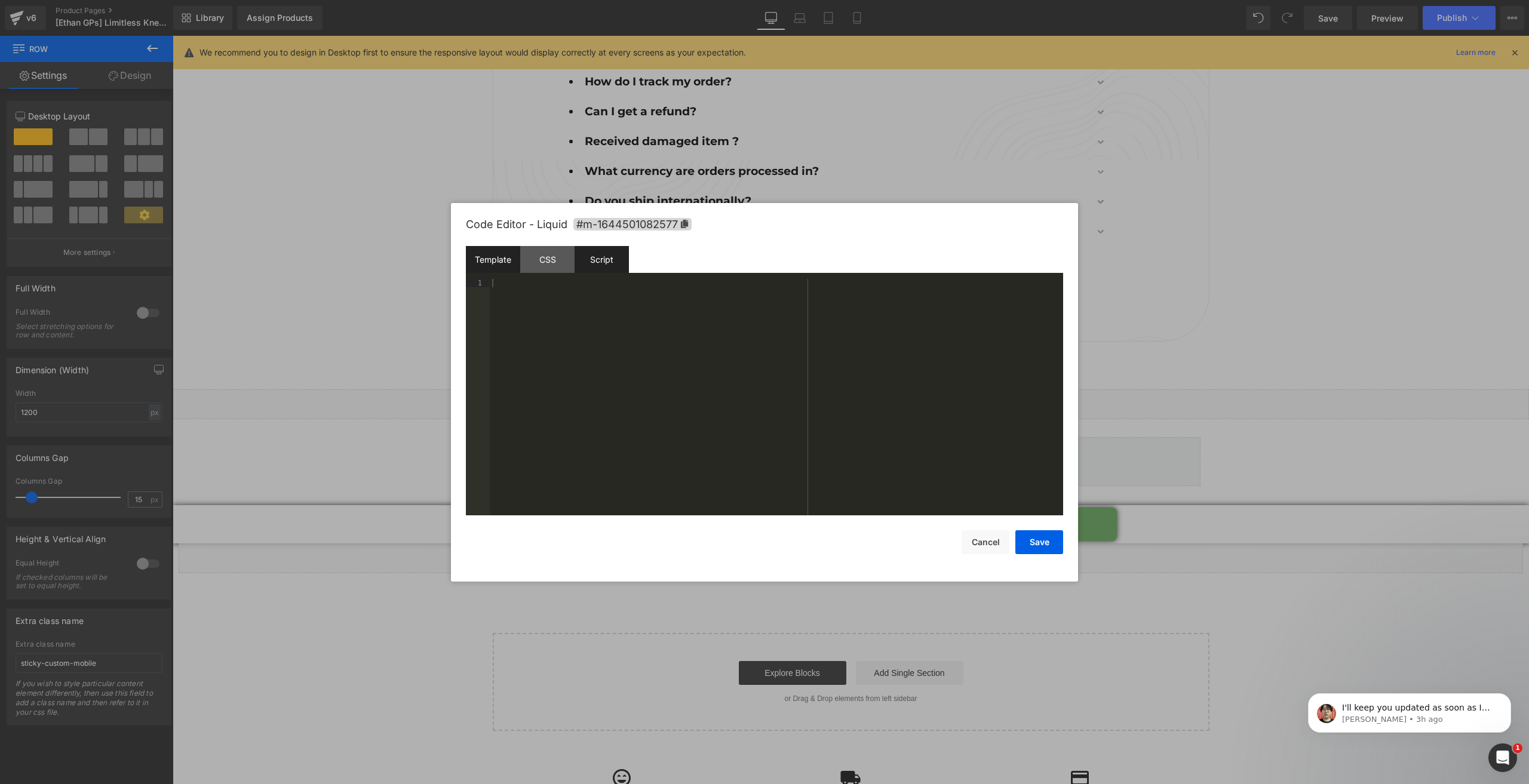
click at [616, 262] on div "Script" at bounding box center [601, 259] width 54 height 27
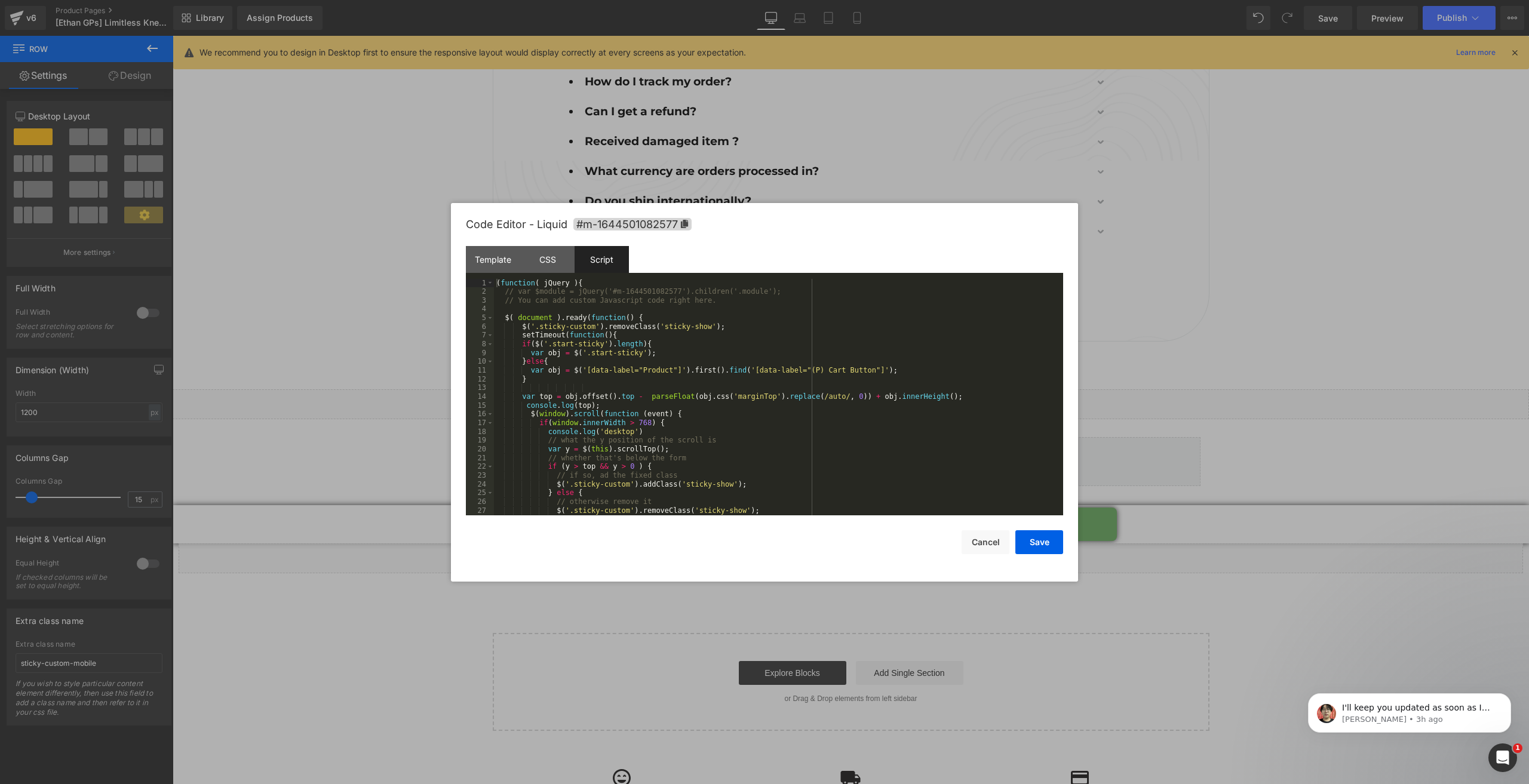
scroll to position [70, 0]
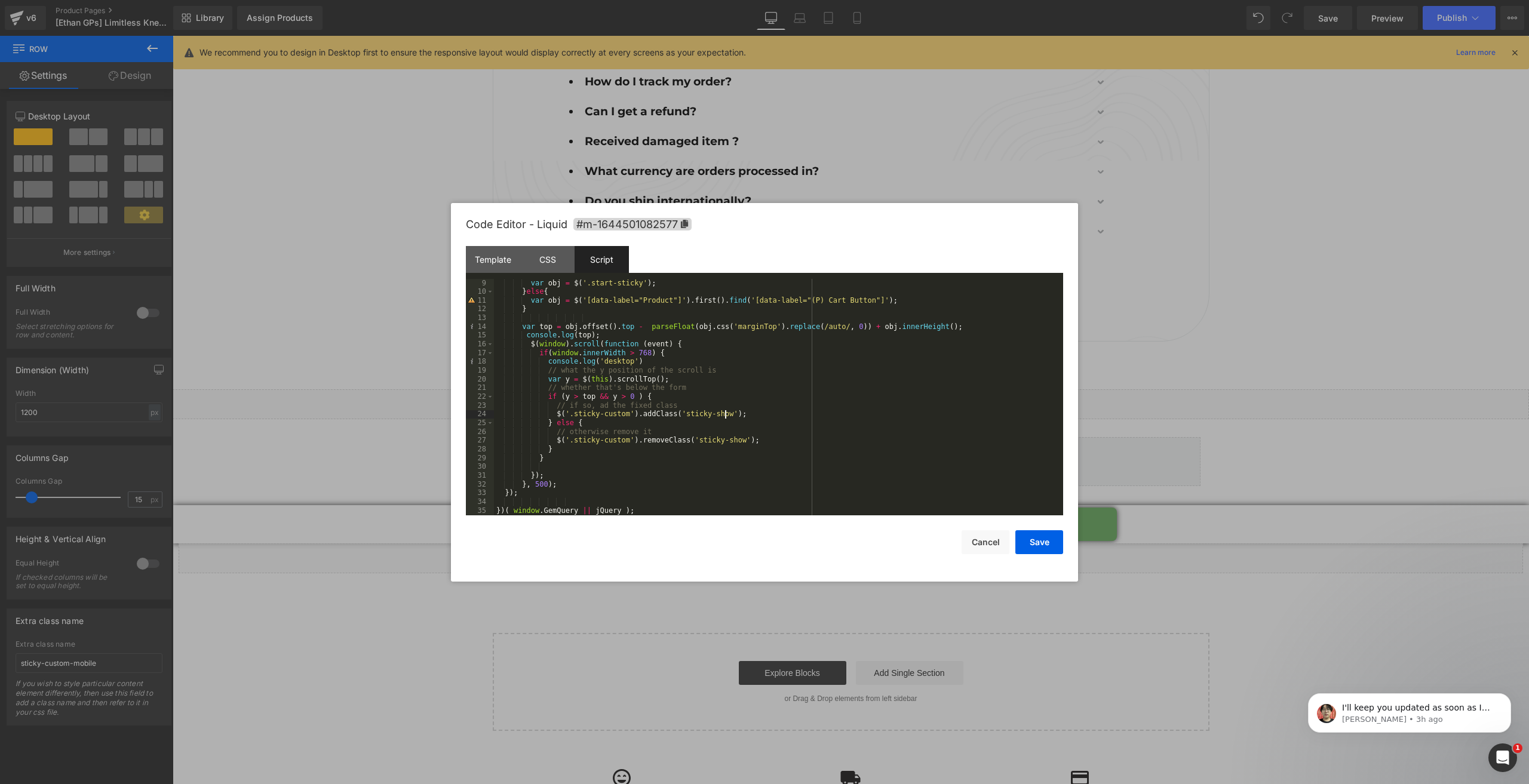
click at [740, 417] on div "var obj = $ ( '.start-sticky' ) ; } else { var obj = $ ( '[data-label="Product"…" at bounding box center [776, 406] width 564 height 254
click at [1040, 543] on button "Save" at bounding box center [1039, 543] width 48 height 24
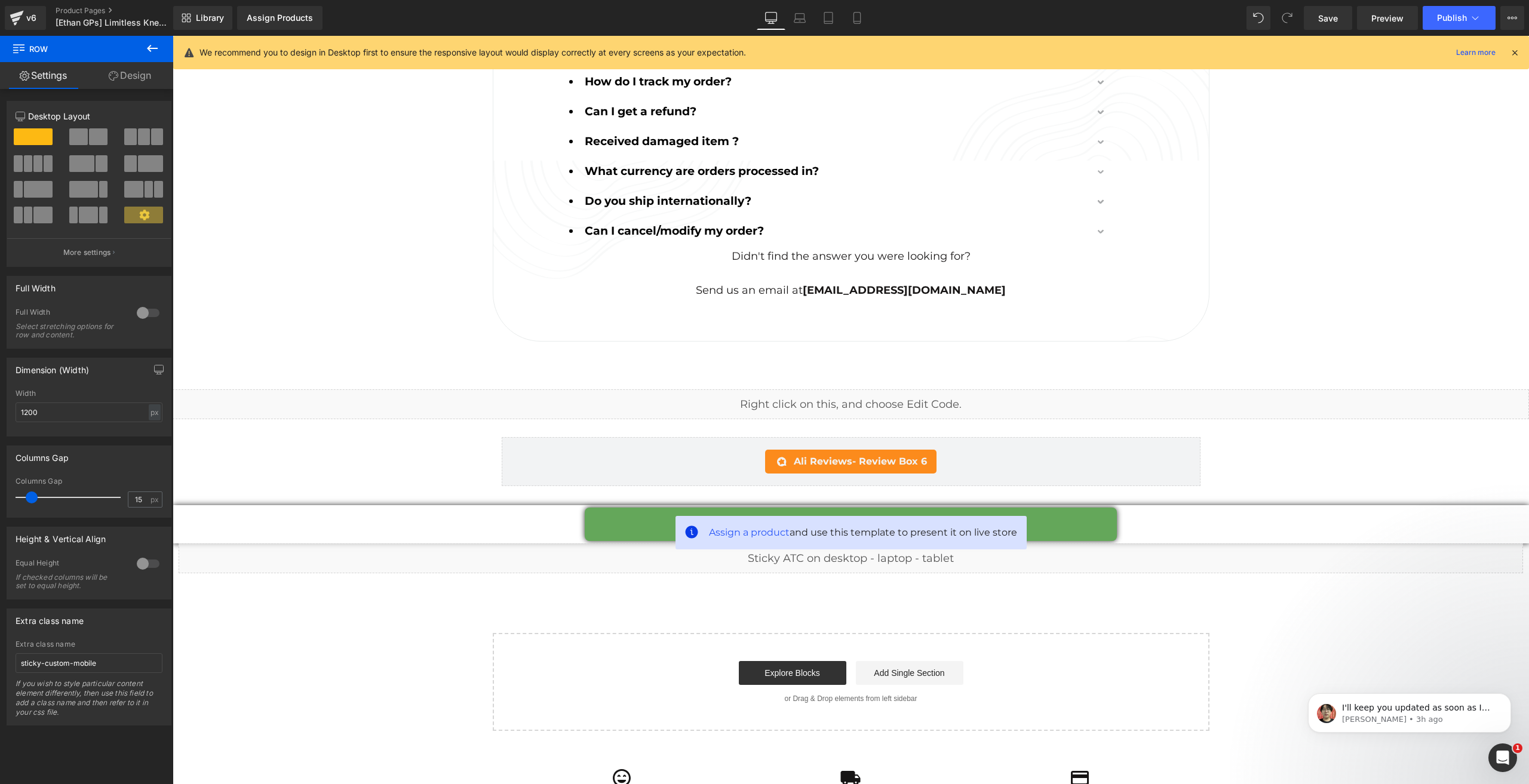
click at [1453, 4] on div "Library Assign Products Product Preview No product match your search. Please tr…" at bounding box center [851, 18] width 1356 height 35
click at [1455, 21] on span "Publish" at bounding box center [1452, 18] width 30 height 9
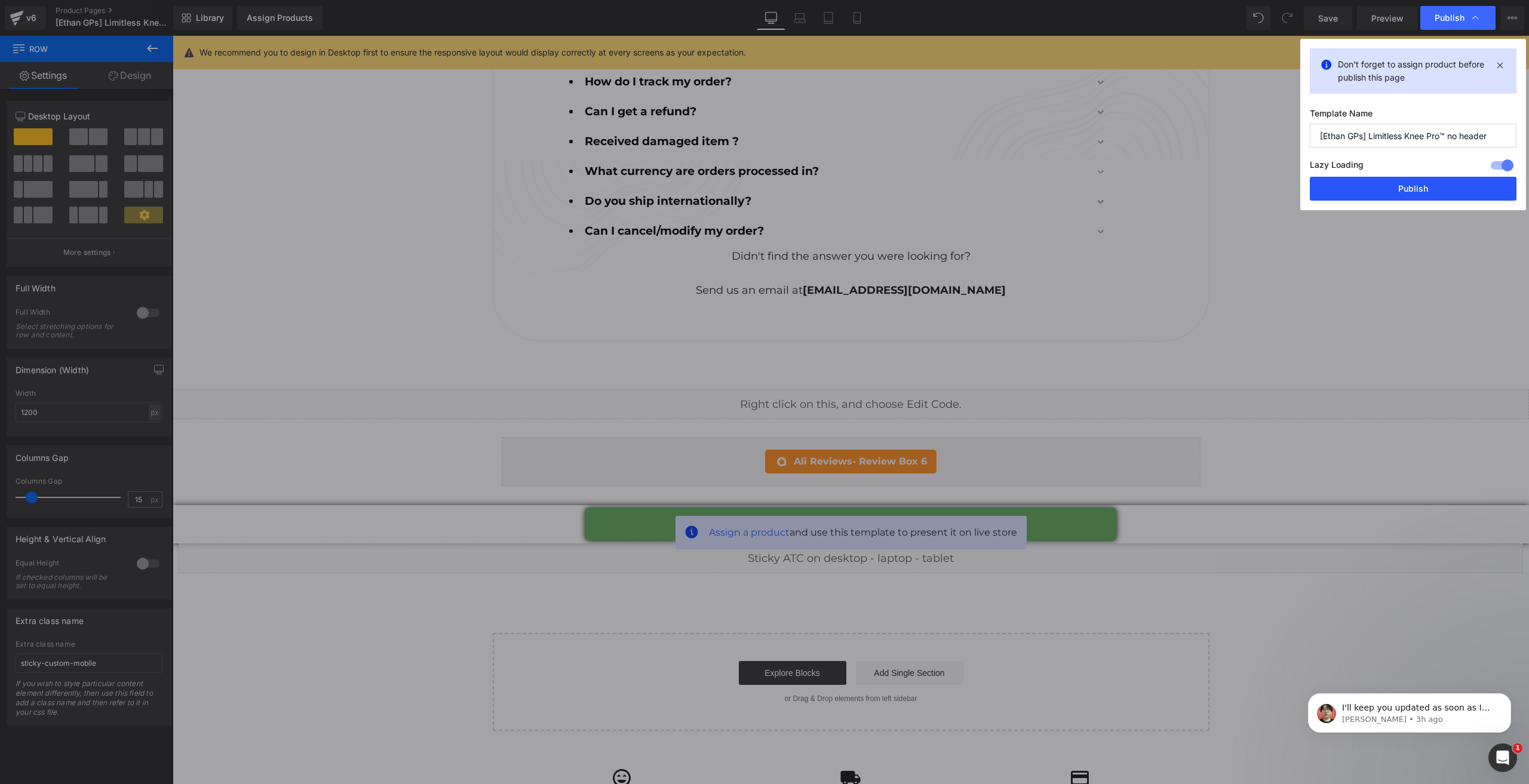
click at [1423, 182] on button "Publish" at bounding box center [1413, 189] width 207 height 24
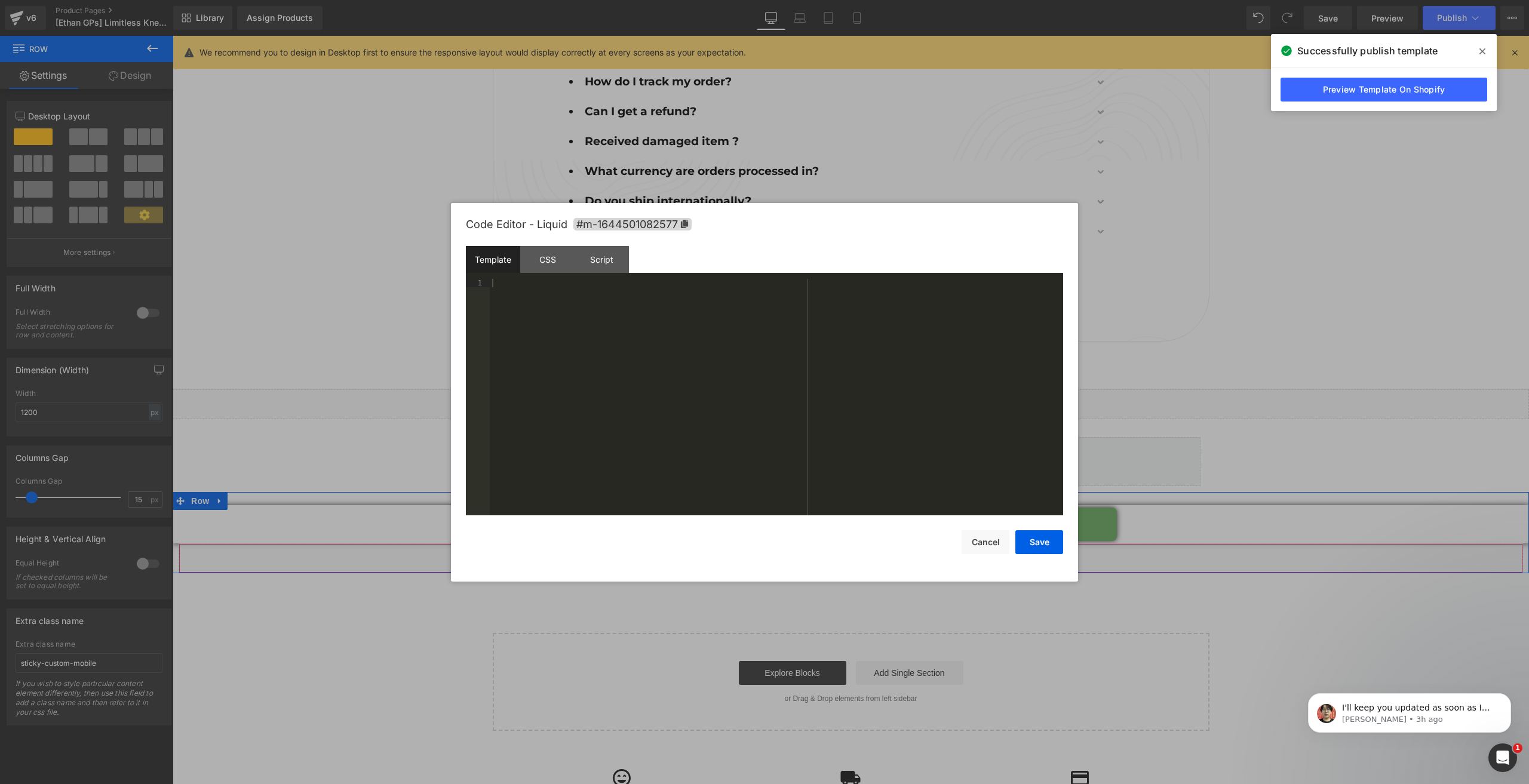
click at [867, 543] on div "Liquid" at bounding box center [850, 558] width 1344 height 30
click at [603, 270] on div "Script" at bounding box center [601, 259] width 54 height 27
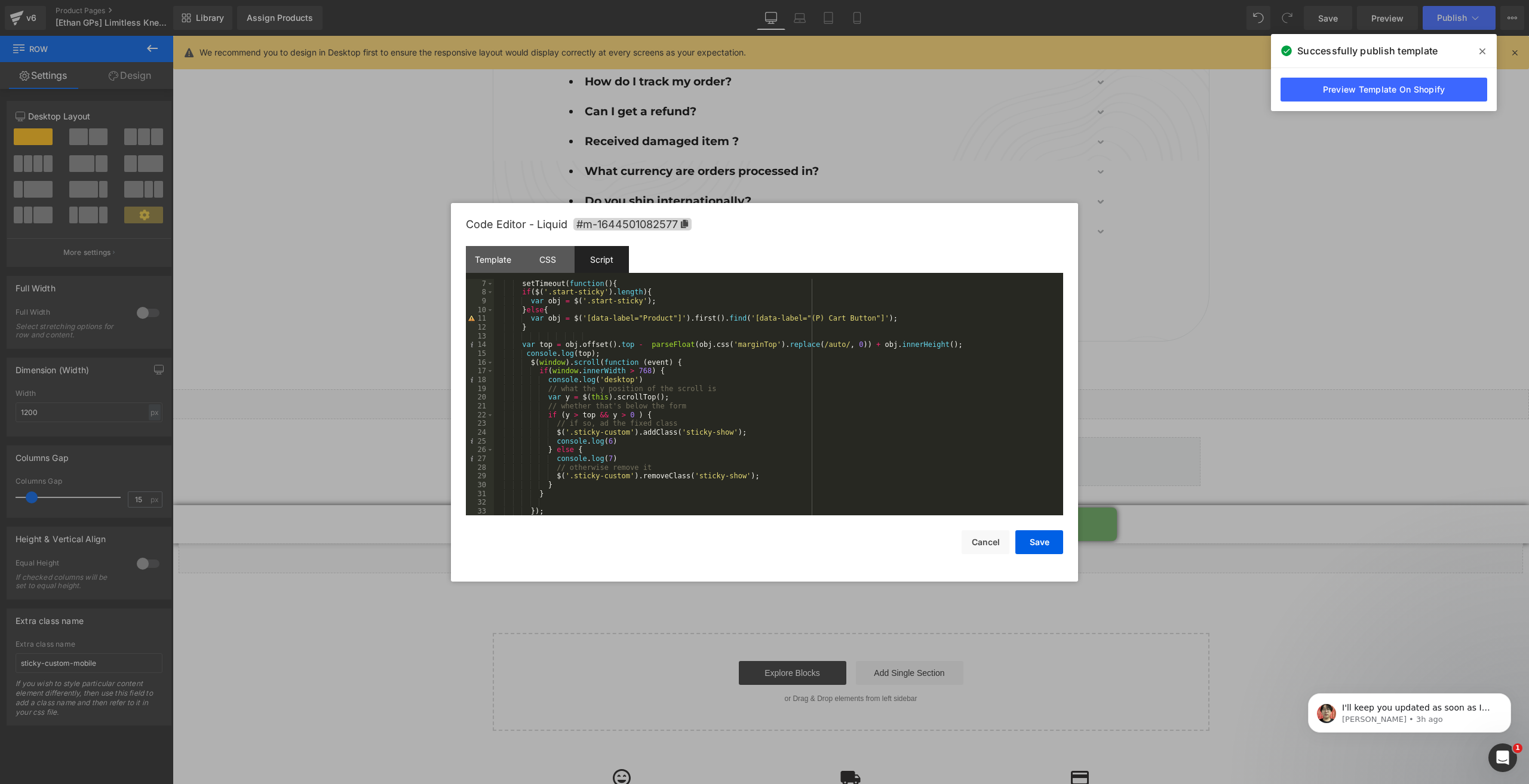
scroll to position [51, 0]
drag, startPoint x: 990, startPoint y: 543, endPoint x: 773, endPoint y: 471, distance: 228.6
click at [990, 543] on button "Cancel" at bounding box center [985, 543] width 48 height 24
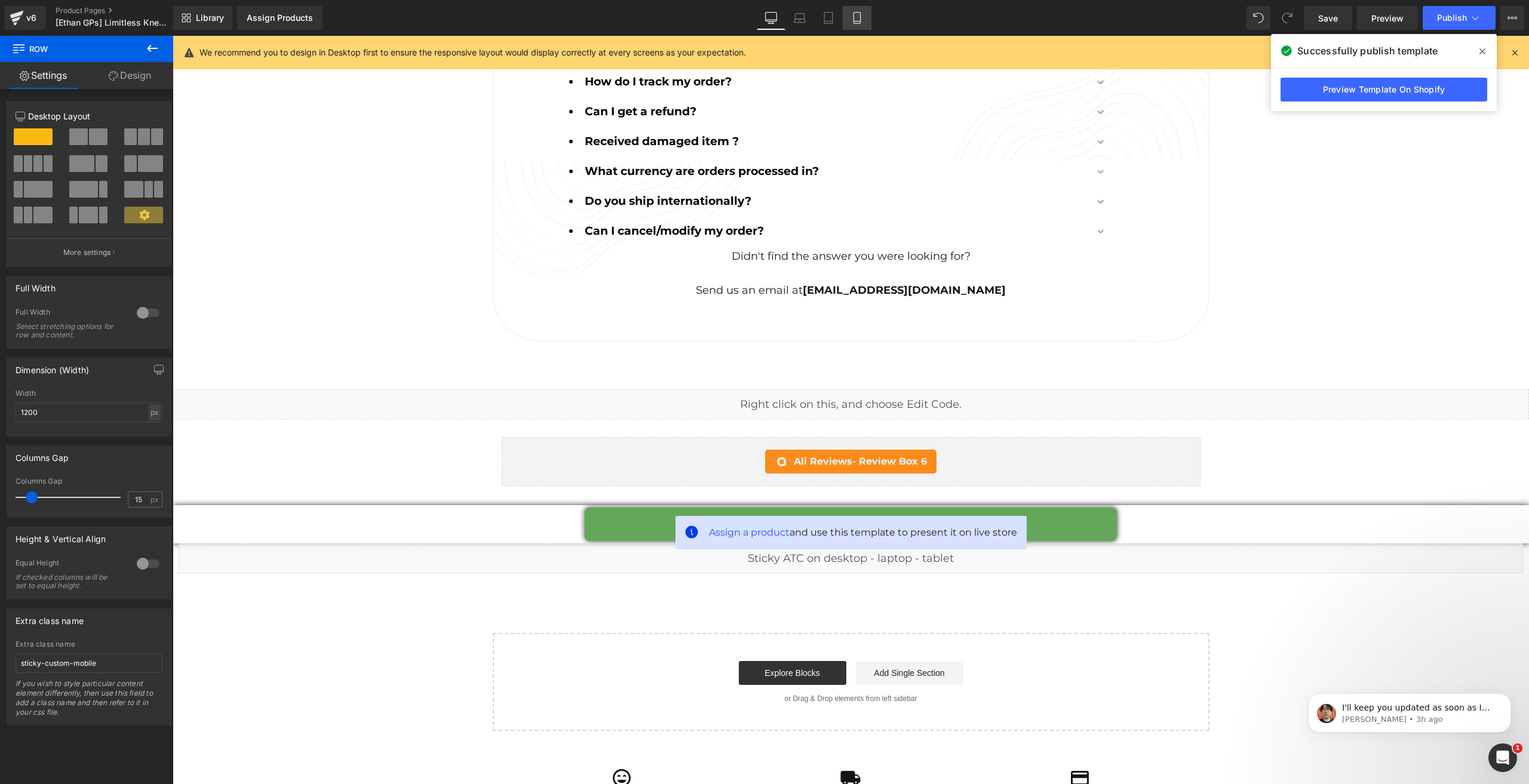
click at [849, 23] on link "Mobile" at bounding box center [857, 18] width 29 height 24
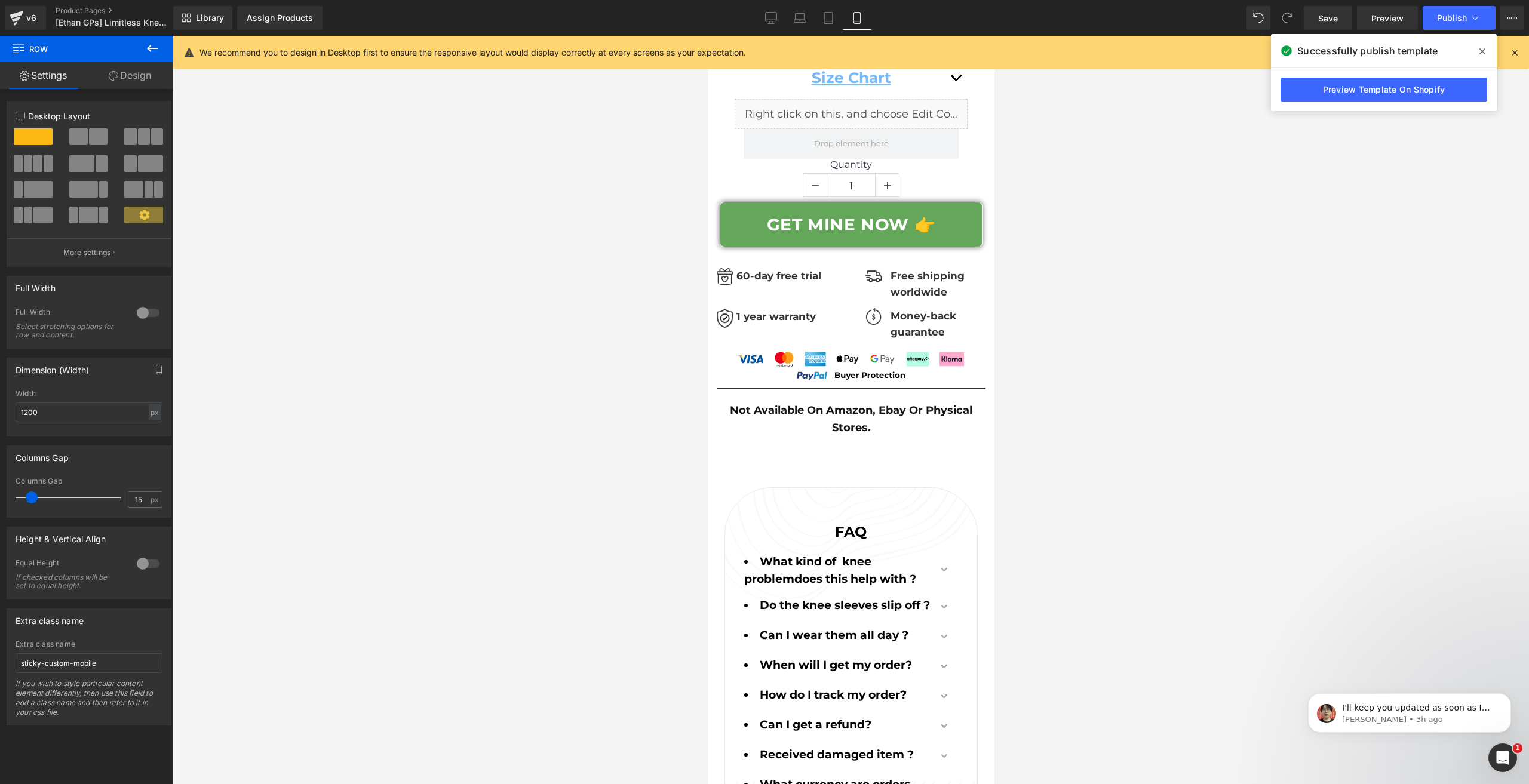
scroll to position [8507, 0]
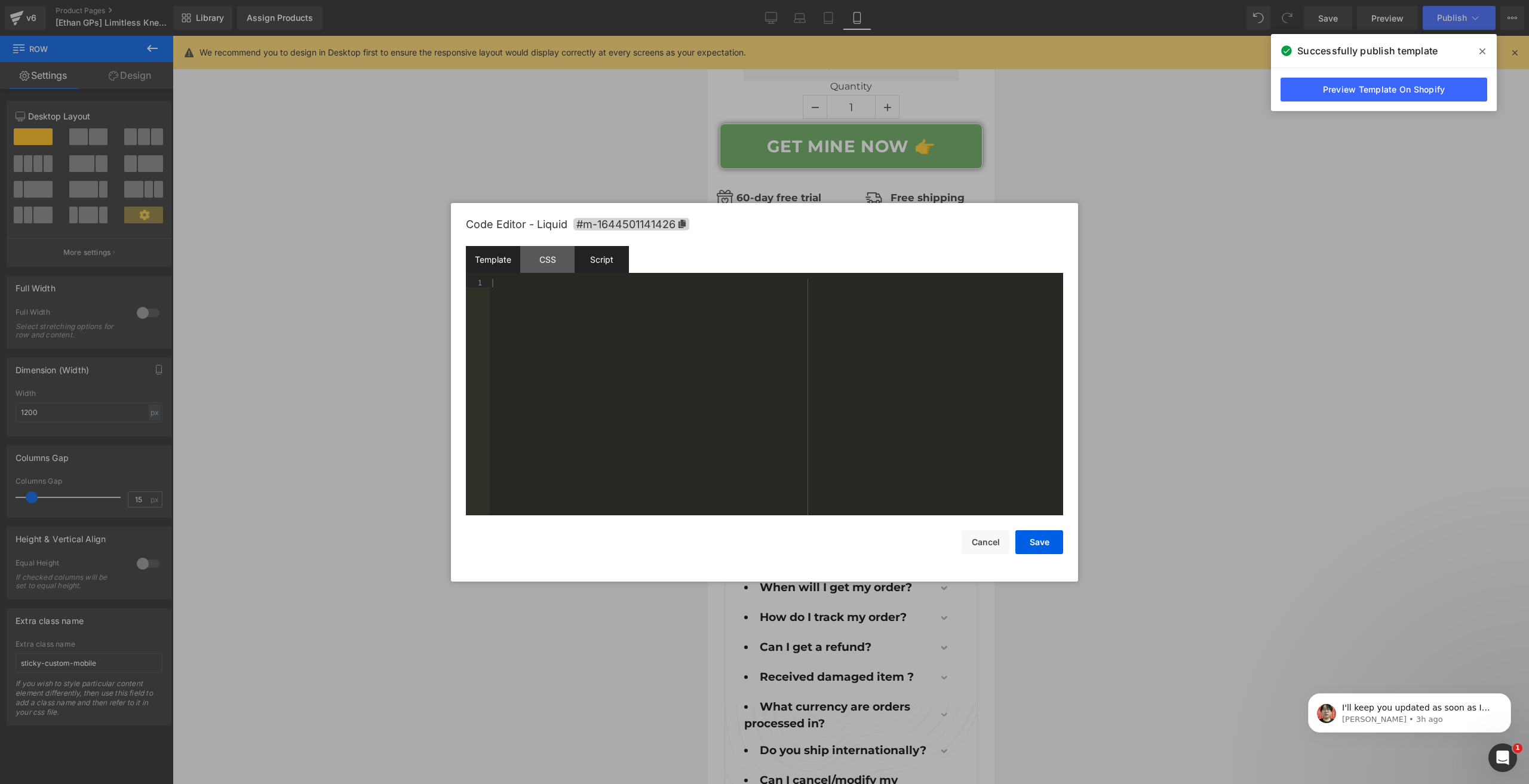
click at [587, 261] on div "Script" at bounding box center [601, 259] width 54 height 27
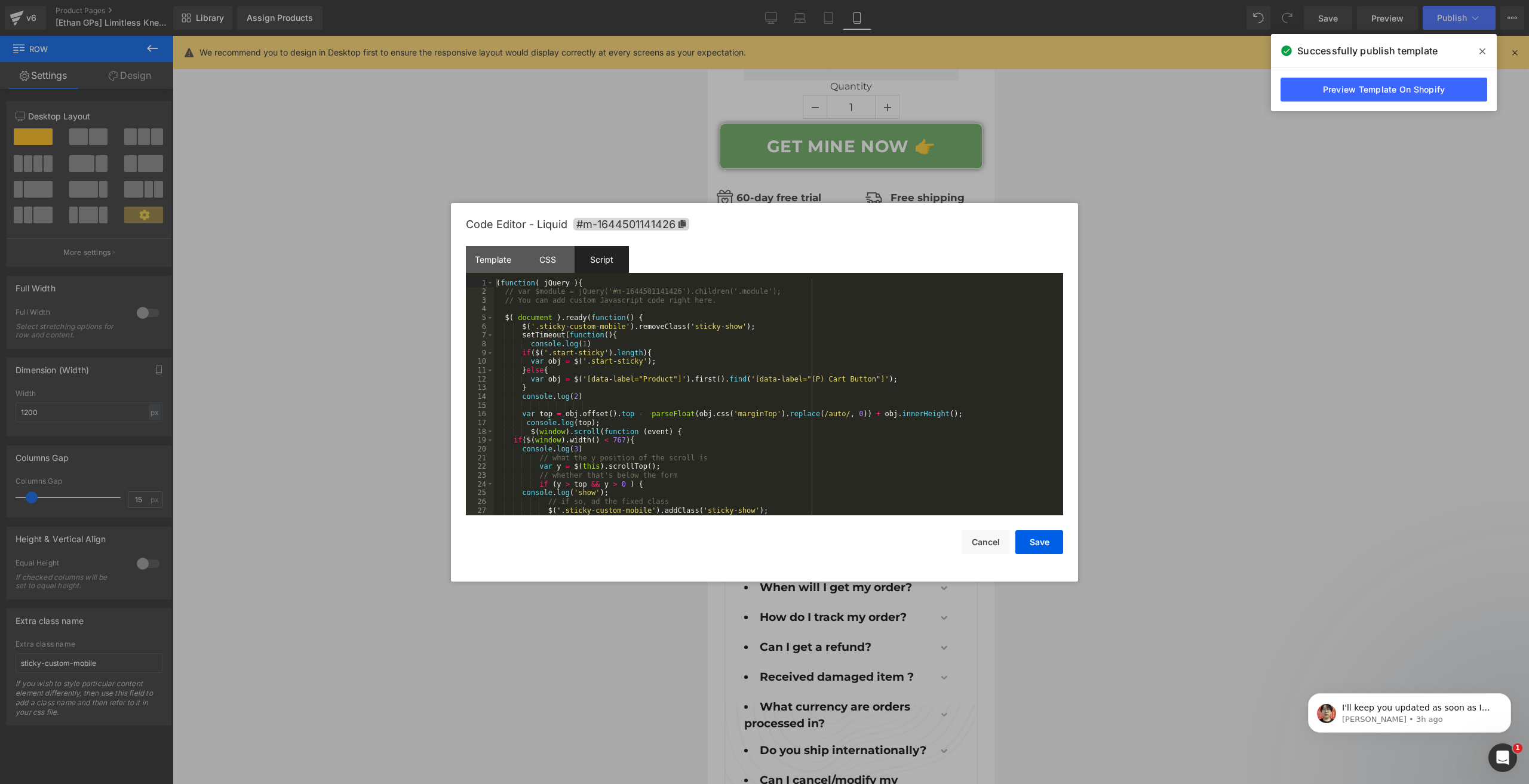
scroll to position [35, 0]
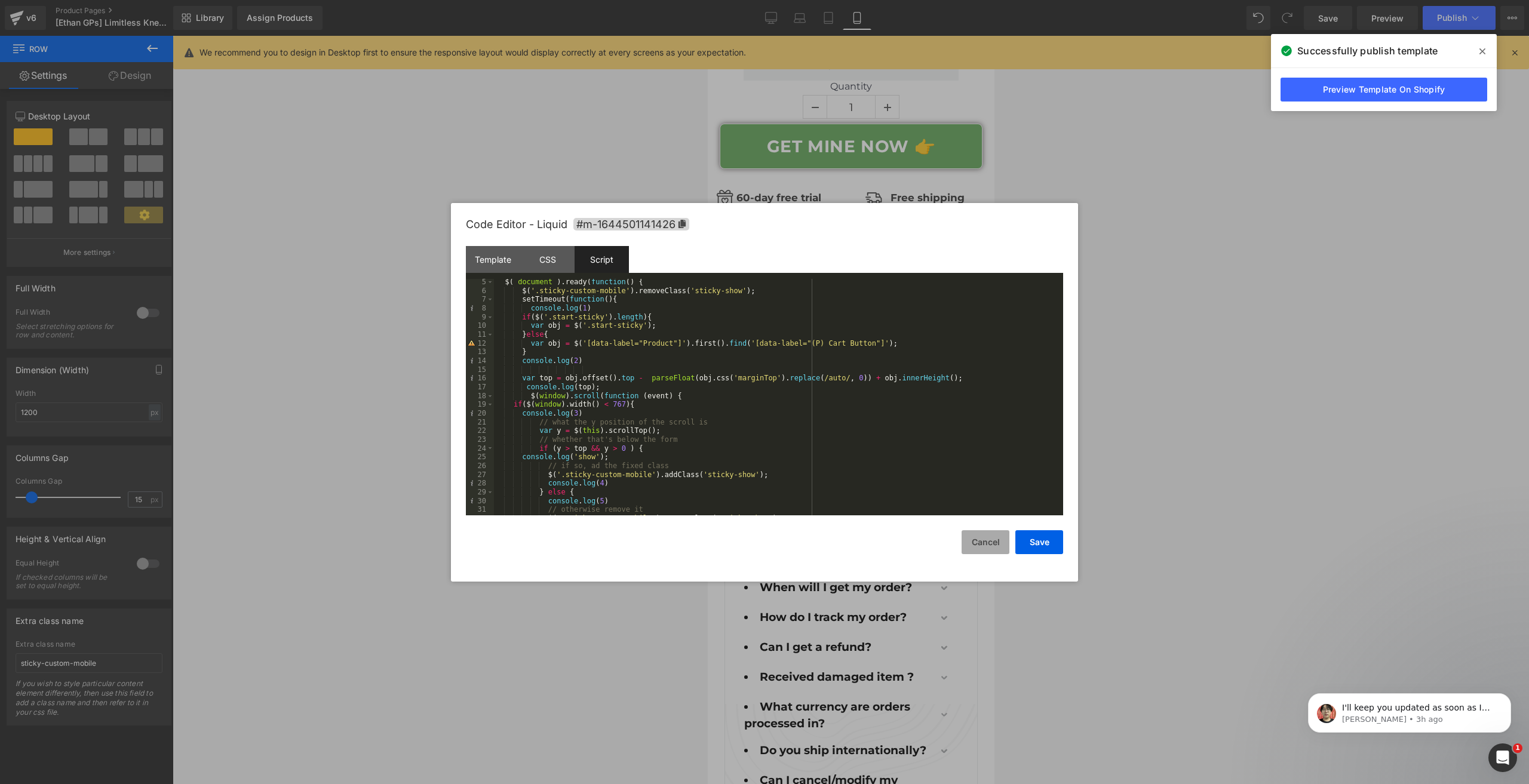
click at [983, 541] on button "Cancel" at bounding box center [985, 543] width 48 height 24
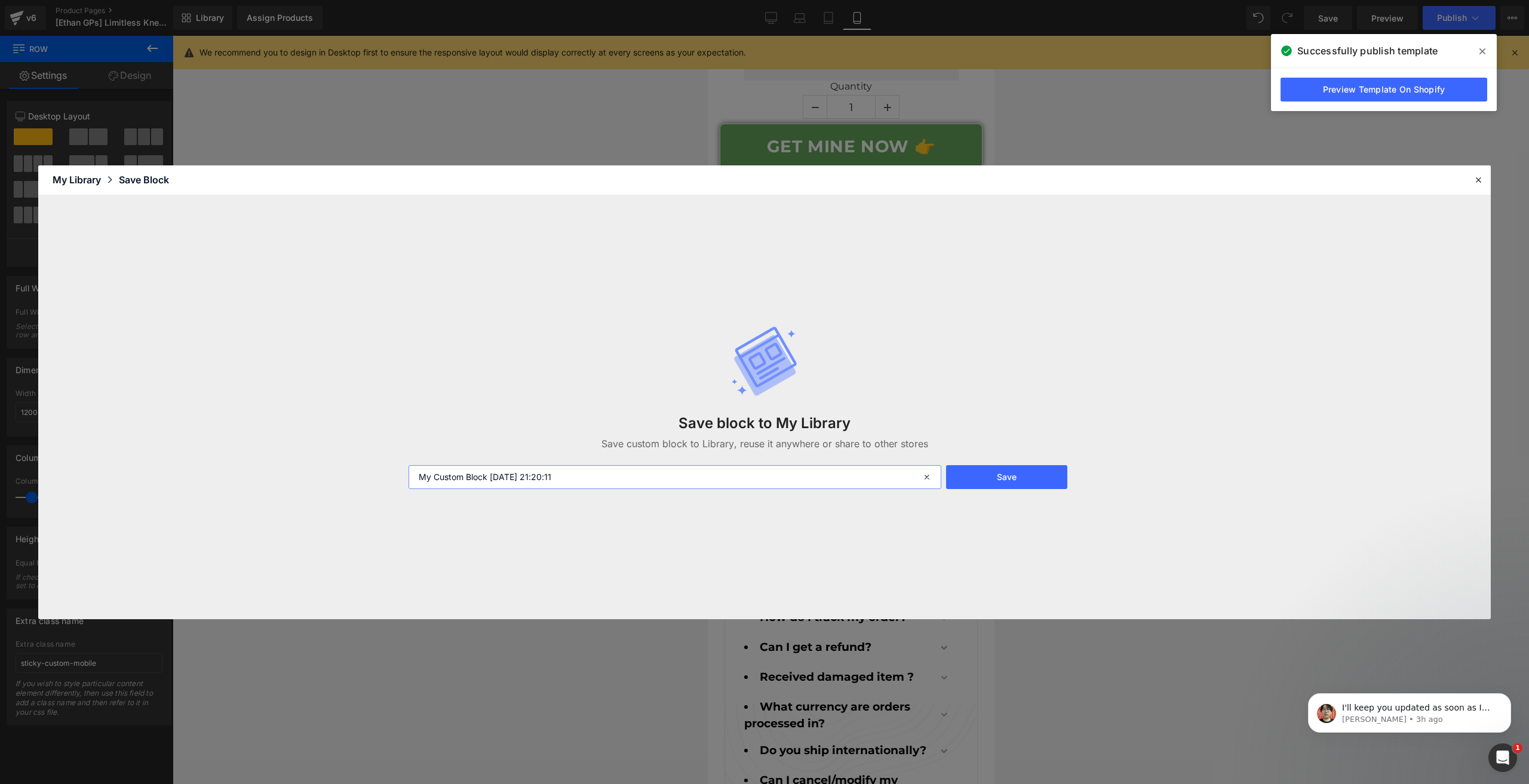
click at [588, 471] on input "My Custom Block 2025-09-22 21:20:11" at bounding box center [674, 477] width 532 height 24
type input "GPs Custom Row Sticky For Mobile v2"
click at [985, 465] on button "Save" at bounding box center [1006, 477] width 121 height 24
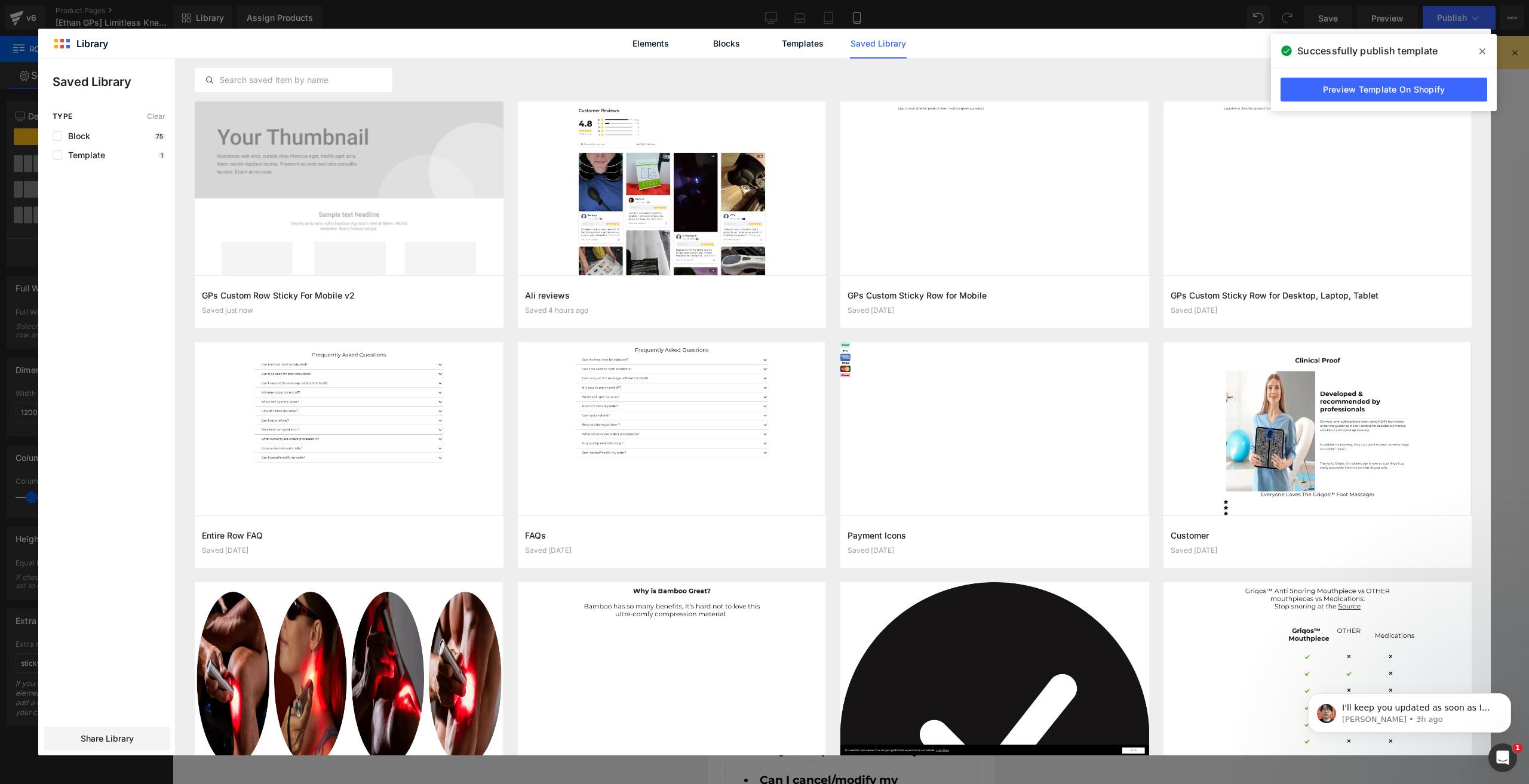
click at [1484, 50] on icon at bounding box center [1481, 51] width 6 height 9
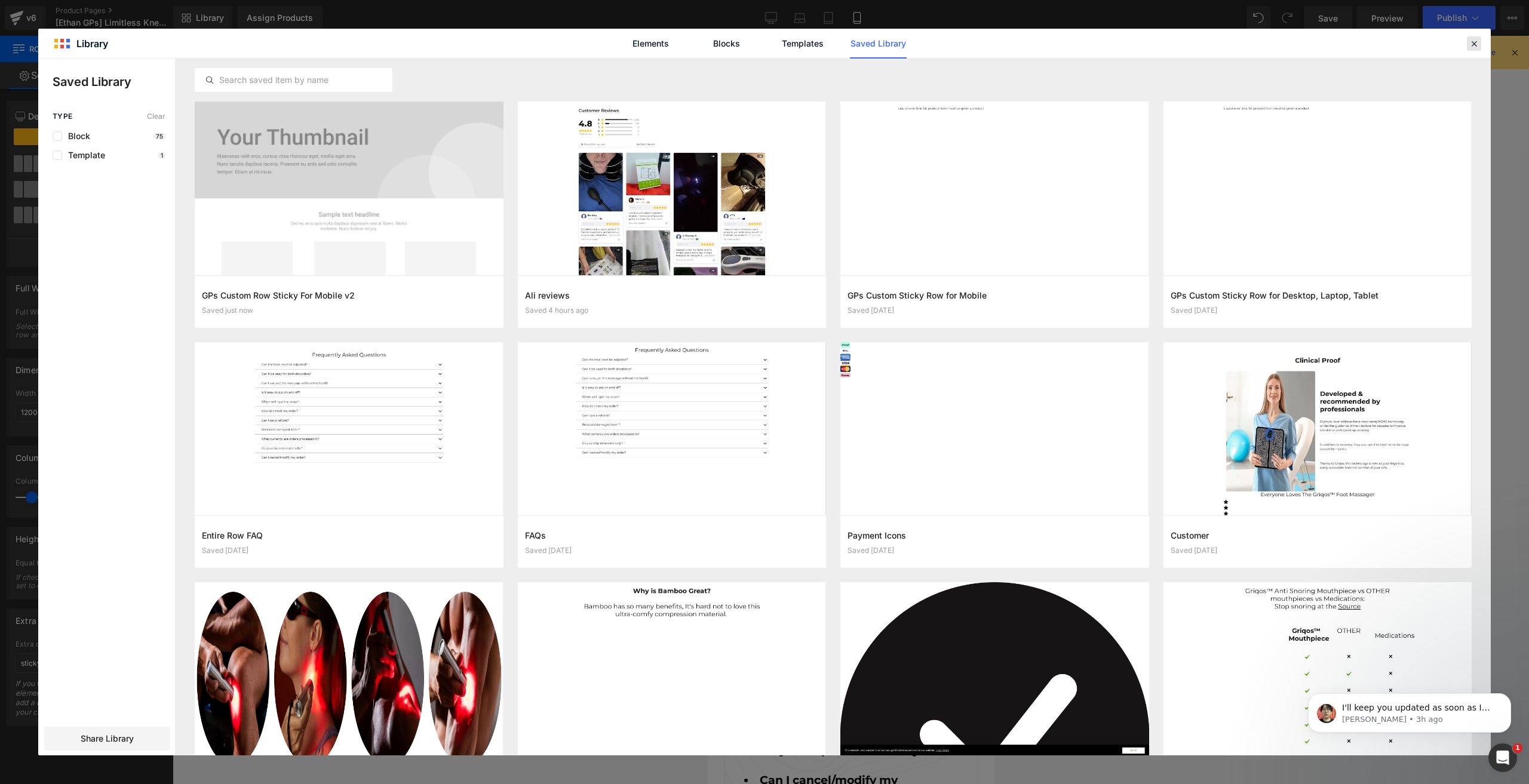
drag, startPoint x: 1479, startPoint y: 45, endPoint x: 1059, endPoint y: 109, distance: 424.8
click at [1479, 45] on icon at bounding box center [1474, 44] width 11 height 11
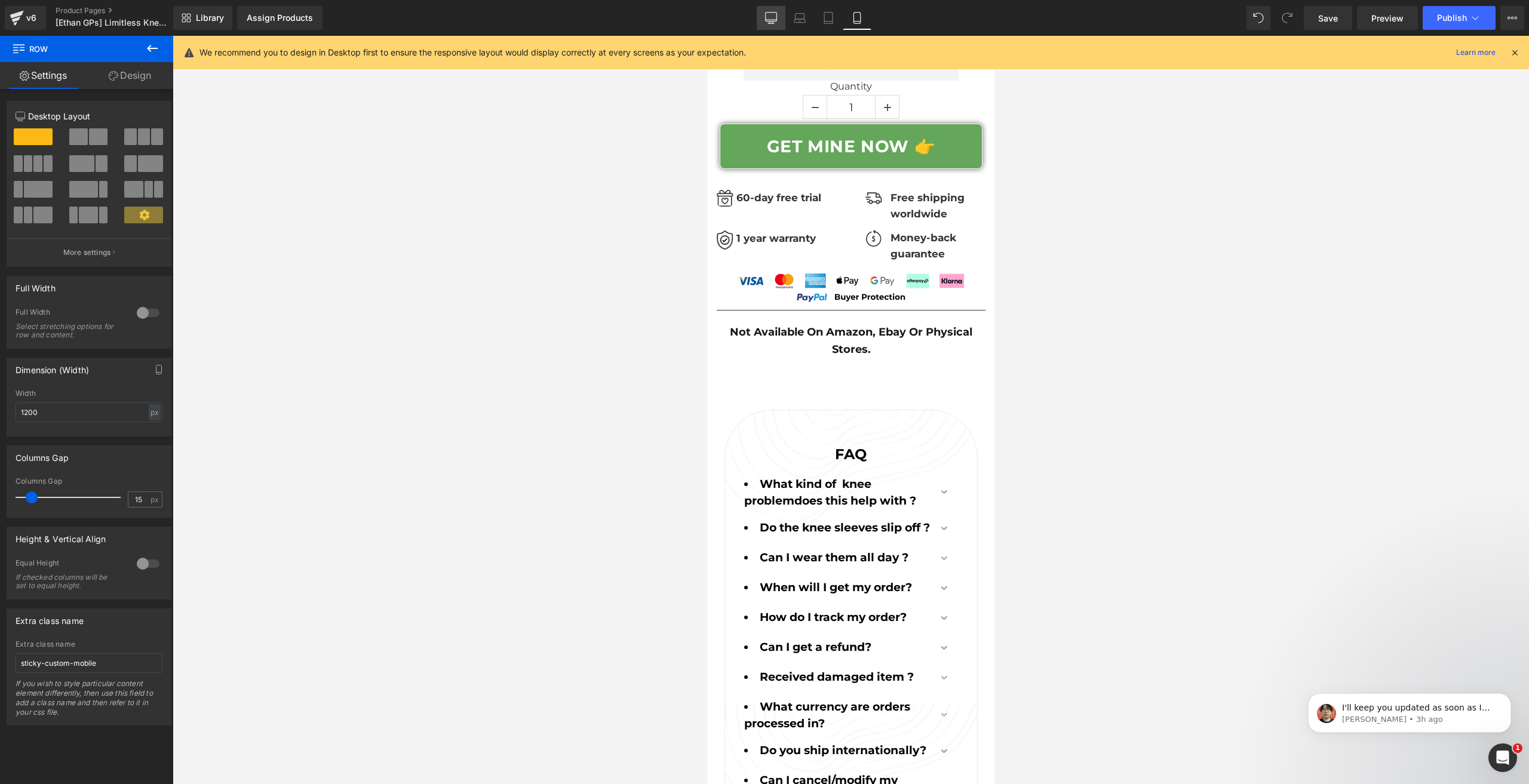
click at [773, 19] on icon at bounding box center [770, 18] width 12 height 12
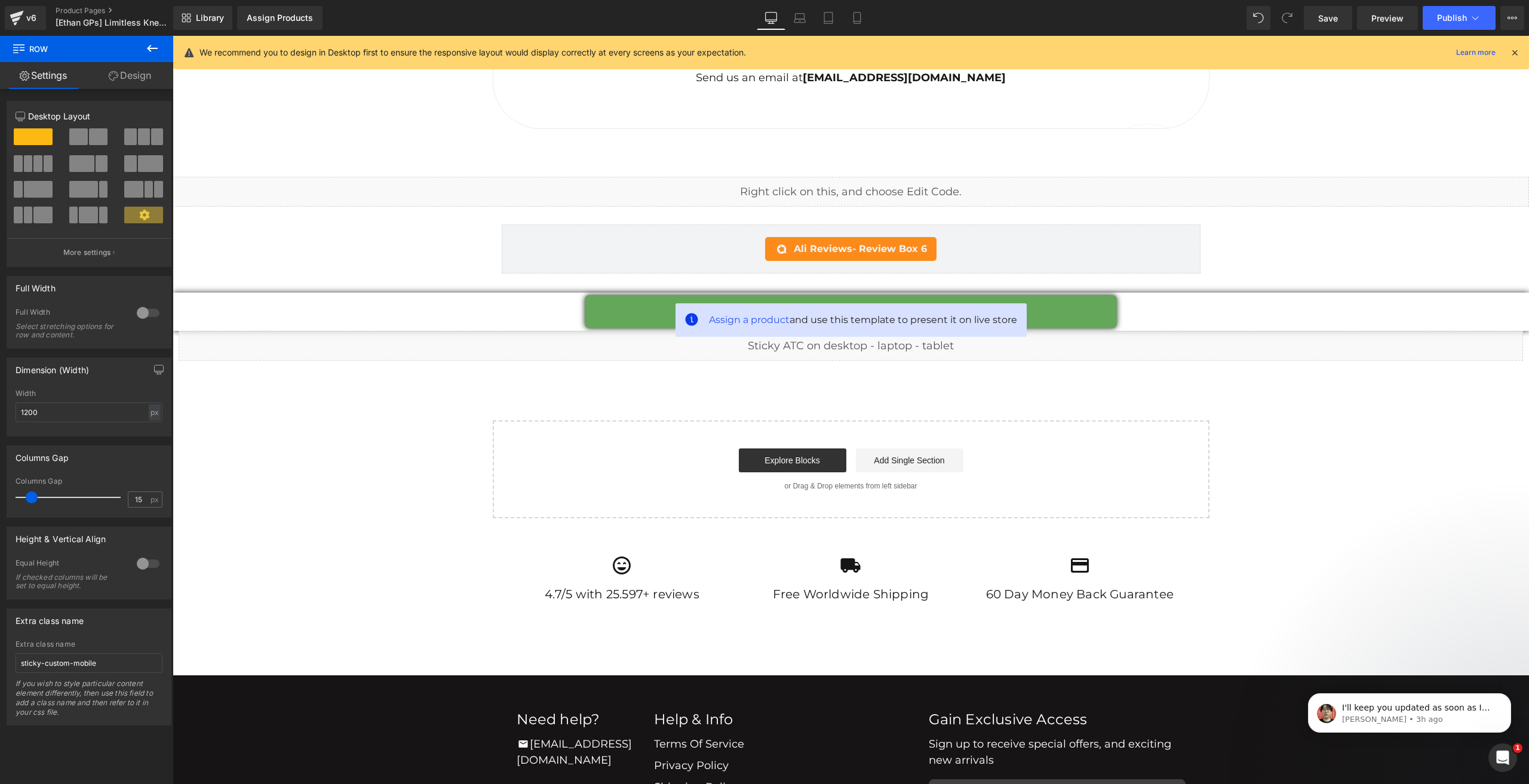
scroll to position [6422, 0]
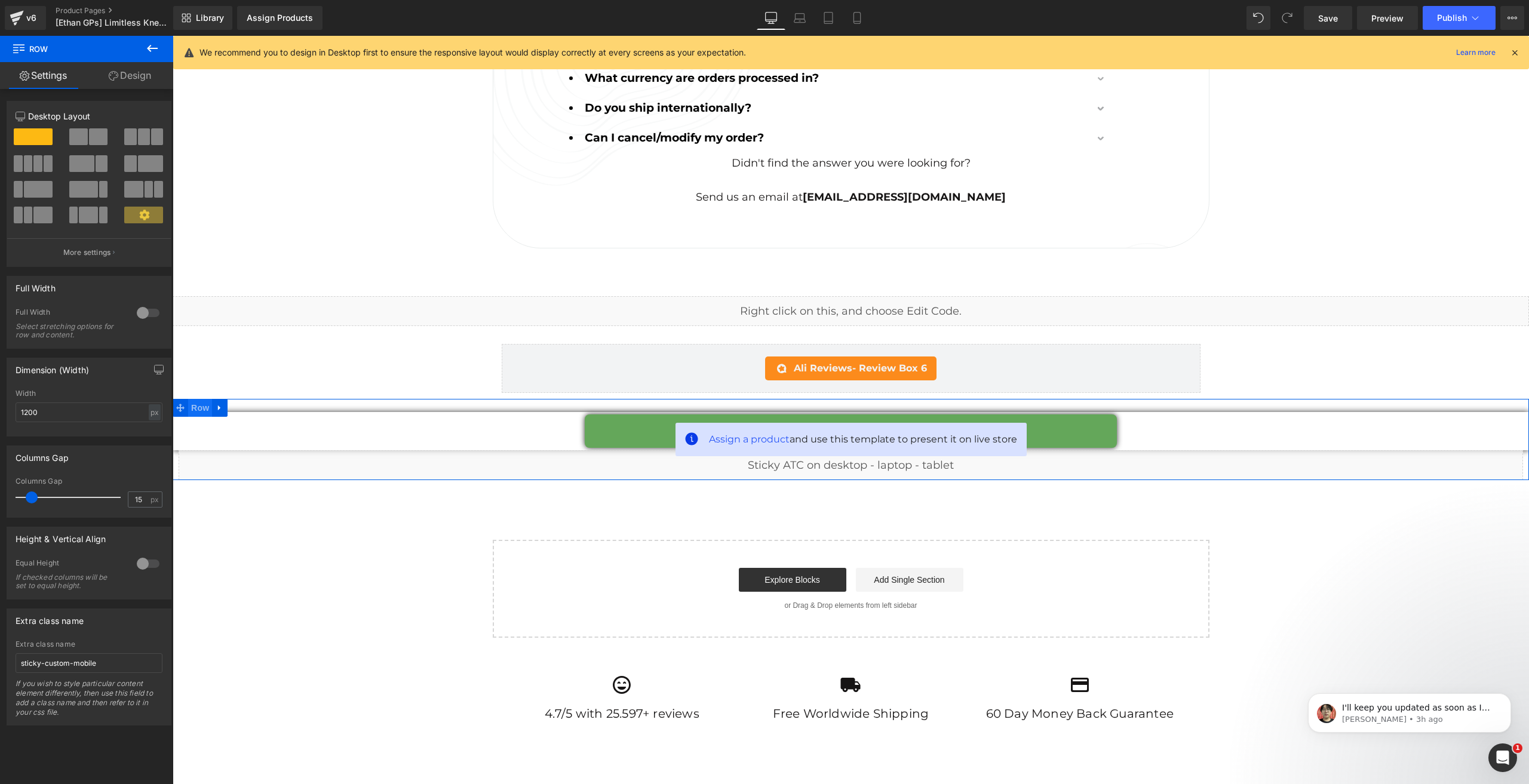
click at [188, 399] on span "Row" at bounding box center [200, 407] width 24 height 18
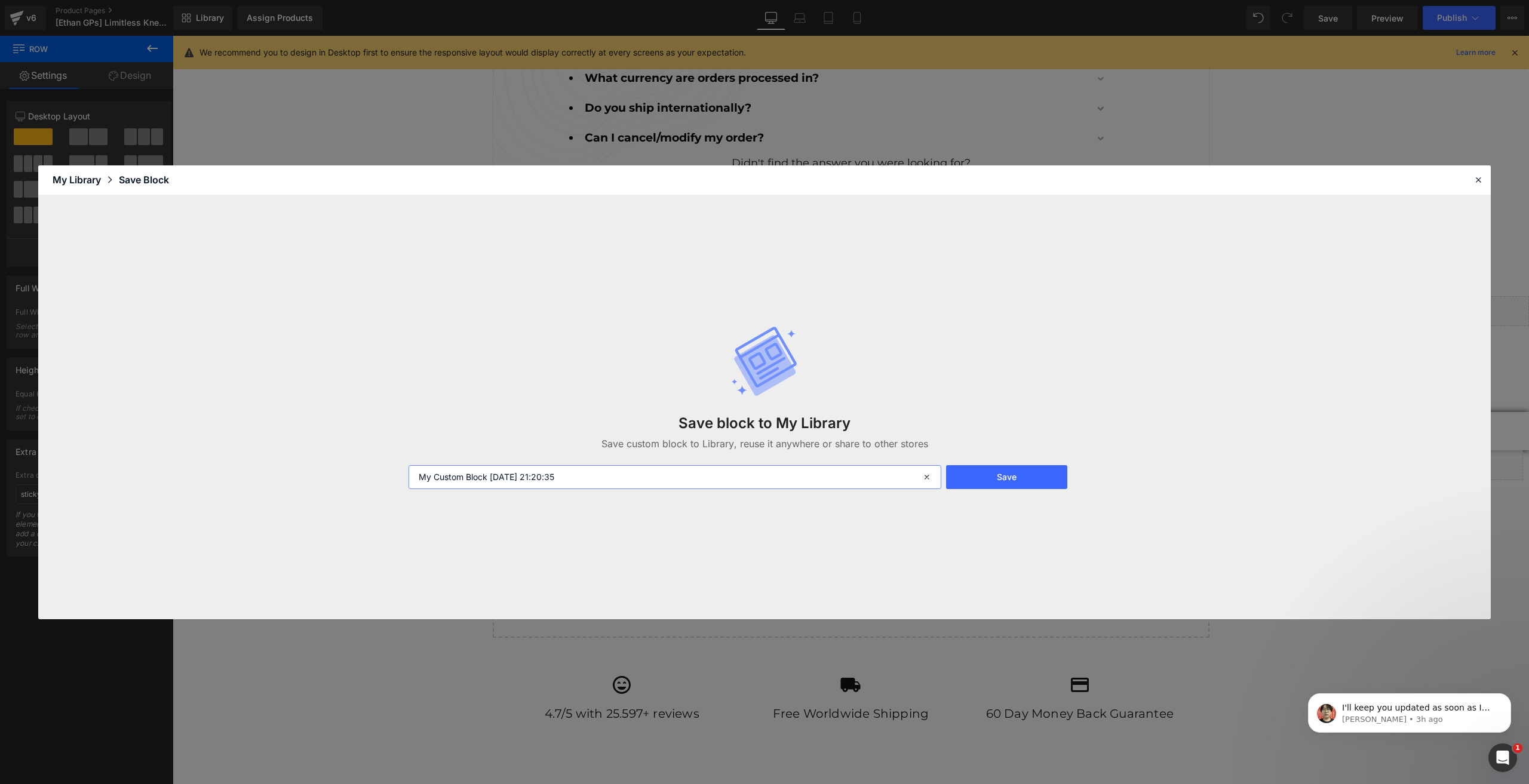
click at [601, 484] on input "My Custom Block 2025-09-22 21:20:35" at bounding box center [674, 477] width 532 height 24
type input "GPs Custom Row Sticky For Desktop, Laptop, Tablet v2"
click at [1016, 474] on button "Save" at bounding box center [1006, 477] width 121 height 24
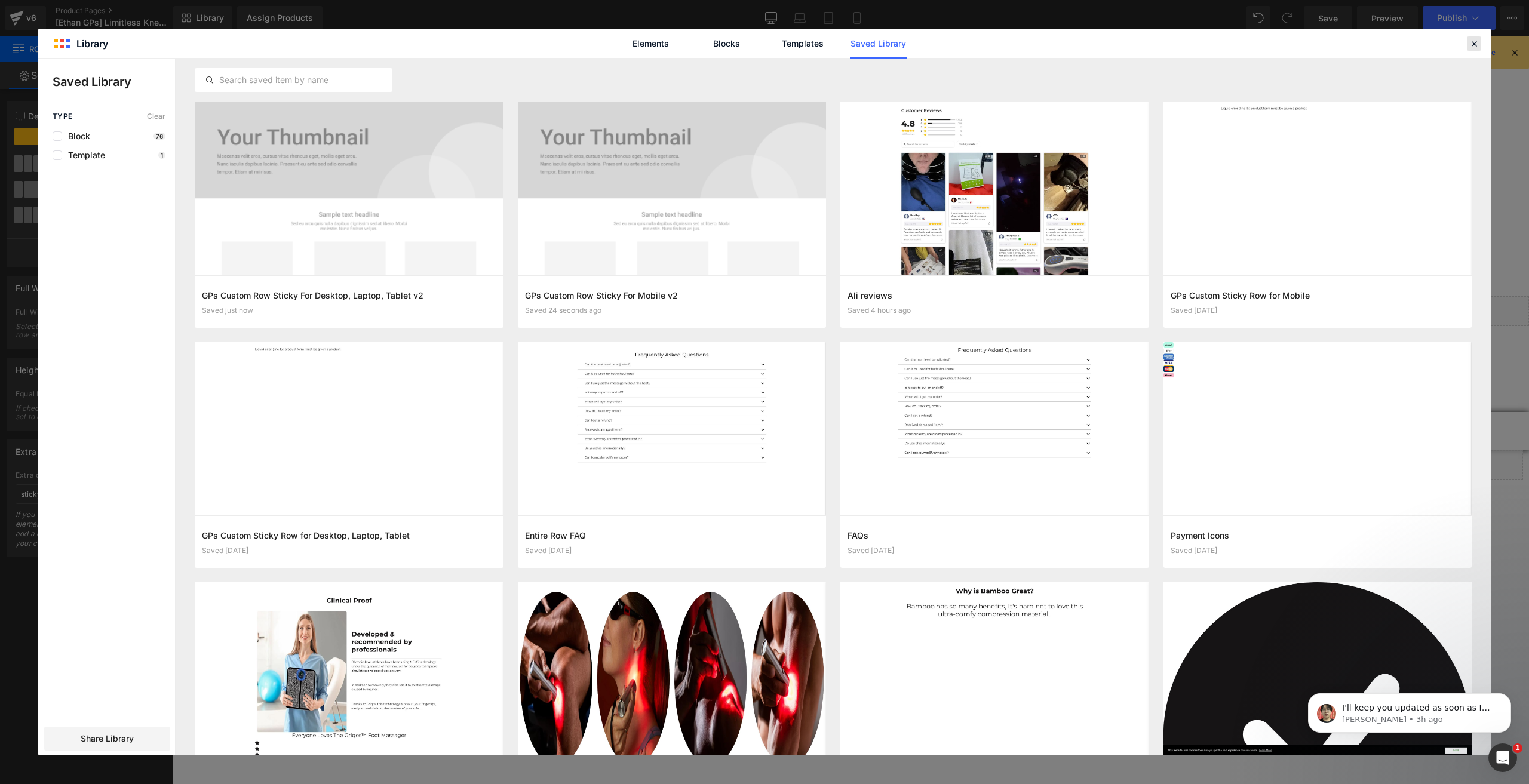
click at [1469, 45] on icon at bounding box center [1474, 44] width 11 height 11
